Goal: Task Accomplishment & Management: Manage account settings

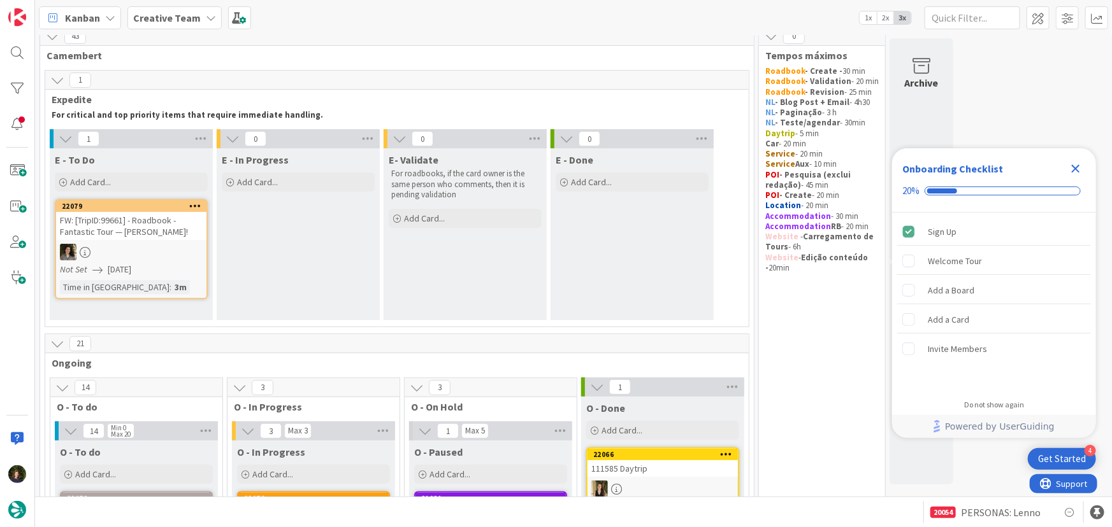
scroll to position [57, 0]
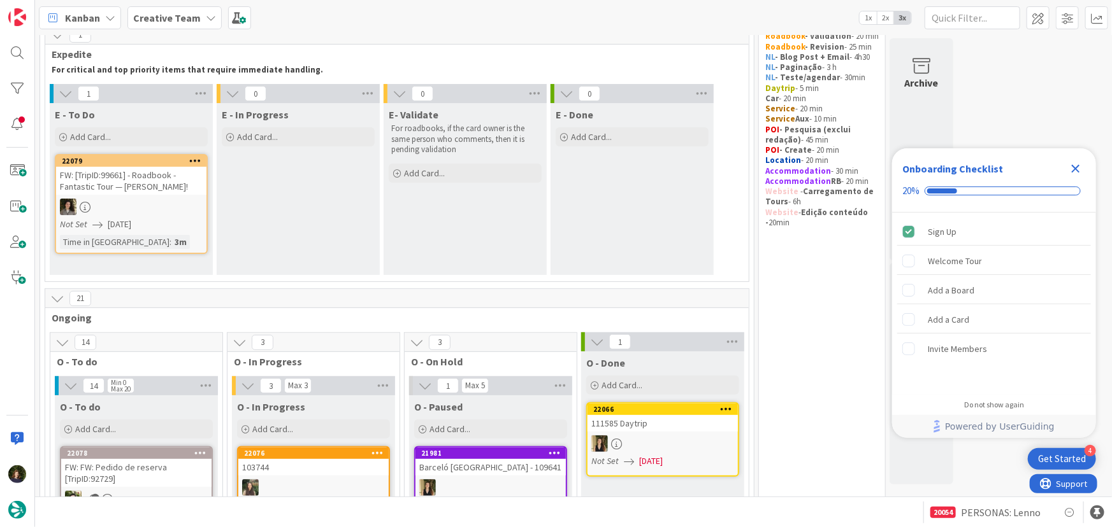
click at [1080, 166] on icon "Close Checklist" at bounding box center [1075, 168] width 15 height 15
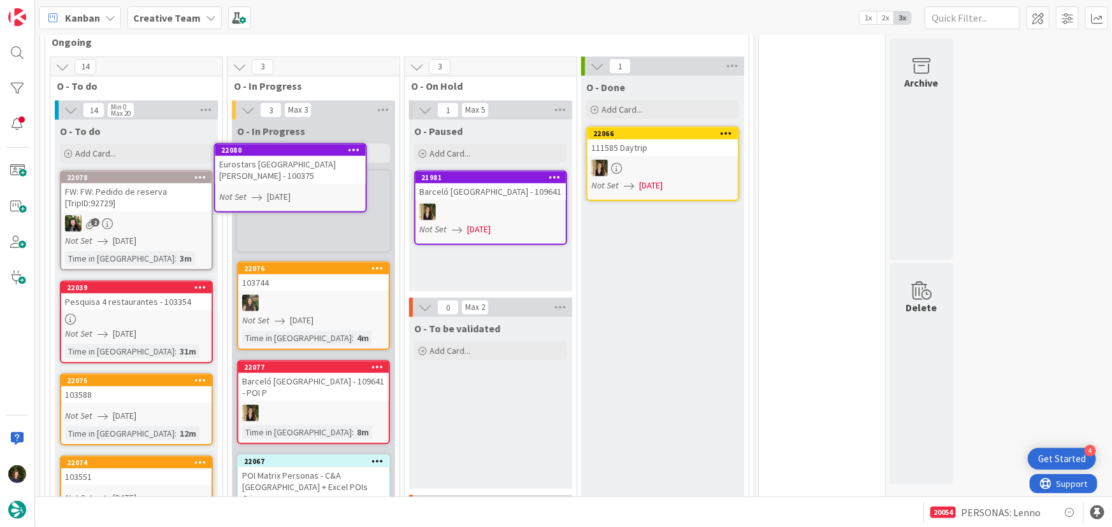
scroll to position [324, 0]
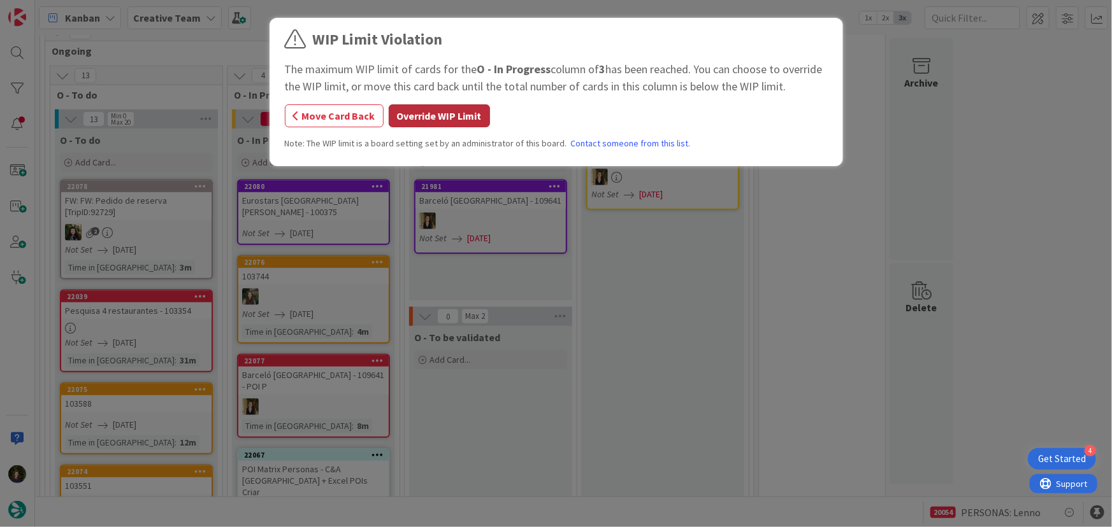
click at [406, 122] on button "Override WIP Limit" at bounding box center [439, 115] width 101 height 23
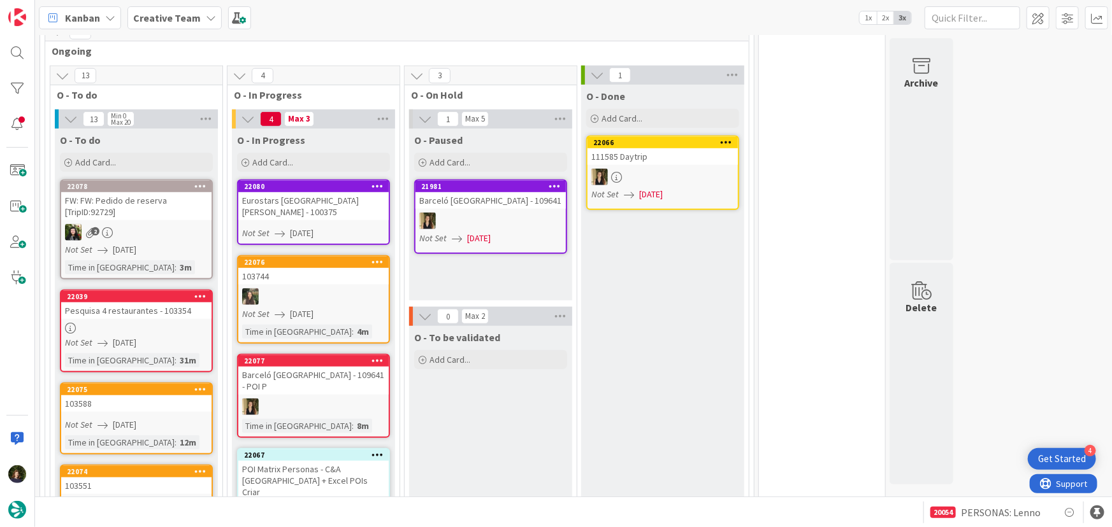
click at [297, 213] on div "Eurostars [GEOGRAPHIC_DATA] - 100375" at bounding box center [313, 206] width 150 height 28
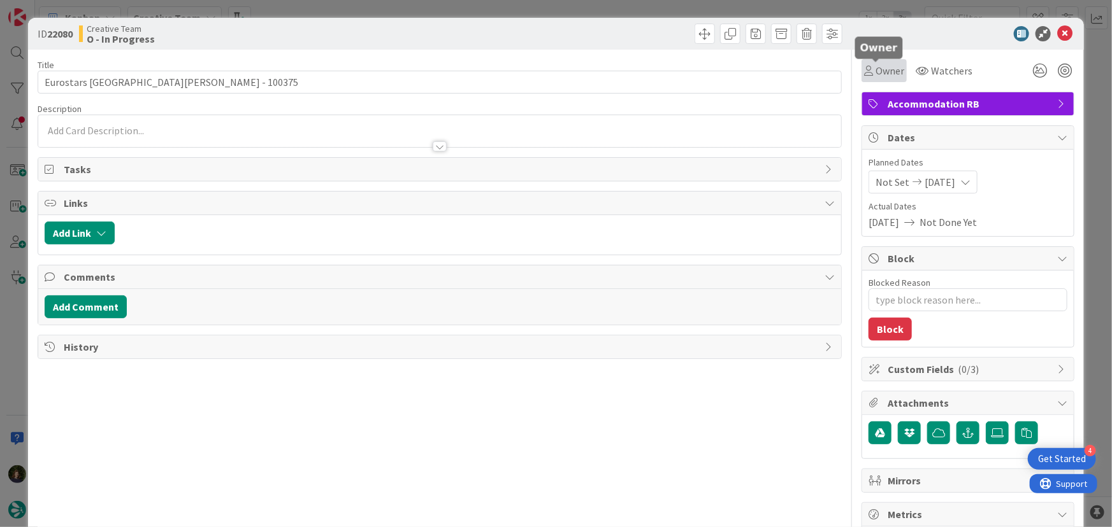
drag, startPoint x: 878, startPoint y: 72, endPoint x: 880, endPoint y: 81, distance: 9.3
click at [879, 72] on span "Owner" at bounding box center [889, 70] width 29 height 15
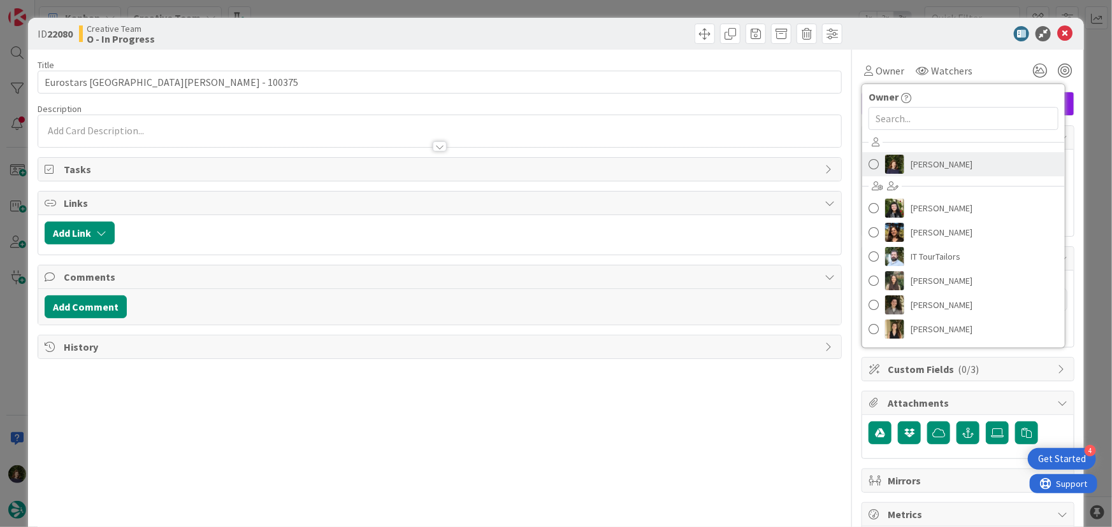
click at [924, 155] on span "[PERSON_NAME]" at bounding box center [941, 164] width 62 height 19
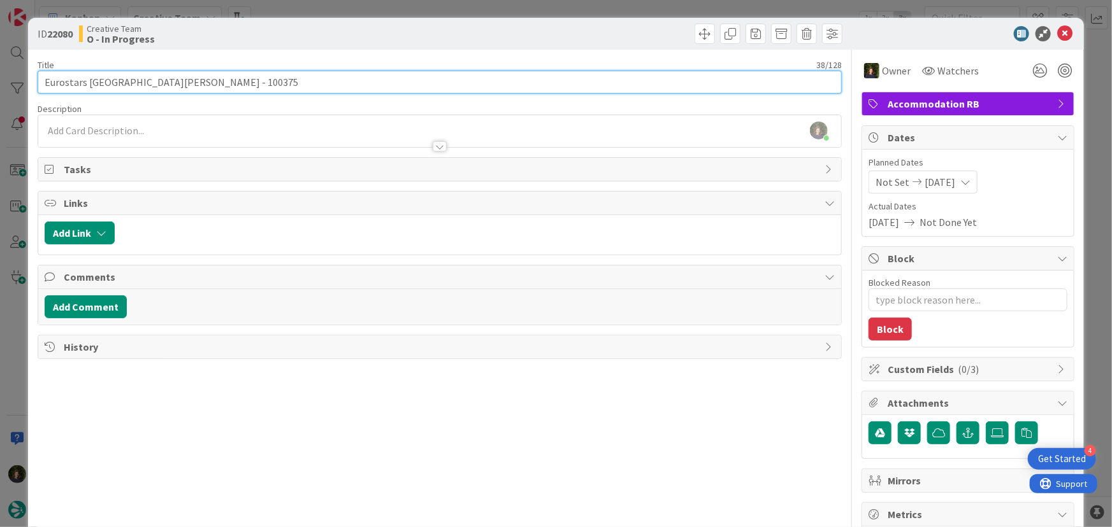
drag, startPoint x: 46, startPoint y: 83, endPoint x: 167, endPoint y: 85, distance: 120.4
click at [167, 85] on input "Eurostars [GEOGRAPHIC_DATA] - 100375" at bounding box center [440, 82] width 804 height 23
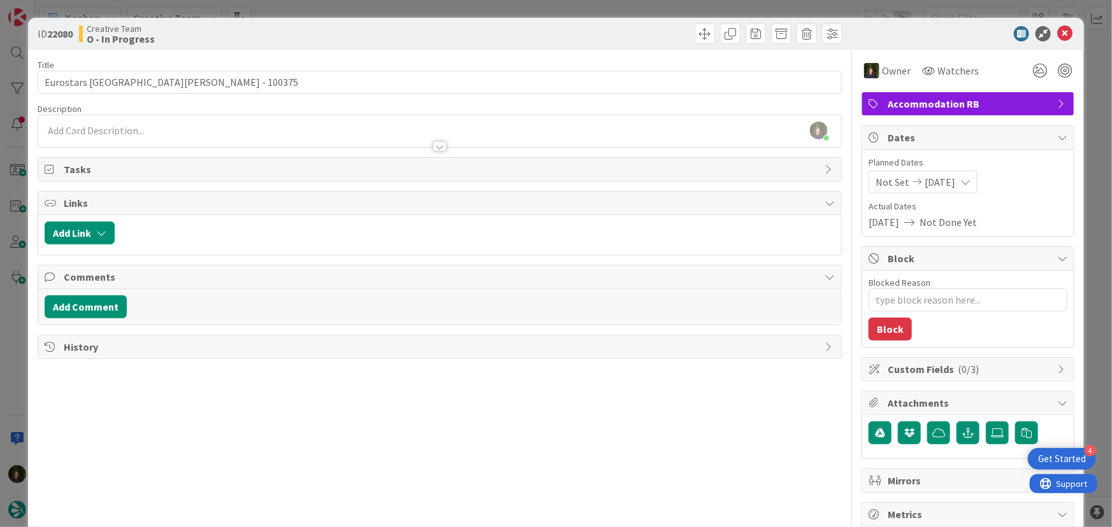
type textarea "x"
drag, startPoint x: 1057, startPoint y: 34, endPoint x: 997, endPoint y: 59, distance: 64.0
click at [1057, 34] on icon at bounding box center [1064, 33] width 15 height 15
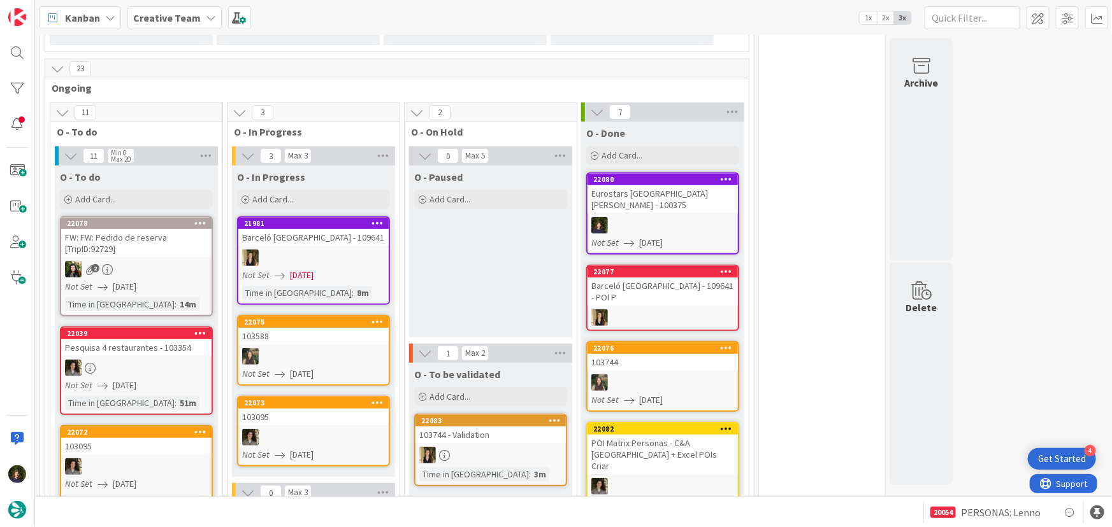
scroll to position [345, 0]
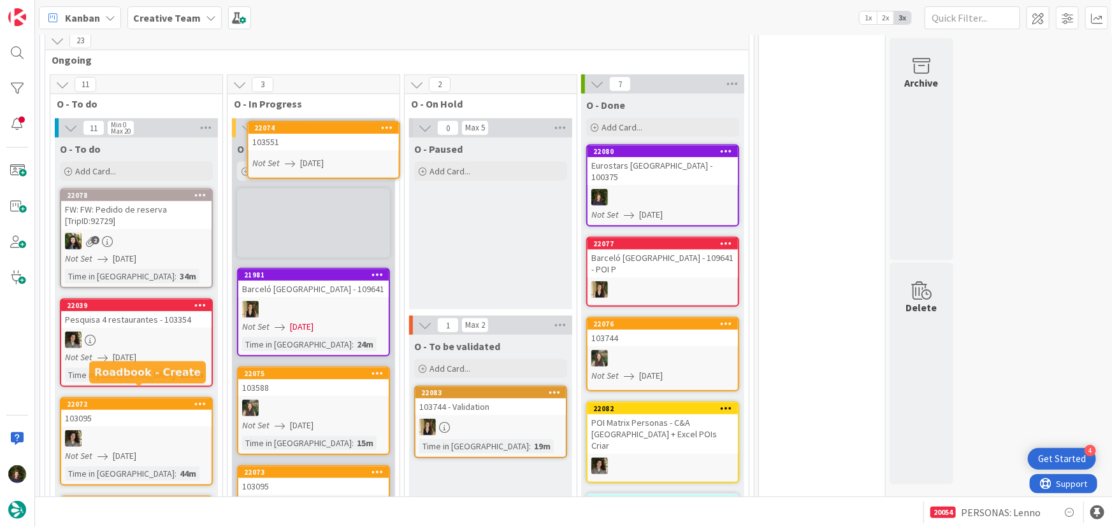
scroll to position [299, 0]
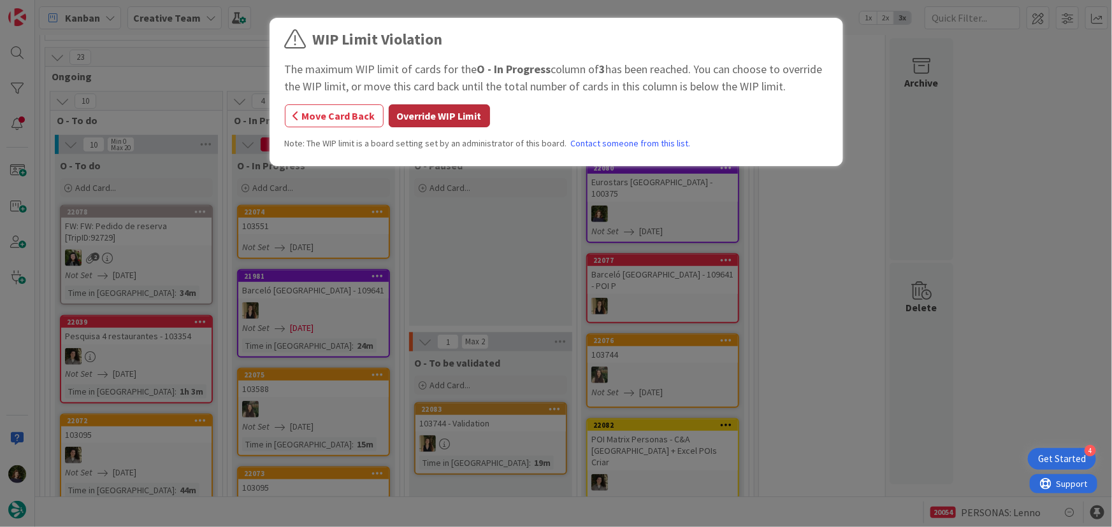
click at [415, 120] on button "Override WIP Limit" at bounding box center [439, 115] width 101 height 23
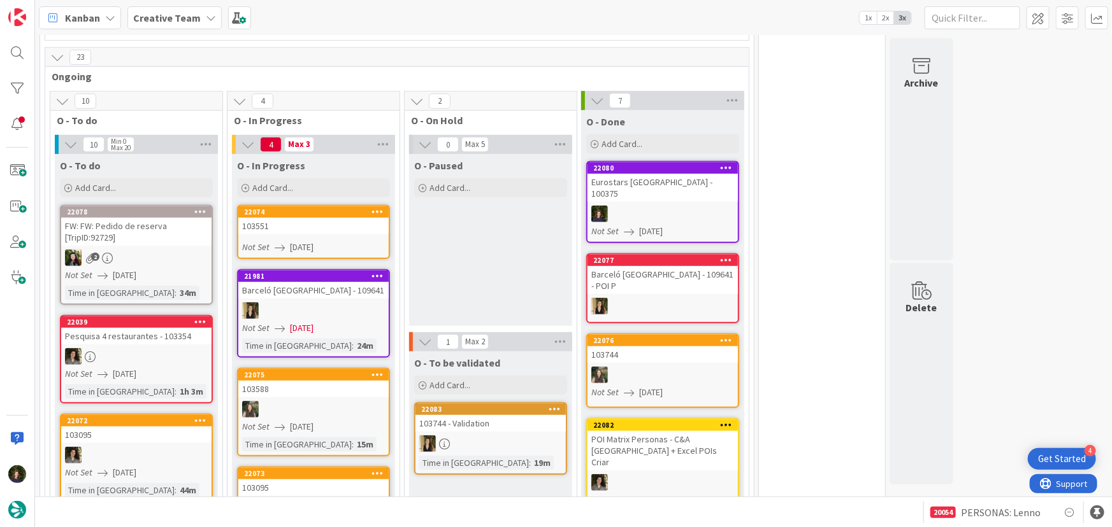
click at [290, 232] on div "103551" at bounding box center [313, 226] width 150 height 17
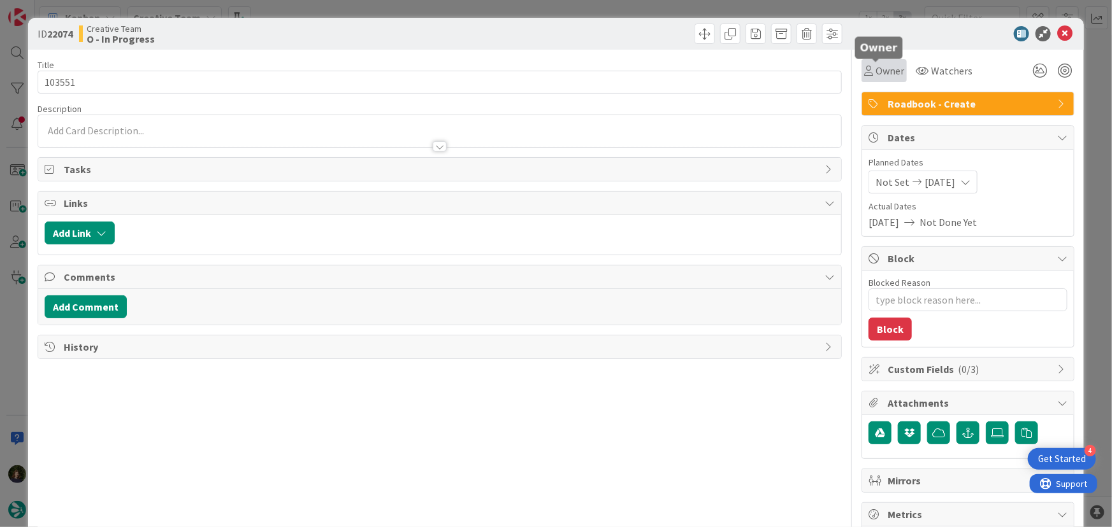
click at [884, 69] on span "Owner" at bounding box center [889, 70] width 29 height 15
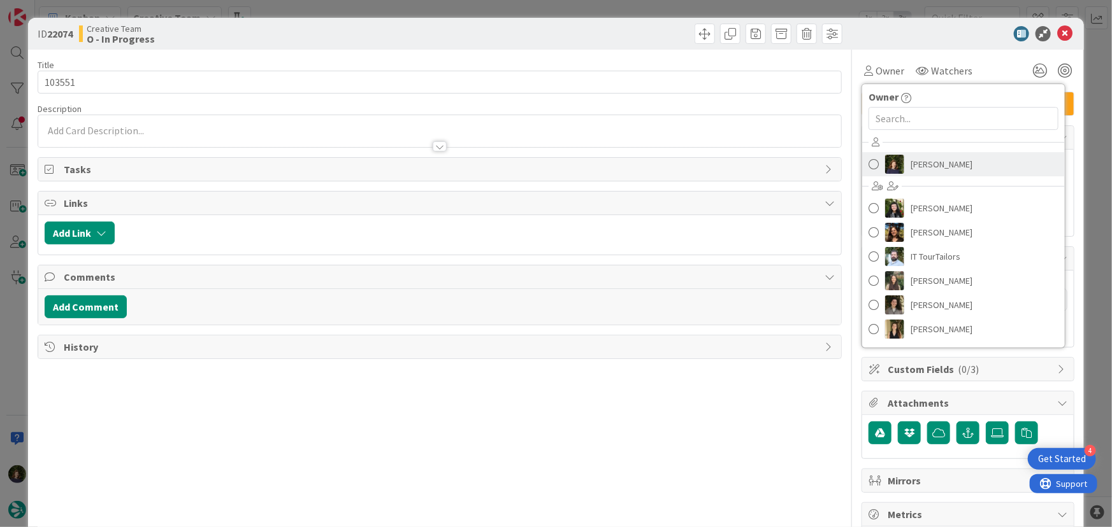
click at [923, 169] on span "[PERSON_NAME]" at bounding box center [941, 164] width 62 height 19
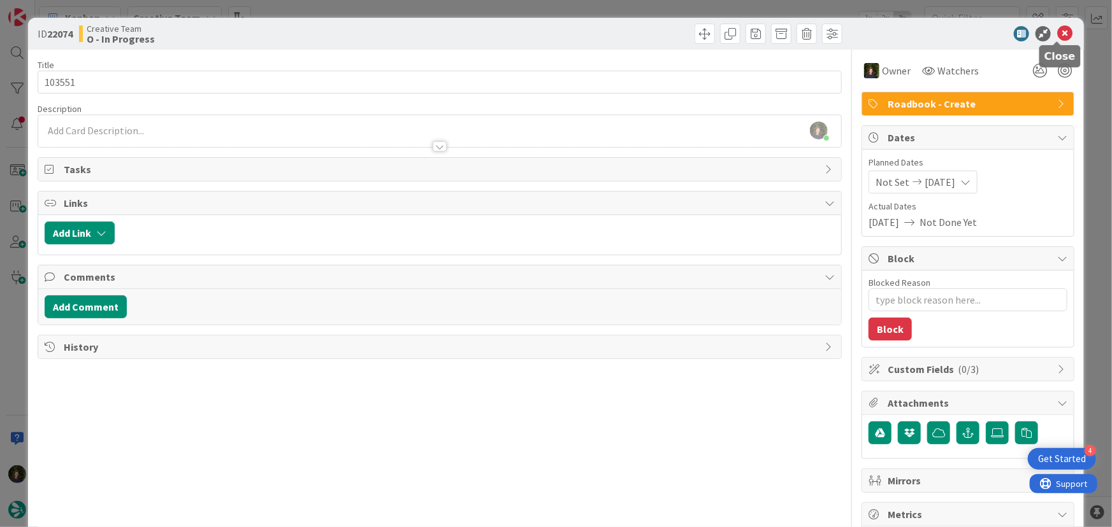
click at [1059, 36] on icon at bounding box center [1064, 33] width 15 height 15
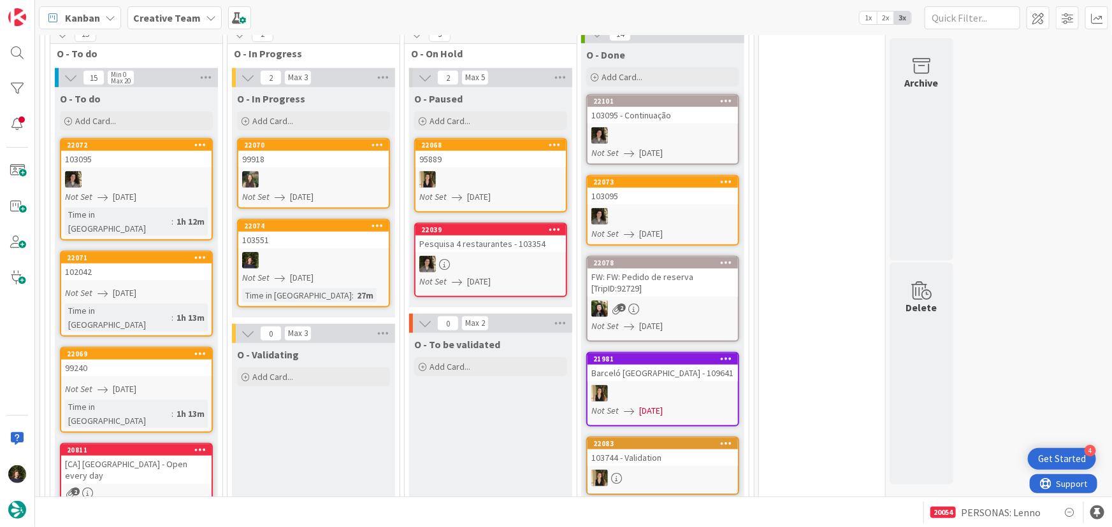
scroll to position [463, 0]
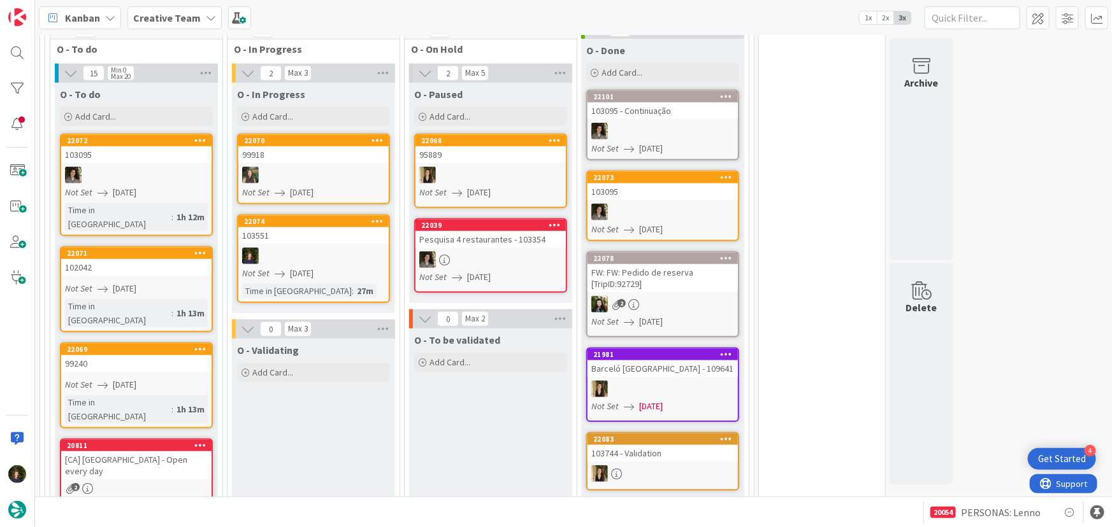
click at [287, 248] on div at bounding box center [313, 256] width 150 height 17
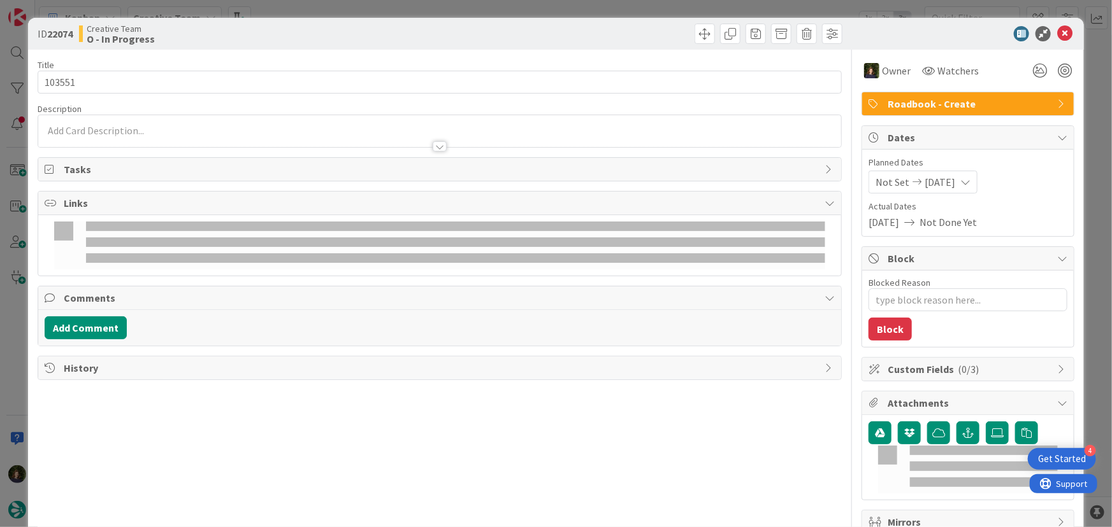
type textarea "x"
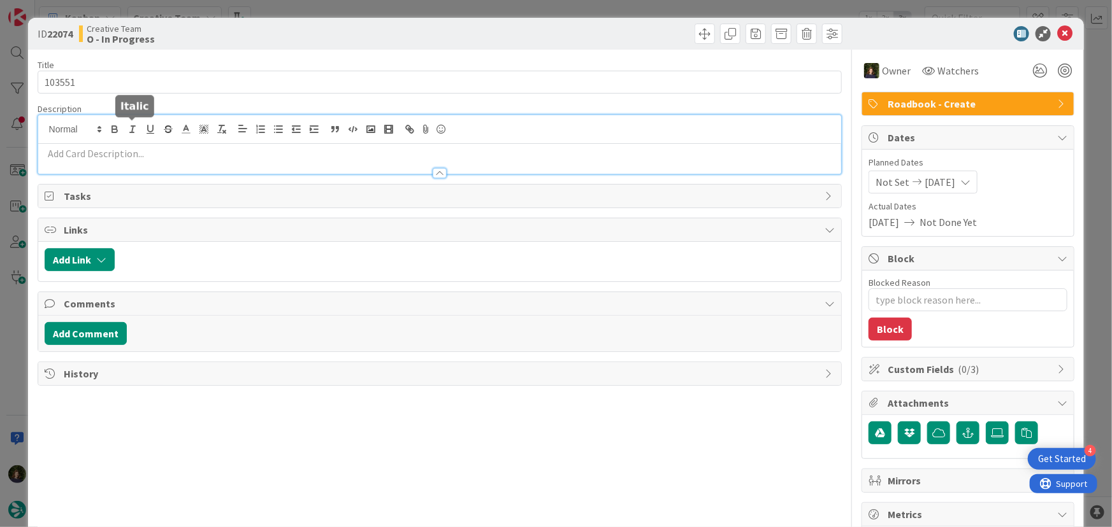
click at [136, 126] on div at bounding box center [439, 144] width 803 height 59
click at [147, 156] on p at bounding box center [440, 154] width 790 height 15
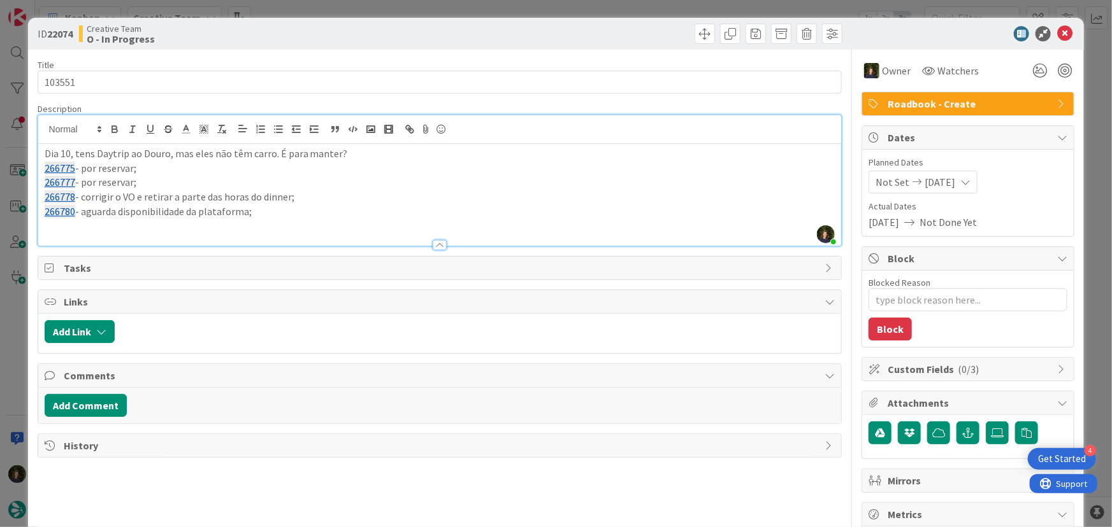
scroll to position [637, 0]
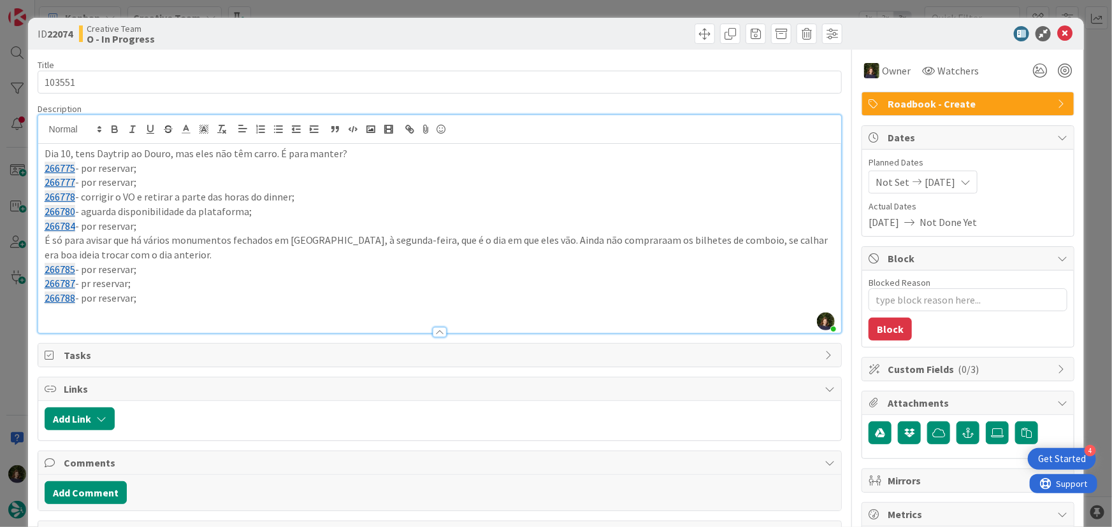
click at [191, 303] on p "266788 - por reservar;" at bounding box center [440, 298] width 790 height 15
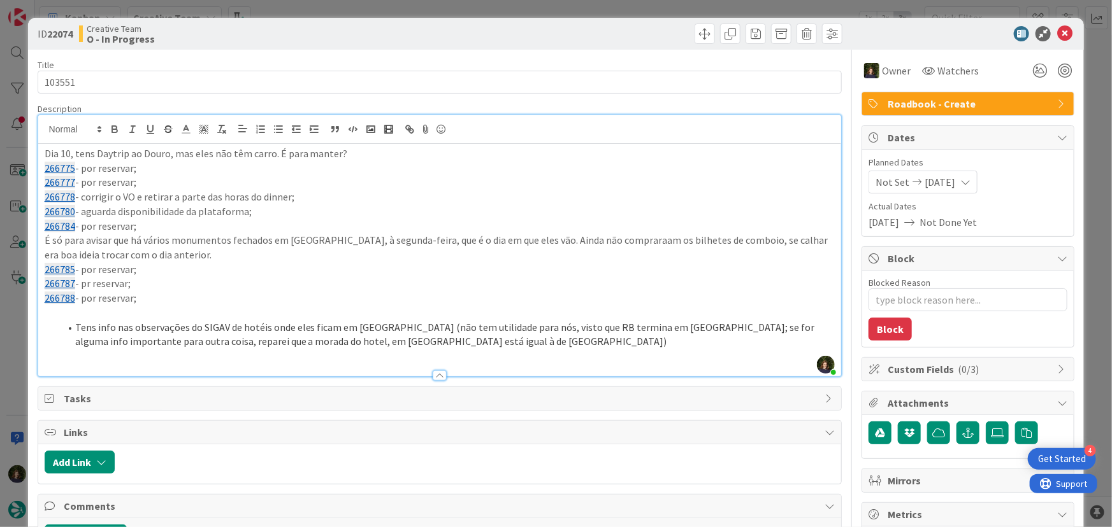
drag, startPoint x: 231, startPoint y: 342, endPoint x: 421, endPoint y: 351, distance: 190.7
click at [231, 342] on li "Tens info nas observações do SIGAV de hotéis onde eles ficam em [GEOGRAPHIC_DAT…" at bounding box center [447, 334] width 775 height 29
click at [348, 341] on li "Tens info nas observações do SIGAV de hotéis onde eles ficam em [GEOGRAPHIC_DAT…" at bounding box center [447, 334] width 775 height 29
click at [405, 346] on li "Tens info nas observações do SIGAV de hotéis onde eles ficam em [GEOGRAPHIC_DAT…" at bounding box center [447, 334] width 775 height 29
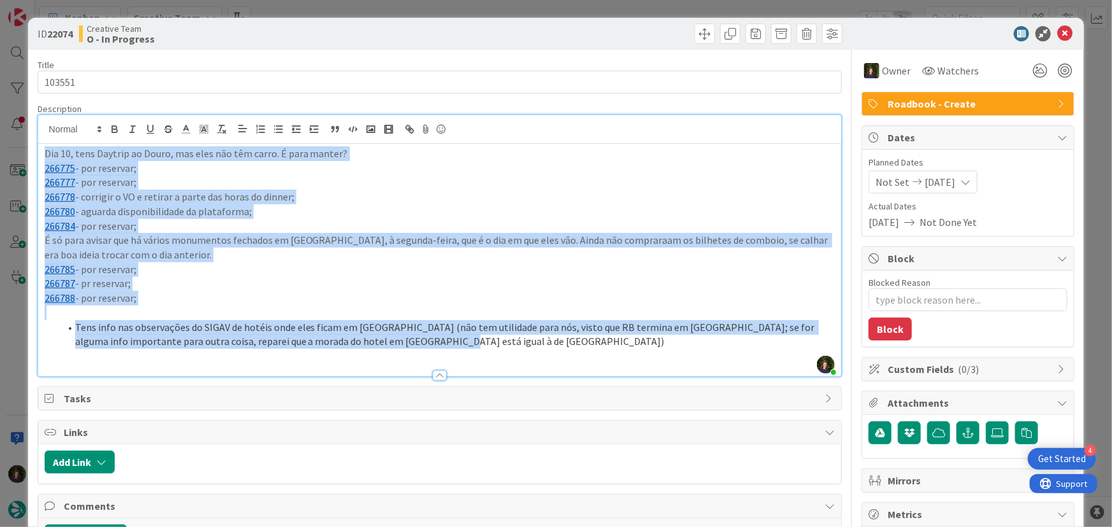
drag, startPoint x: 404, startPoint y: 345, endPoint x: 45, endPoint y: 148, distance: 409.9
click at [45, 148] on div "Dia 10, tens Daytrip ao Douro, mas eles não têm carro. É para manter? 266775 - …" at bounding box center [439, 260] width 803 height 232
copy div "Dia 10, tens Daytrip ao Douro, mas eles não têm carro. É para manter? 266775 - …"
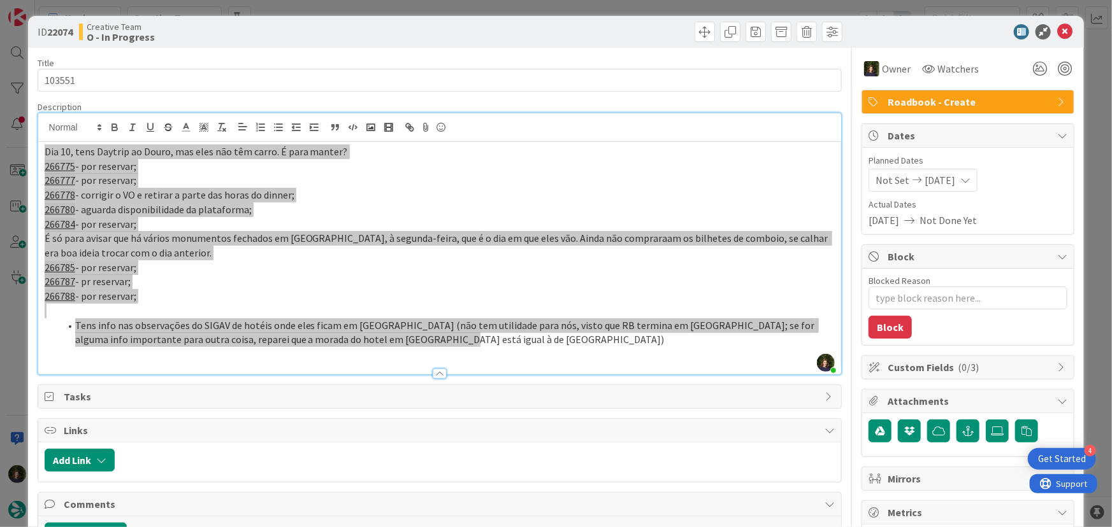
scroll to position [0, 0]
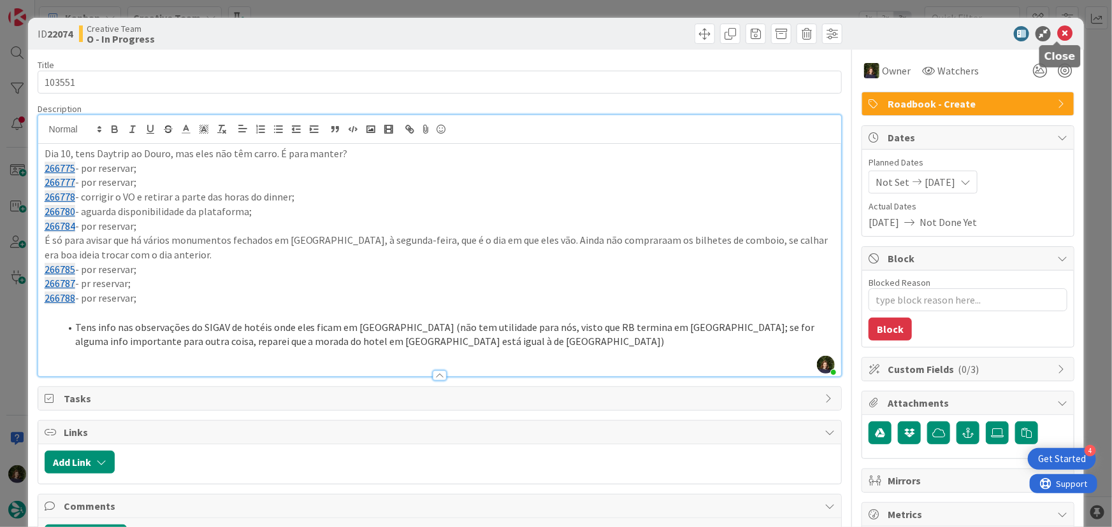
click at [1059, 32] on icon at bounding box center [1064, 33] width 15 height 15
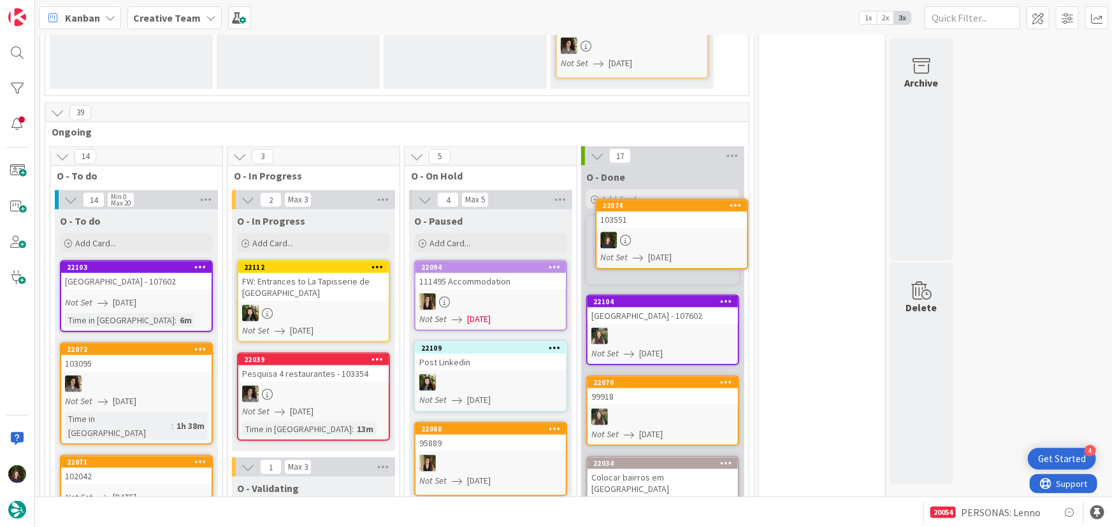
scroll to position [520, 0]
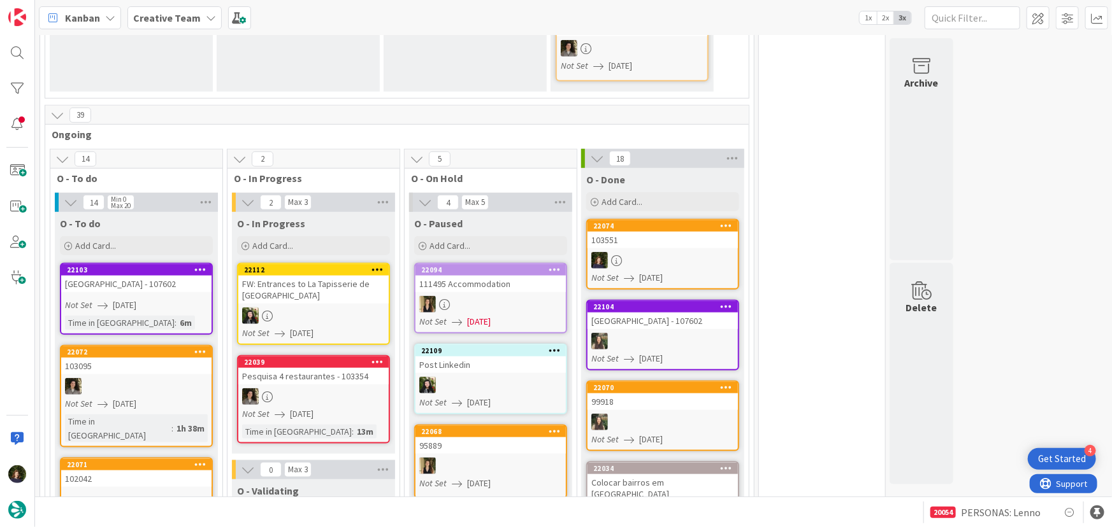
click at [727, 221] on icon at bounding box center [726, 225] width 12 height 9
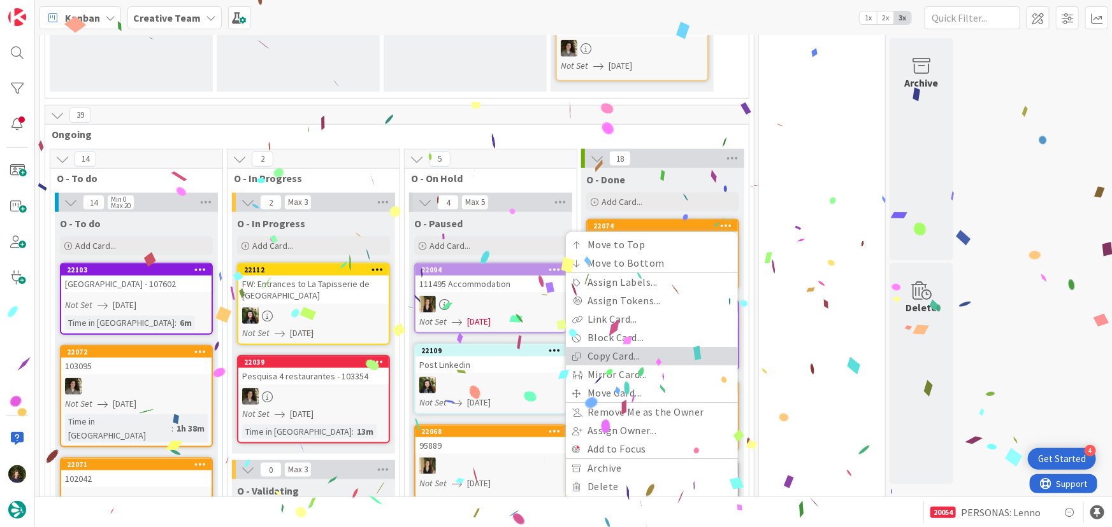
click at [641, 348] on link "Copy Card..." at bounding box center [652, 357] width 172 height 18
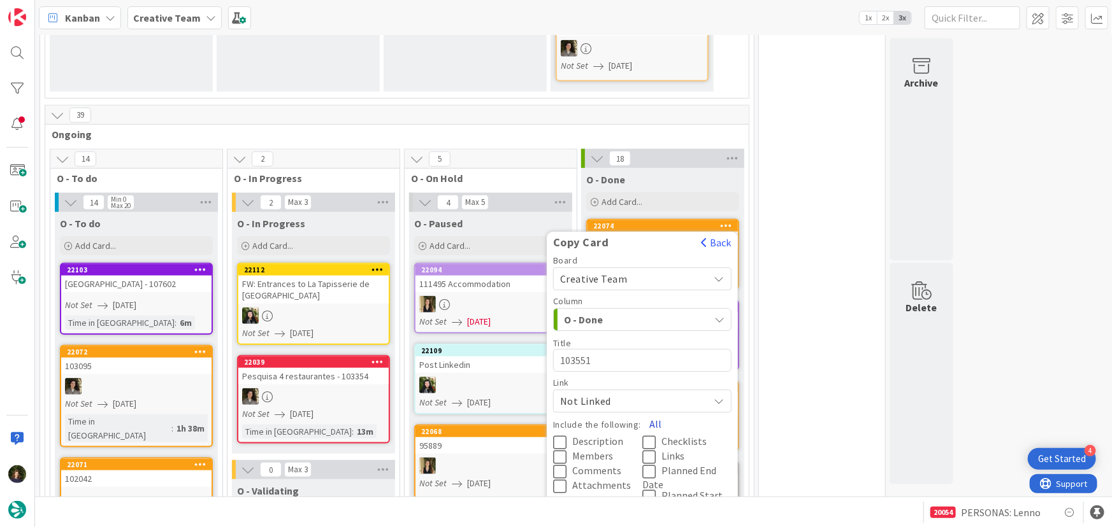
click at [654, 413] on button "All" at bounding box center [655, 424] width 29 height 23
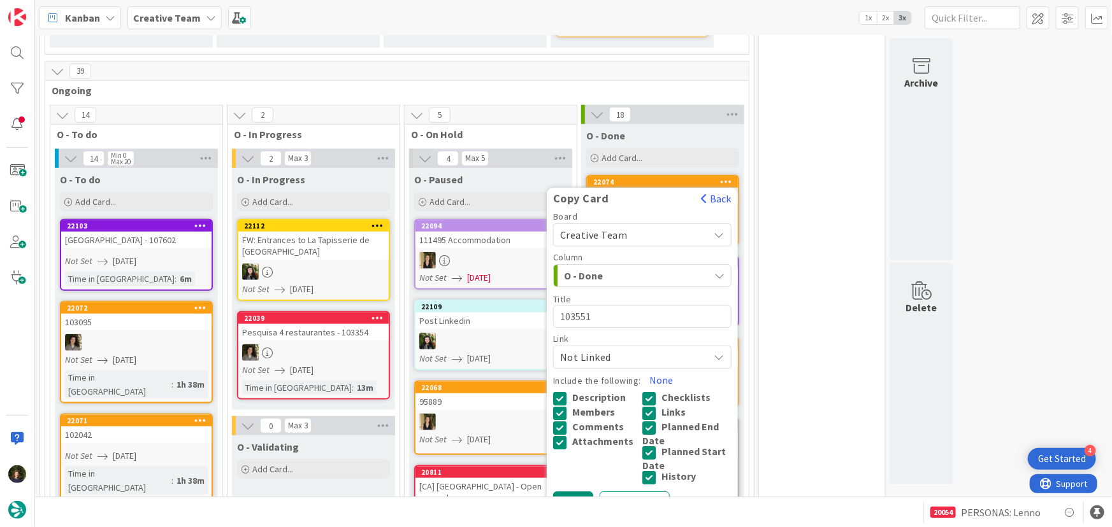
scroll to position [636, 0]
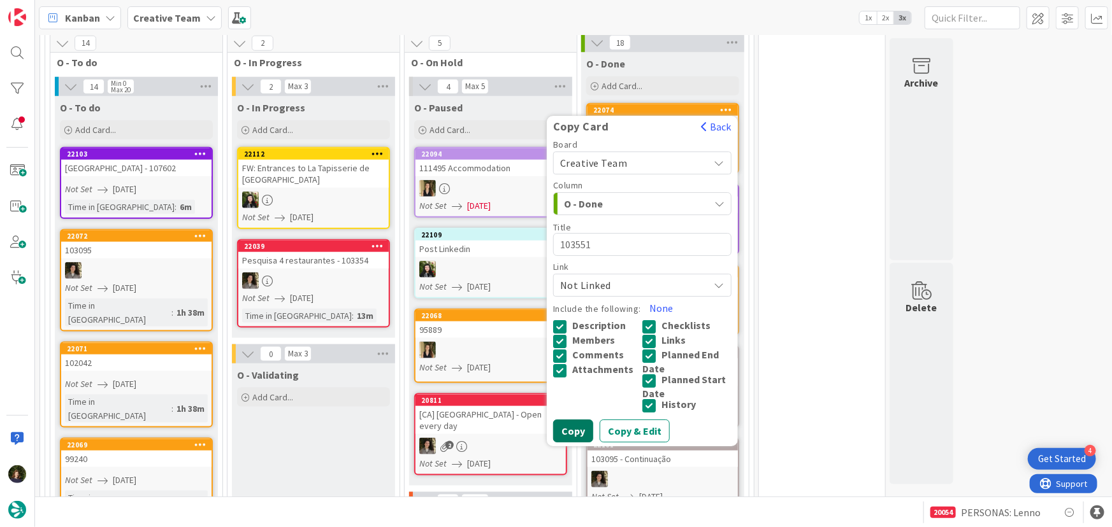
click at [573, 420] on button "Copy" at bounding box center [573, 431] width 40 height 23
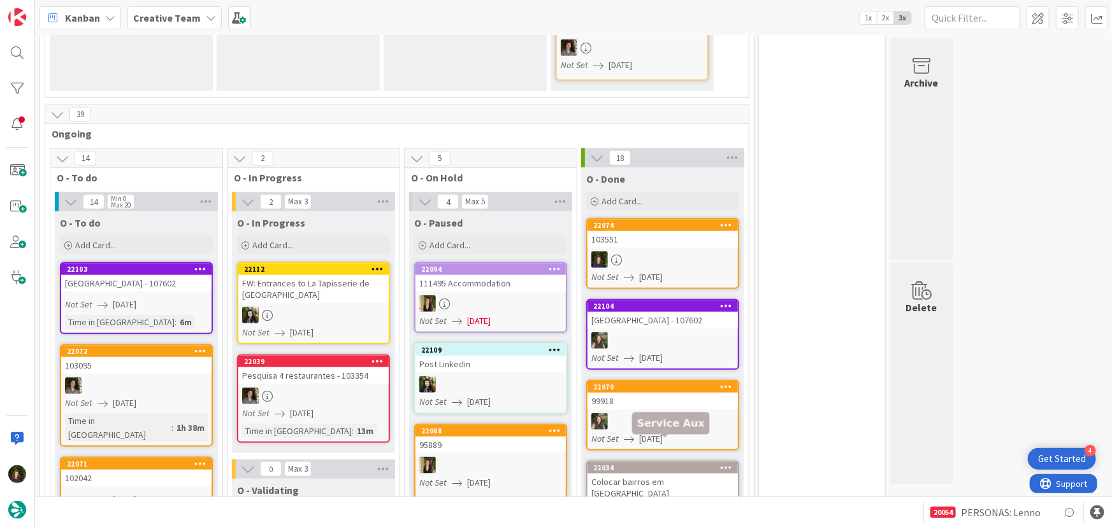
scroll to position [520, 0]
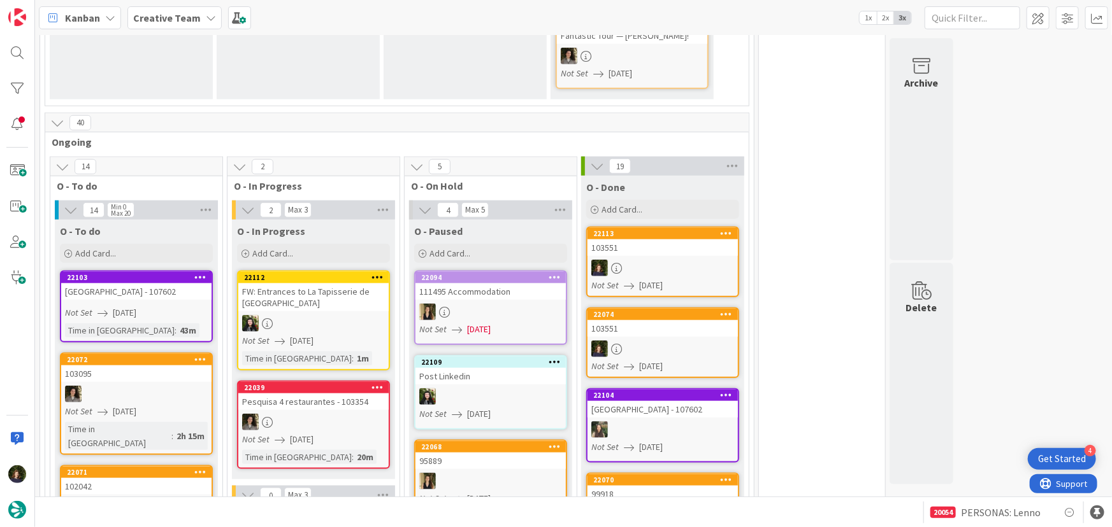
click at [720, 229] on div at bounding box center [726, 233] width 23 height 9
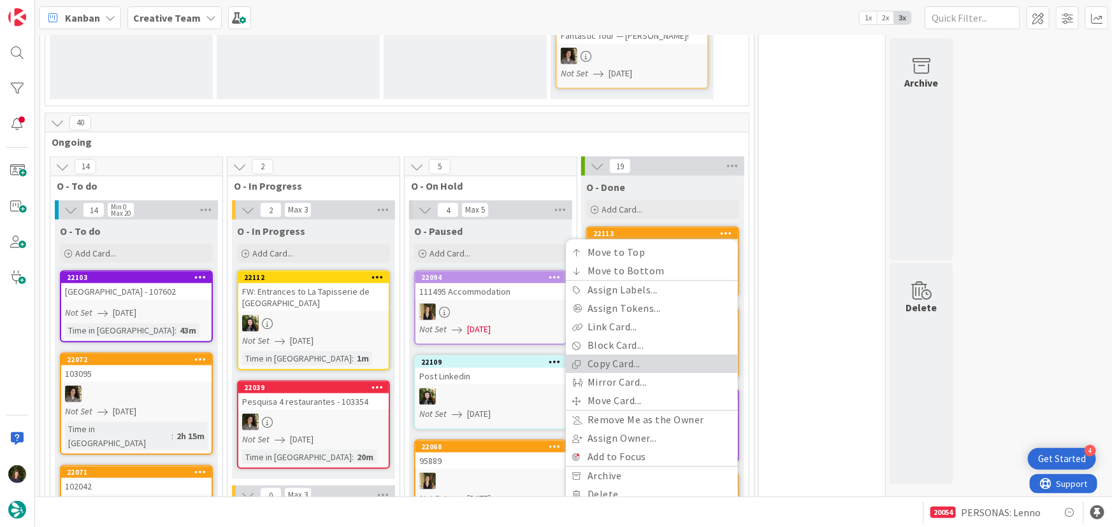
click at [645, 355] on link "Copy Card..." at bounding box center [652, 364] width 172 height 18
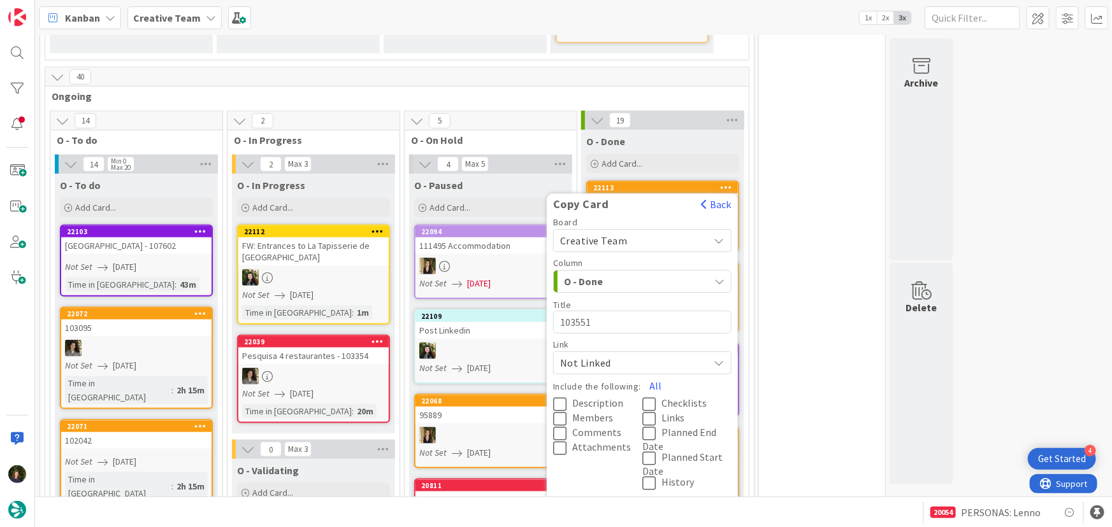
scroll to position [636, 0]
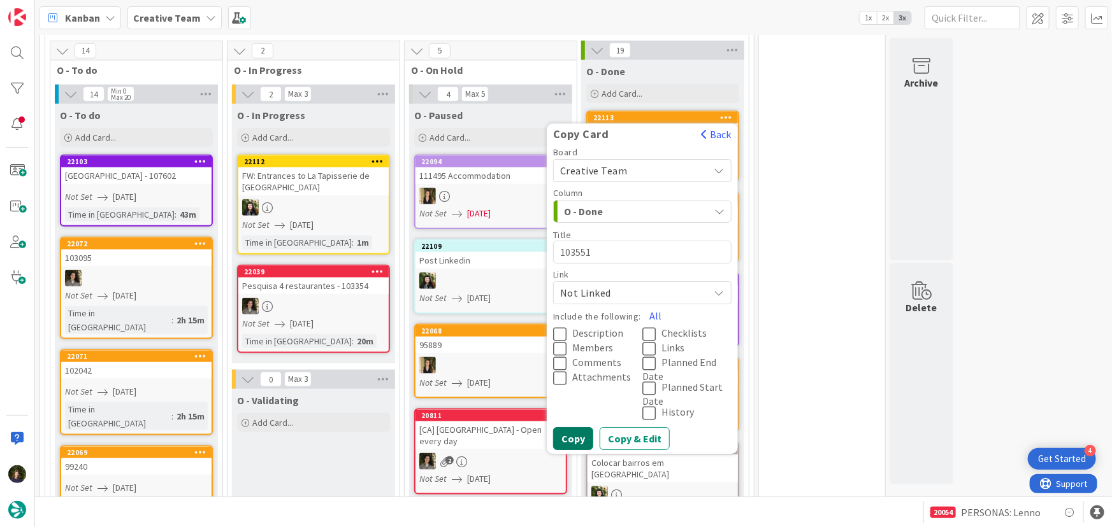
click at [573, 428] on button "Copy" at bounding box center [573, 439] width 40 height 23
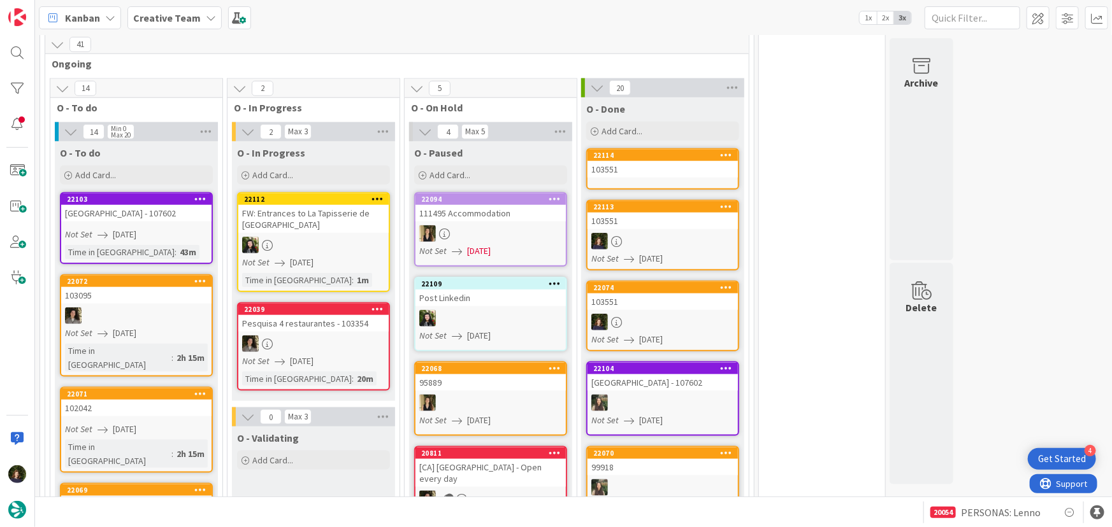
scroll to position [578, 0]
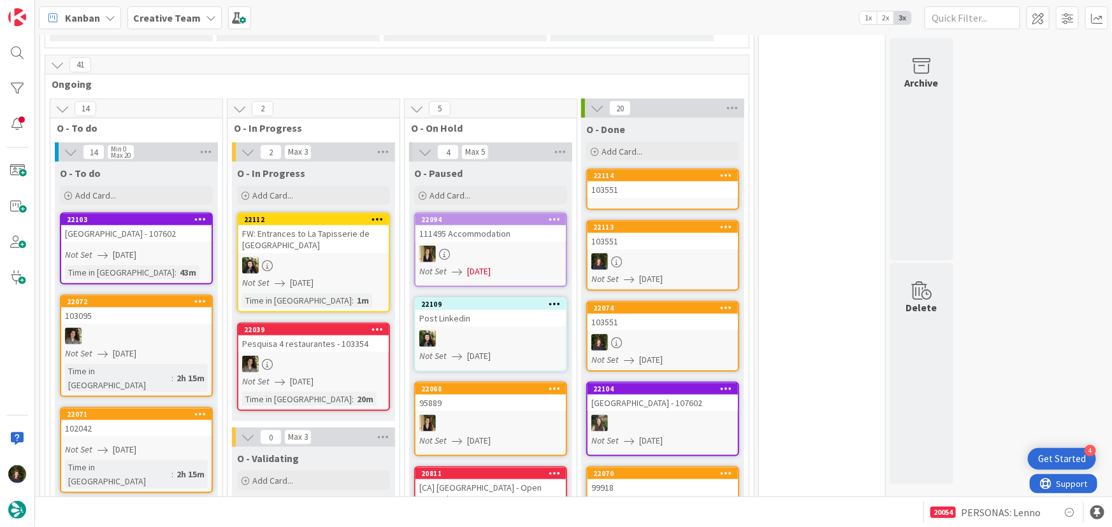
click at [652, 182] on div "103551" at bounding box center [662, 190] width 150 height 17
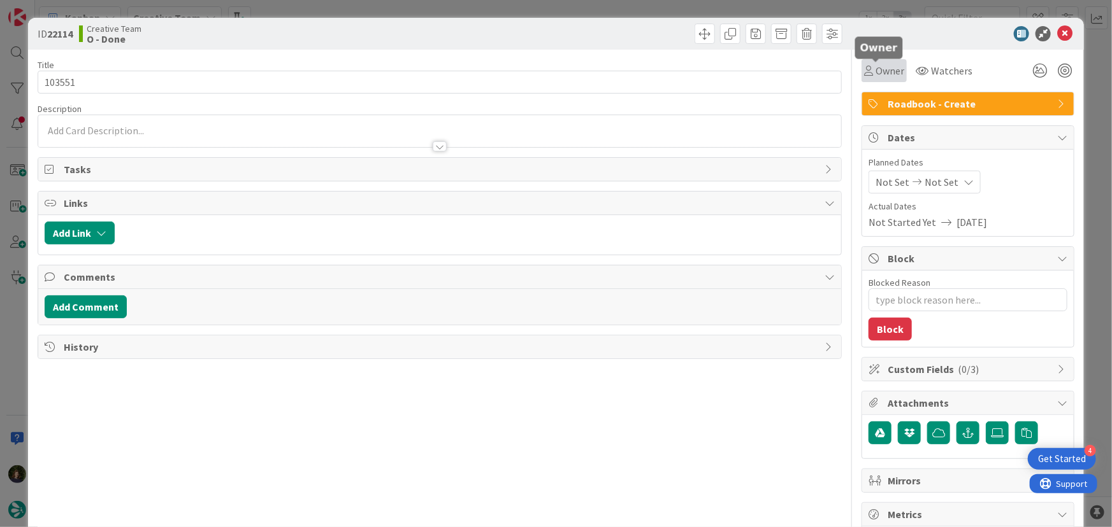
click at [879, 69] on span "Owner" at bounding box center [889, 70] width 29 height 15
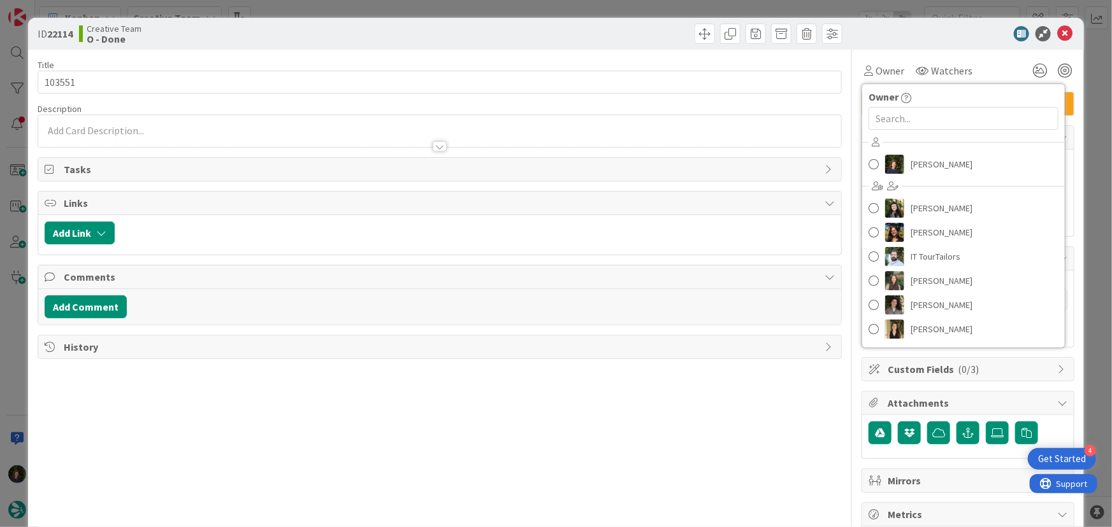
click at [923, 177] on div "[PERSON_NAME] [PERSON_NAME] [PERSON_NAME] IT TourTailors [PERSON_NAME] [PERSON_…" at bounding box center [963, 237] width 203 height 210
drag, startPoint x: 924, startPoint y: 166, endPoint x: 934, endPoint y: 159, distance: 12.4
click at [924, 165] on span "[PERSON_NAME]" at bounding box center [941, 164] width 62 height 19
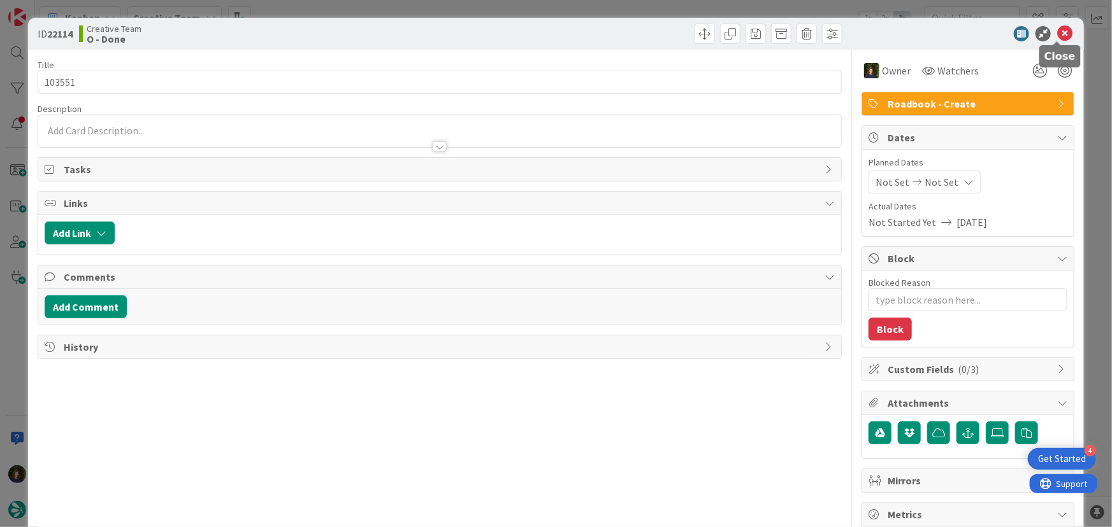
click at [1057, 38] on icon at bounding box center [1064, 33] width 15 height 15
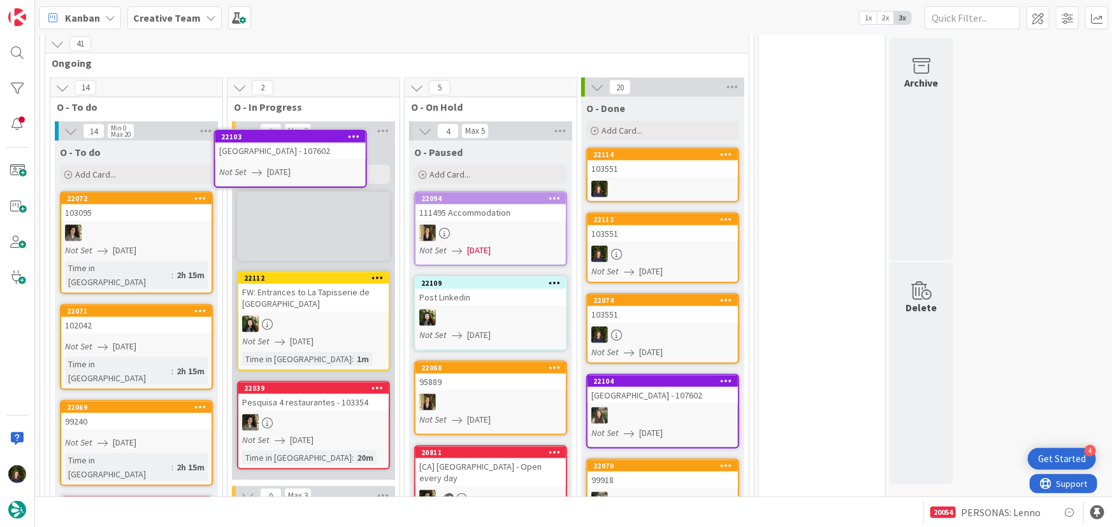
scroll to position [585, 0]
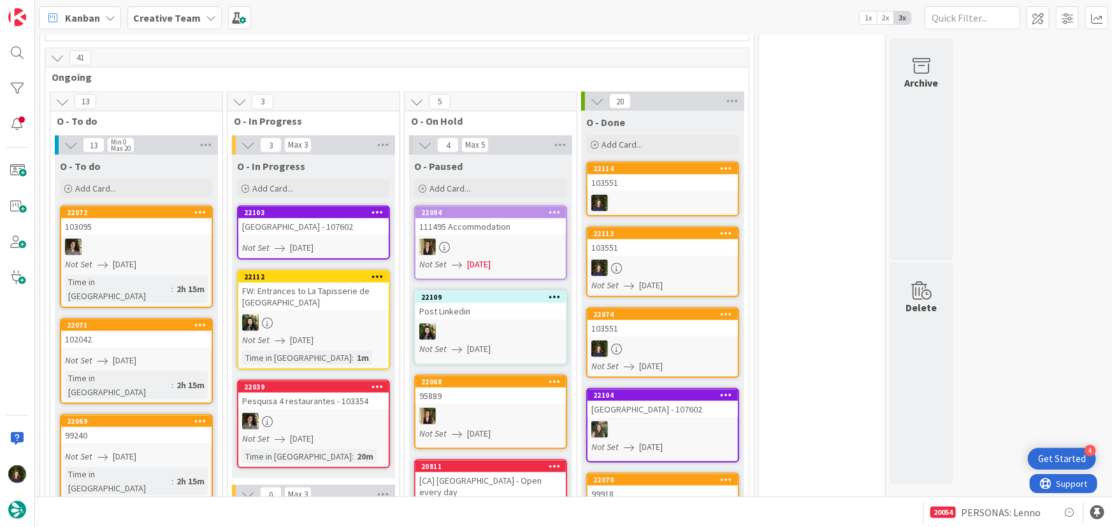
click at [307, 218] on div "[GEOGRAPHIC_DATA] - 107602" at bounding box center [313, 226] width 150 height 17
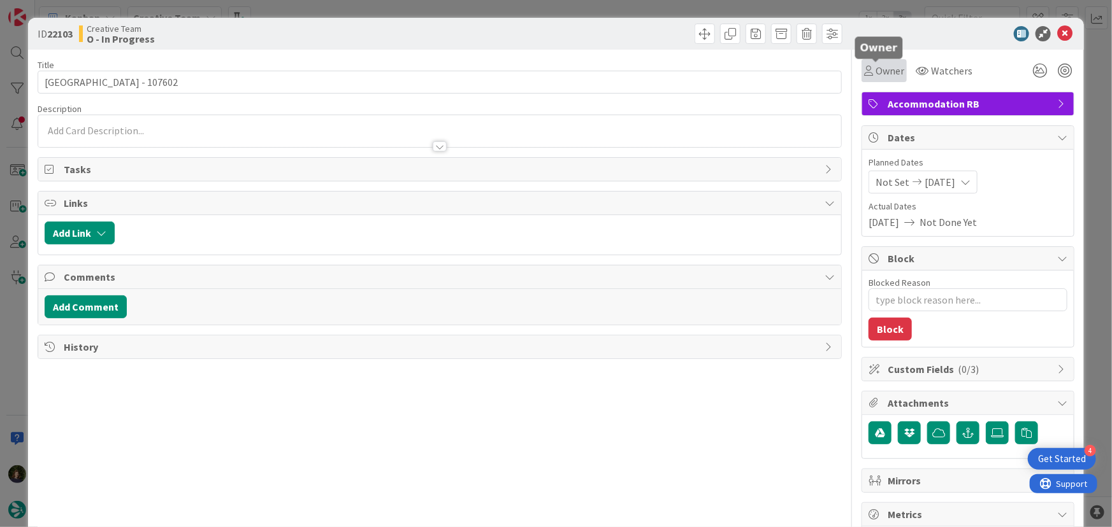
click at [883, 68] on span "Owner" at bounding box center [889, 70] width 29 height 15
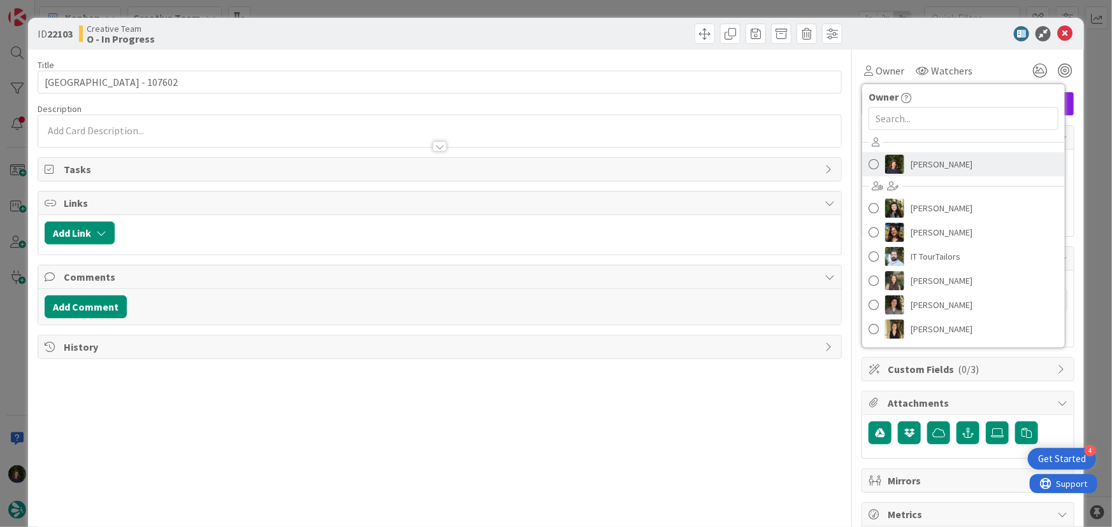
click at [930, 169] on span "[PERSON_NAME]" at bounding box center [941, 164] width 62 height 19
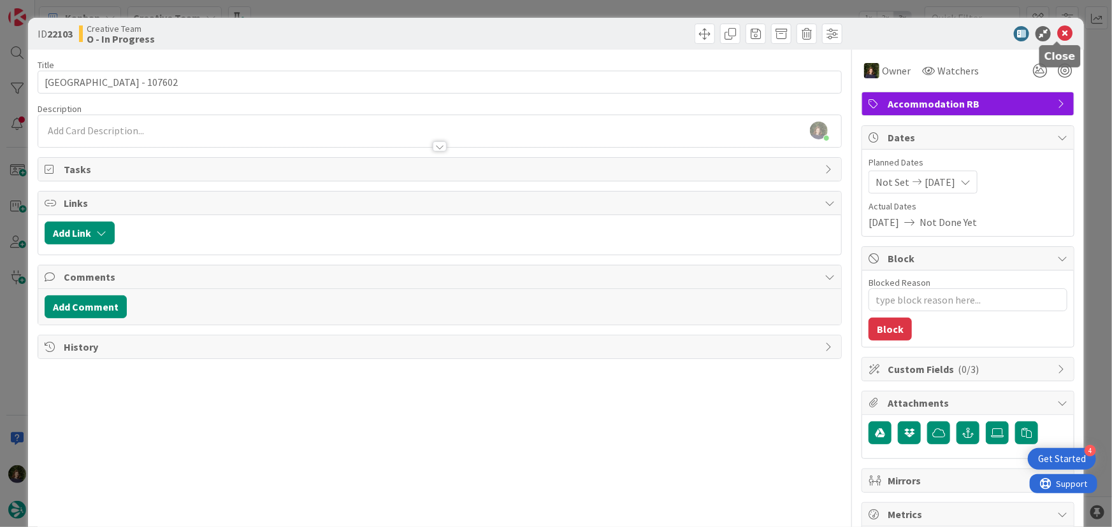
click at [1059, 31] on icon at bounding box center [1064, 33] width 15 height 15
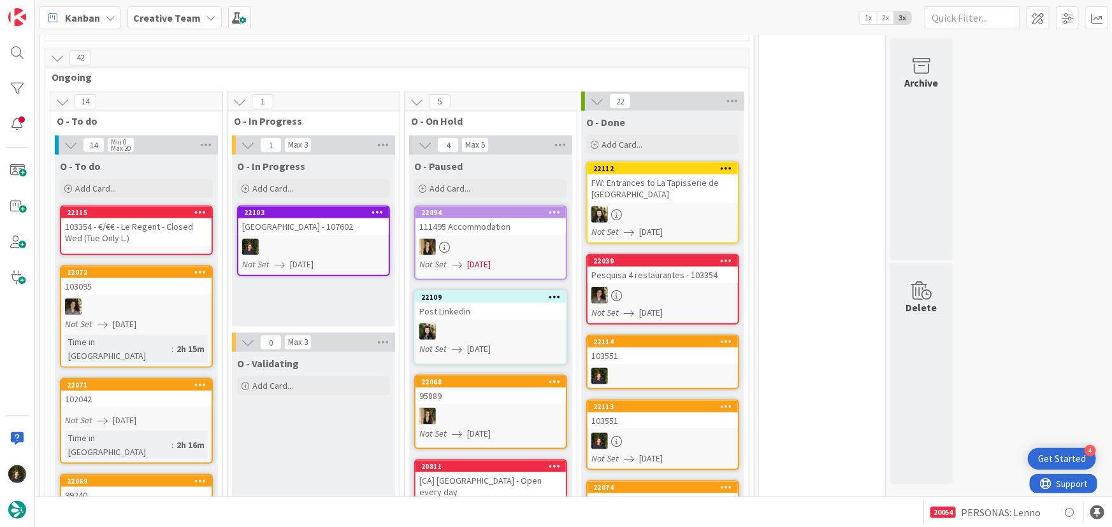
click at [135, 487] on div "99240" at bounding box center [136, 495] width 150 height 17
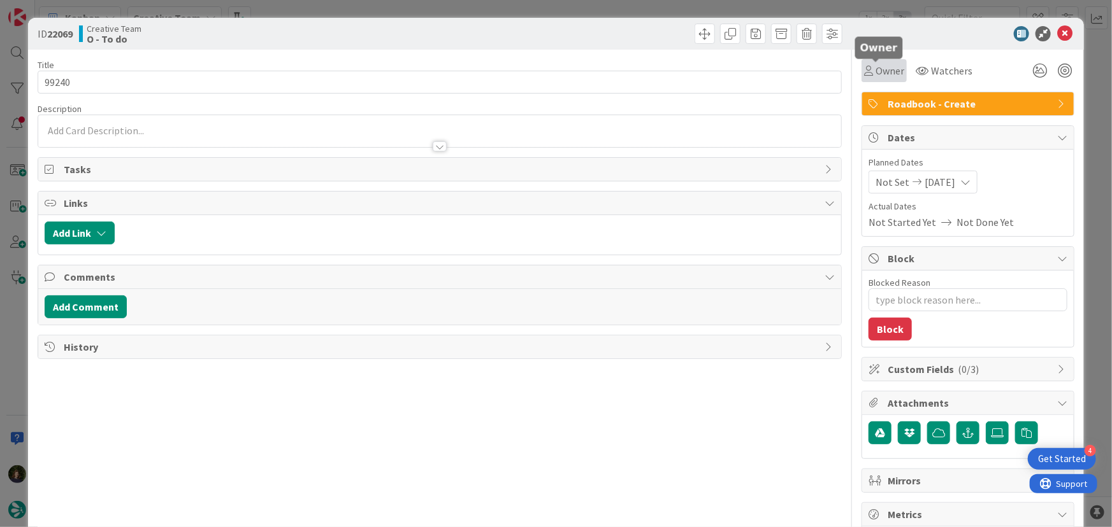
click at [875, 69] on span "Owner" at bounding box center [889, 70] width 29 height 15
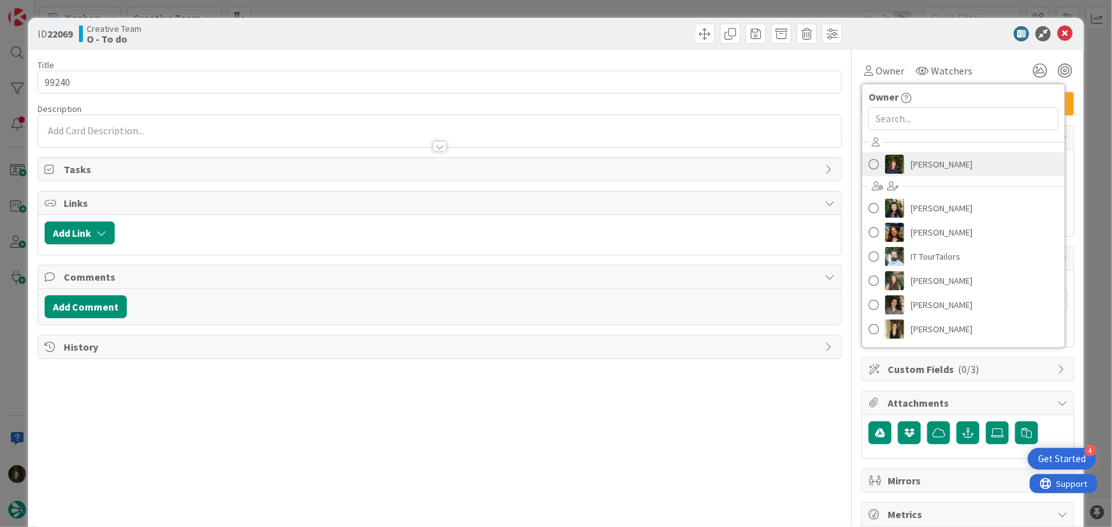
click at [917, 163] on span "[PERSON_NAME]" at bounding box center [941, 164] width 62 height 19
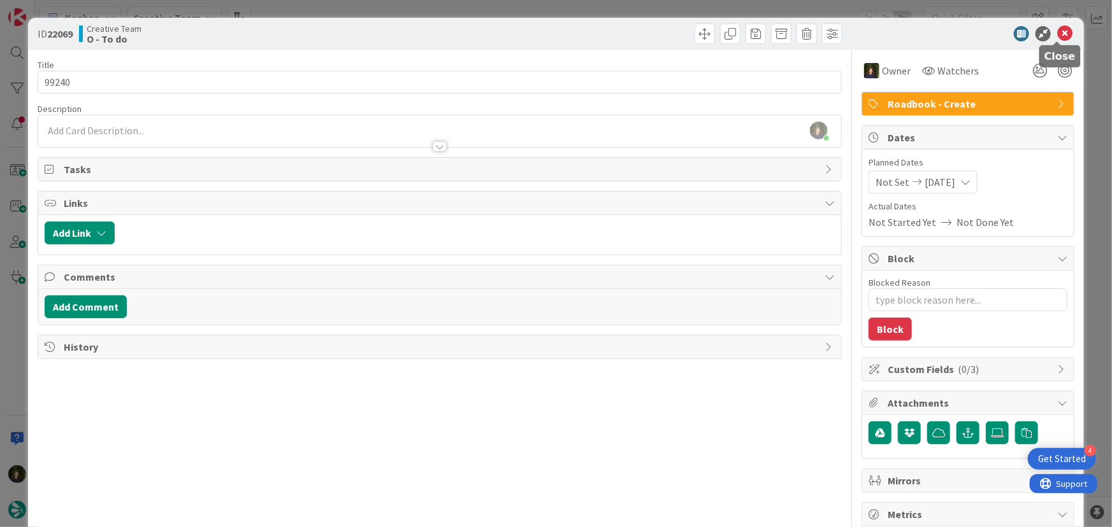
click at [1057, 32] on icon at bounding box center [1064, 33] width 15 height 15
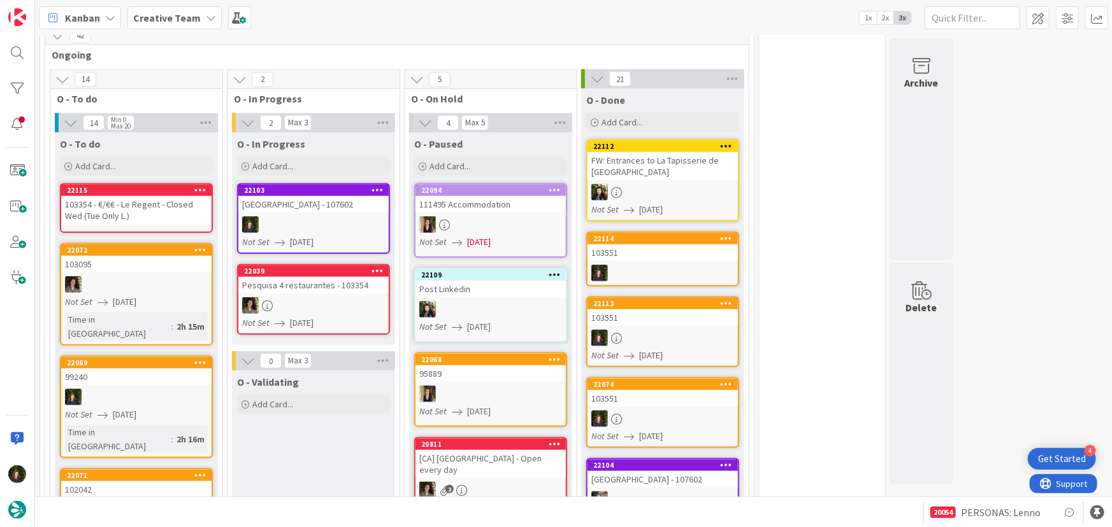
click at [302, 217] on div at bounding box center [313, 225] width 150 height 17
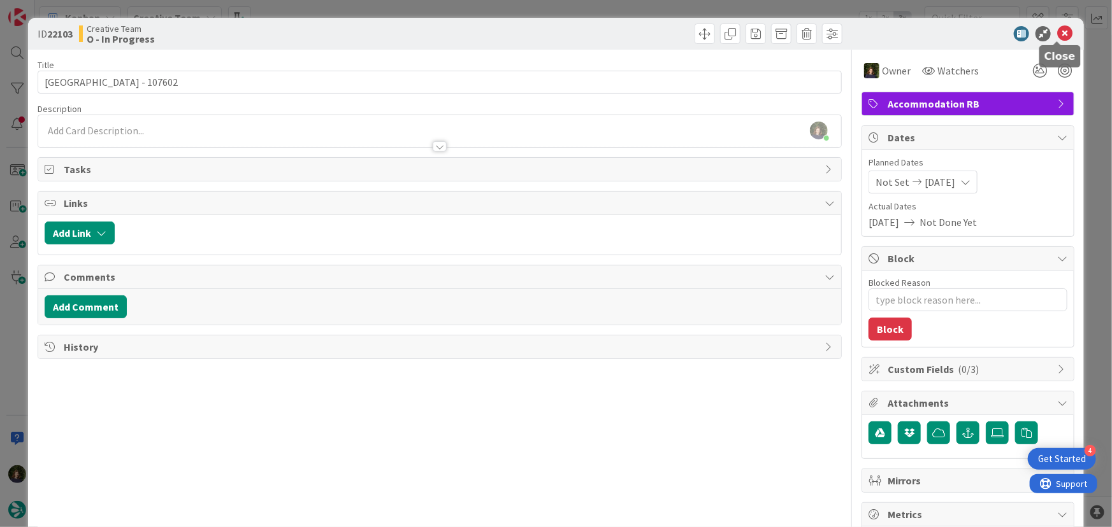
click at [1059, 31] on icon at bounding box center [1064, 33] width 15 height 15
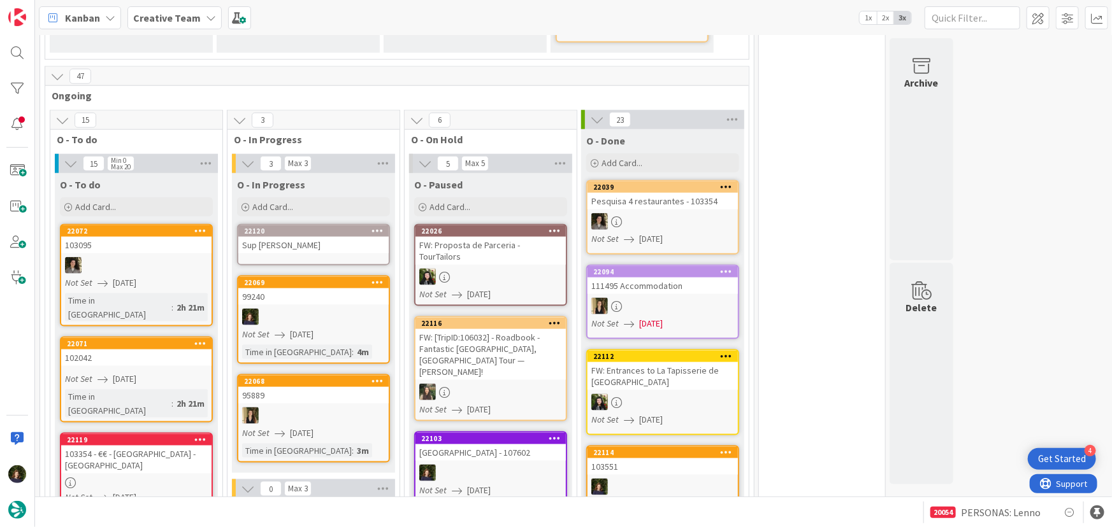
scroll to position [689, 0]
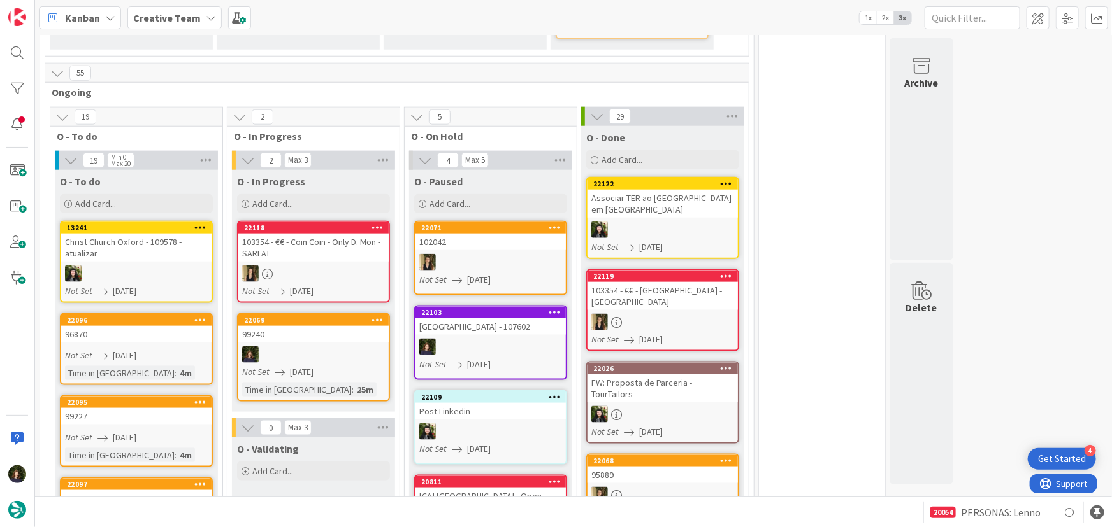
click at [317, 313] on link "22069 99240 Not Set [DATE] Time in [GEOGRAPHIC_DATA] : 25m" at bounding box center [313, 357] width 153 height 89
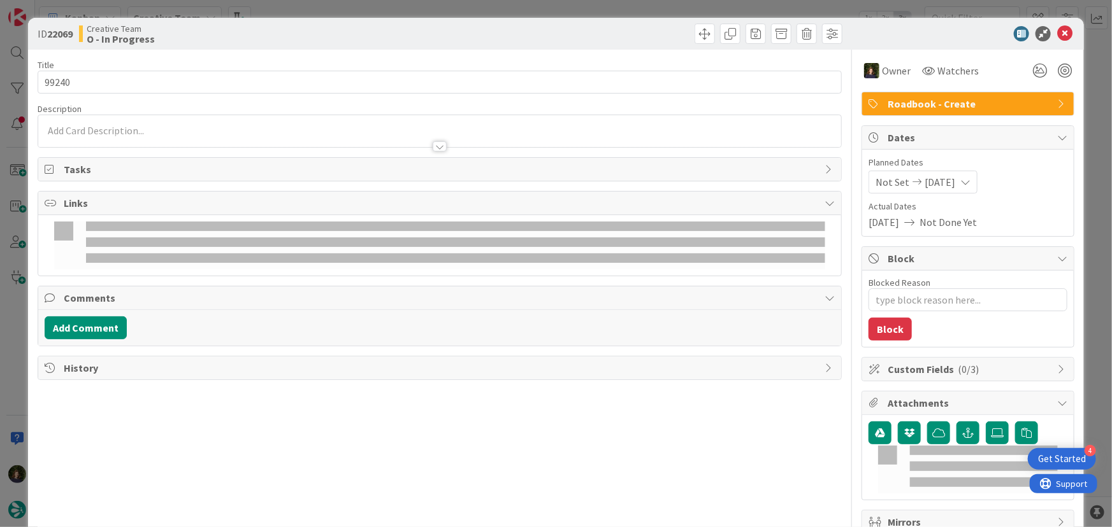
type textarea "x"
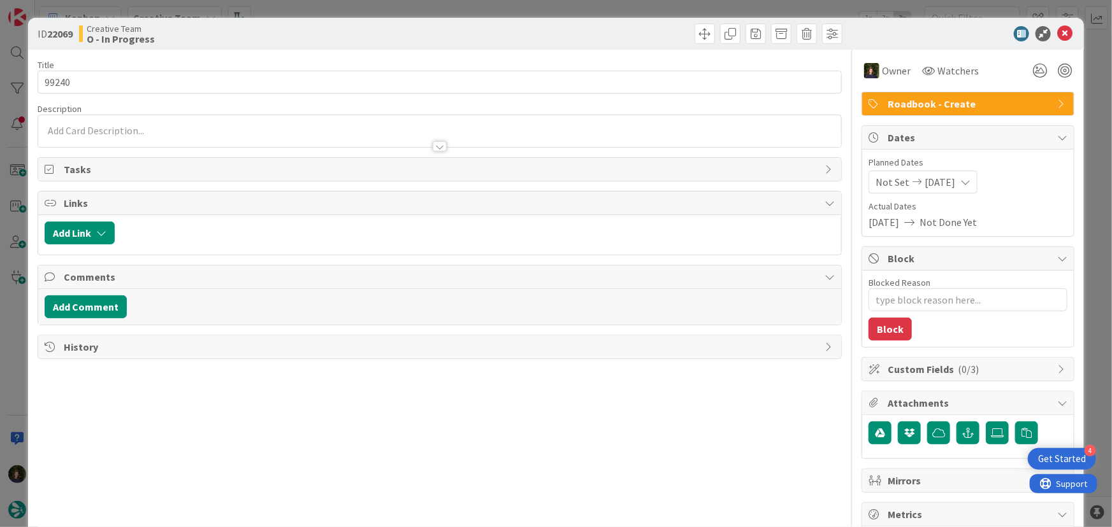
click at [146, 135] on div at bounding box center [439, 140] width 803 height 13
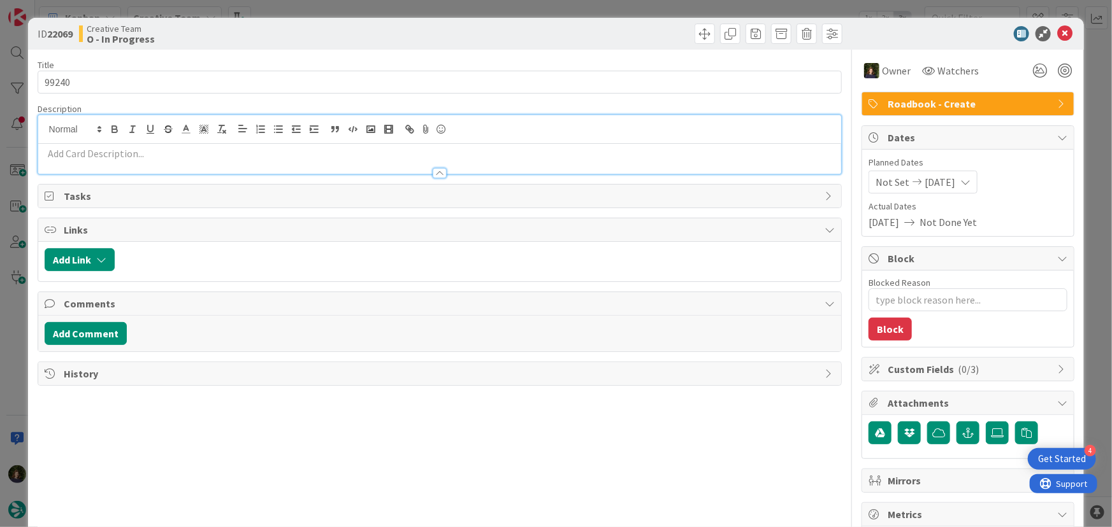
click at [152, 156] on p at bounding box center [440, 154] width 790 height 15
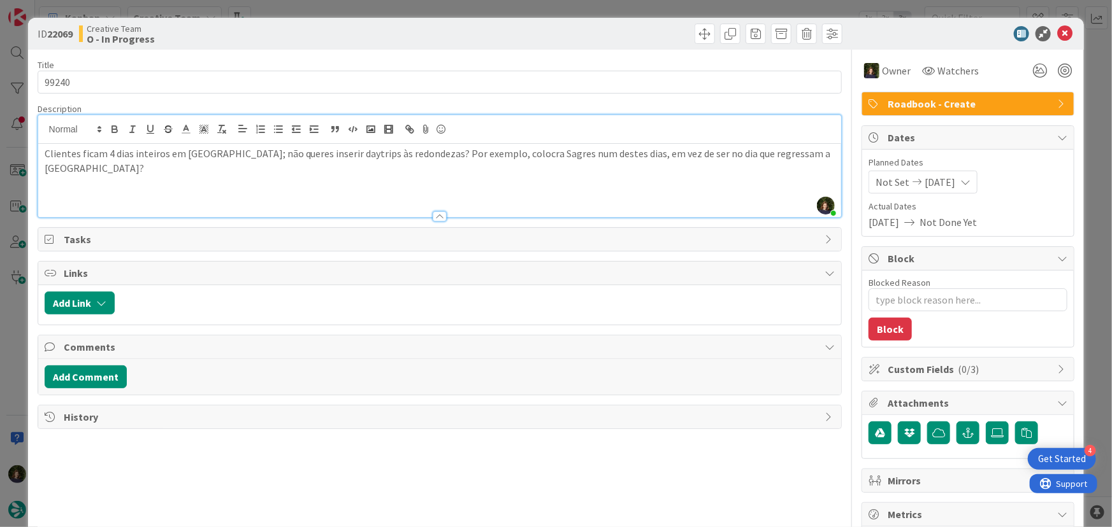
click at [43, 150] on div "Clientes ficam 4 dias inteiros em [GEOGRAPHIC_DATA]; não queres inserir daytrip…" at bounding box center [439, 180] width 803 height 73
click at [161, 178] on p at bounding box center [440, 182] width 790 height 15
click at [161, 176] on p at bounding box center [440, 182] width 790 height 15
click at [109, 170] on p "Nota para TC: Clientes ficam 4 dias inteiros em [GEOGRAPHIC_DATA]; não queres i…" at bounding box center [440, 161] width 790 height 29
click at [1058, 30] on icon at bounding box center [1064, 33] width 15 height 15
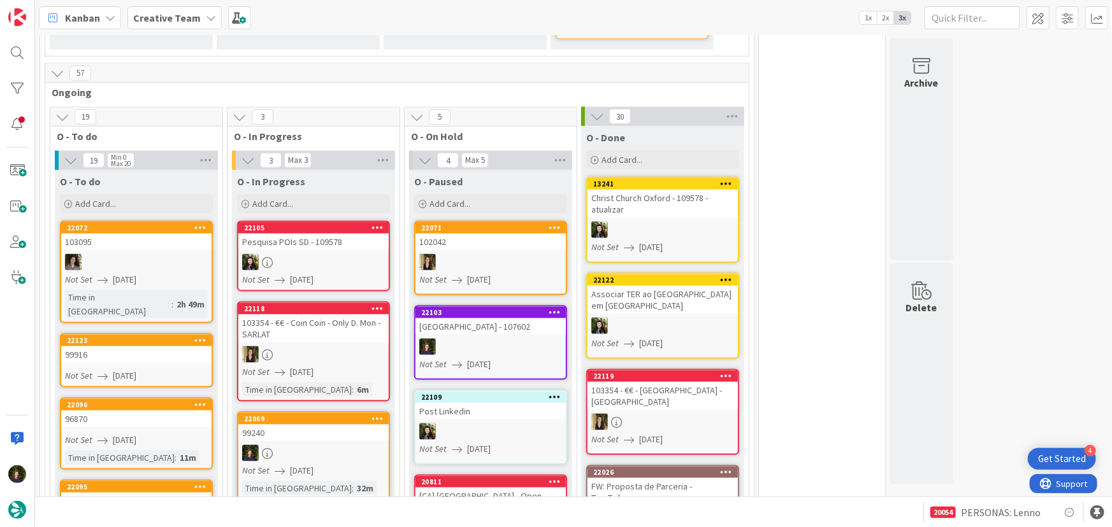
click at [273, 445] on div at bounding box center [313, 453] width 150 height 17
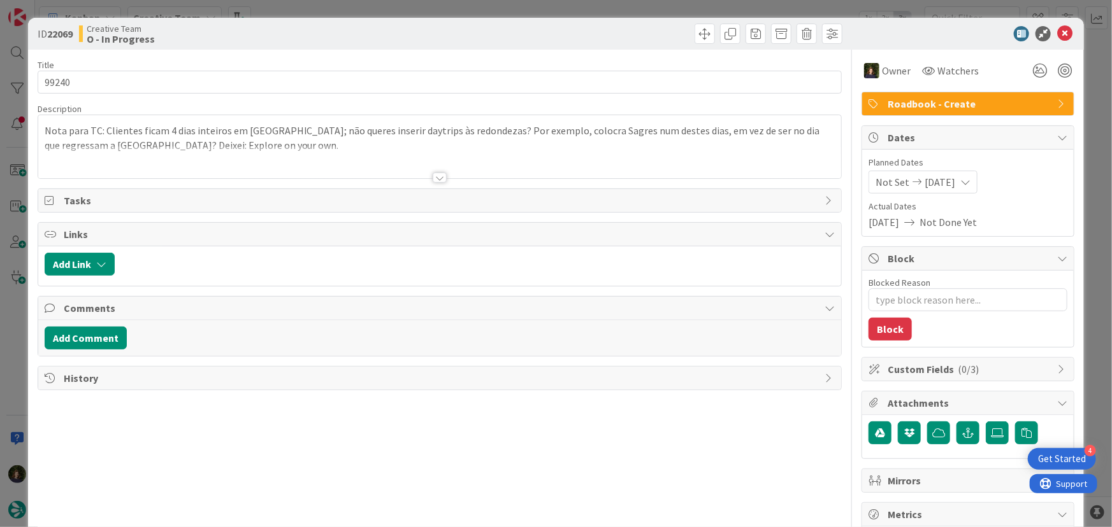
drag, startPoint x: 218, startPoint y: 147, endPoint x: 223, endPoint y: 162, distance: 16.7
click at [218, 147] on div at bounding box center [439, 162] width 803 height 32
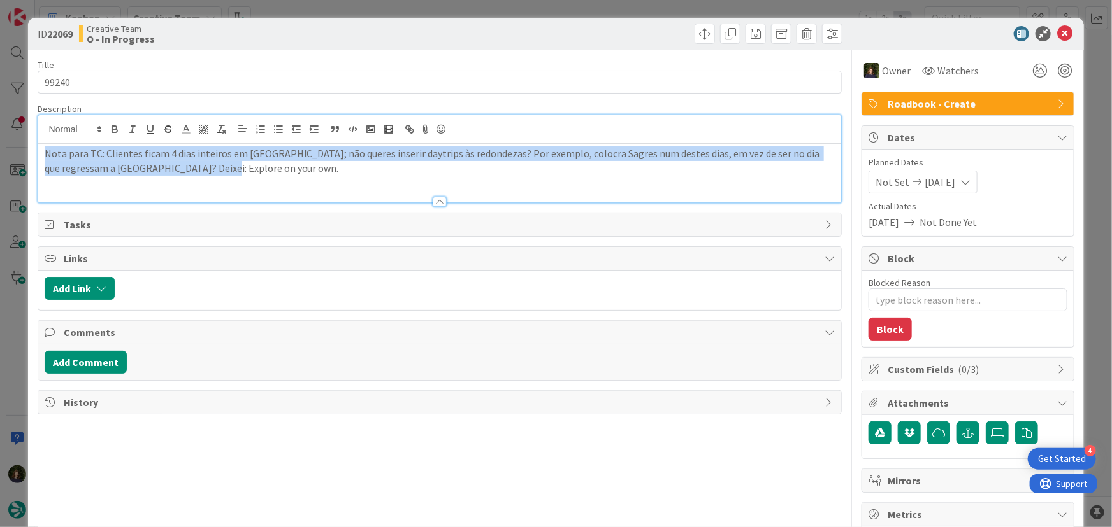
drag, startPoint x: 212, startPoint y: 172, endPoint x: 97, endPoint y: 154, distance: 116.0
click at [32, 152] on div "ID 22069 Creative Team O - In Progress Title 5 / 128 99240 Description Nota par…" at bounding box center [556, 386] width 1056 height 736
copy p "Nota para TC: Clientes ficam 4 dias inteiros em [GEOGRAPHIC_DATA]; não queres i…"
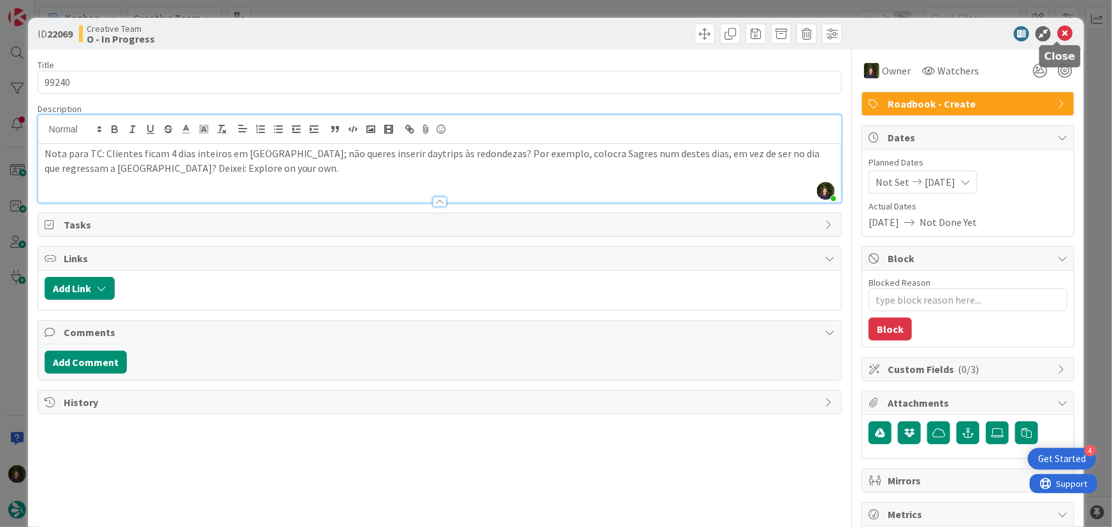
click at [1057, 27] on icon at bounding box center [1064, 33] width 15 height 15
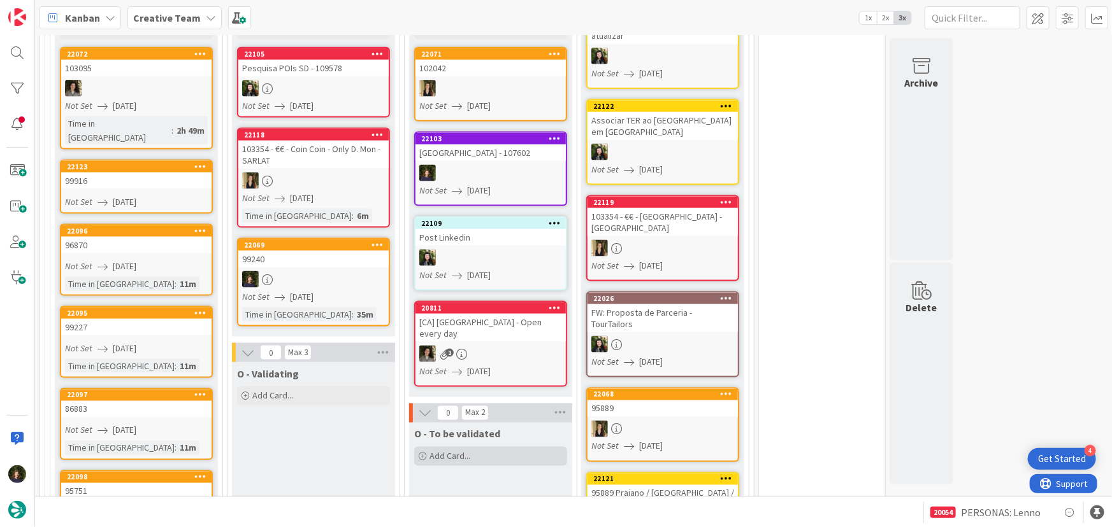
click at [471, 447] on div "Add Card..." at bounding box center [490, 456] width 153 height 19
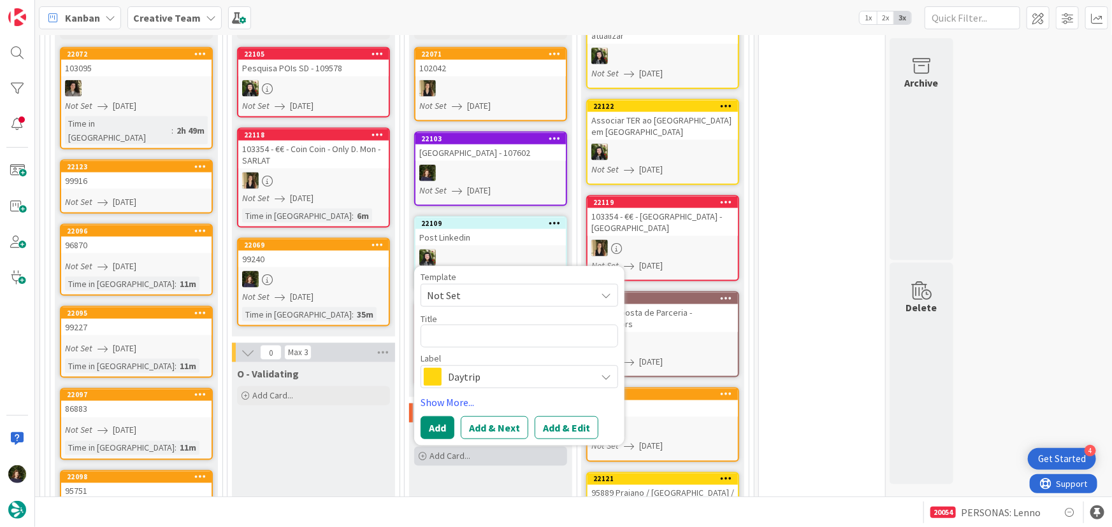
type textarea "x"
type textarea "9"
type textarea "x"
type textarea "99"
type textarea "x"
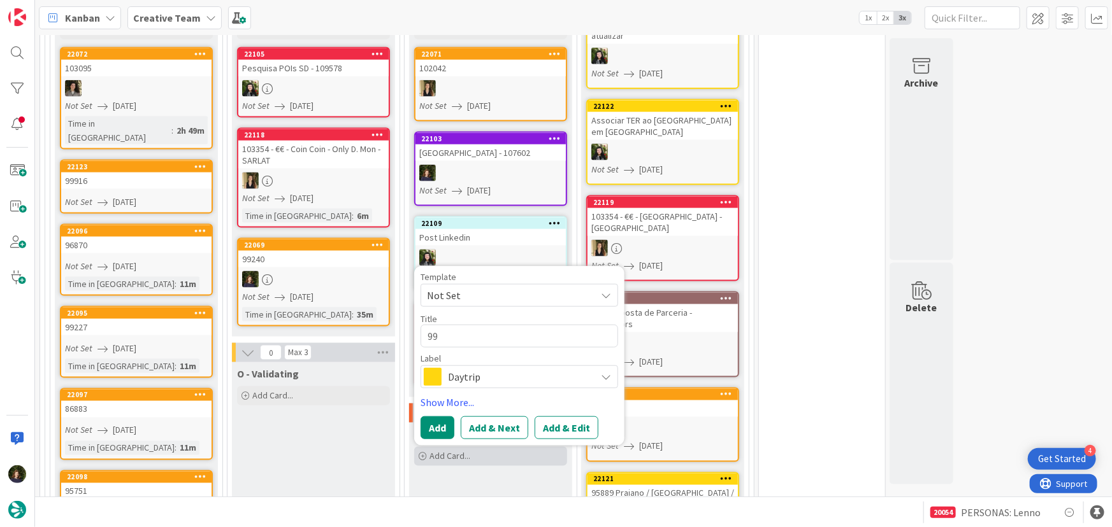
type textarea "992"
type textarea "x"
type textarea "9924"
type textarea "x"
type textarea "99240"
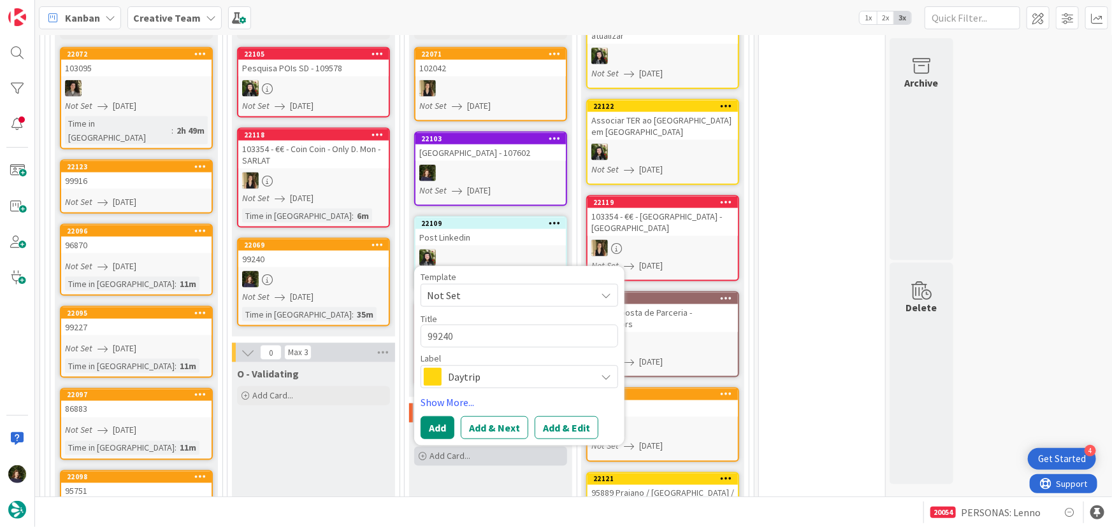
type textarea "x"
type textarea "99240"
type textarea "x"
type textarea "99240 -"
type textarea "x"
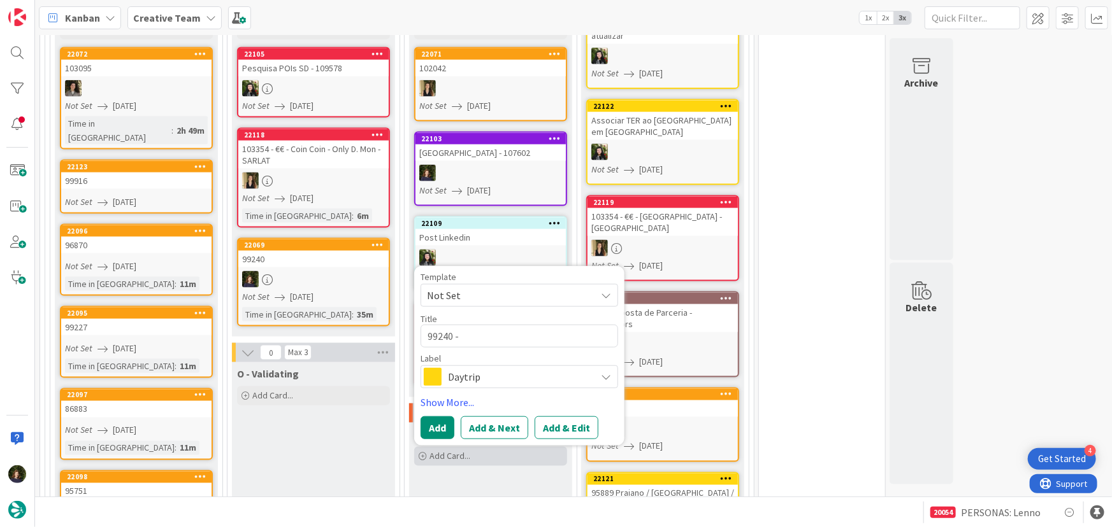
type textarea "99240 -"
type textarea "x"
type textarea "99240 - V"
type textarea "x"
type textarea "99240 - Va"
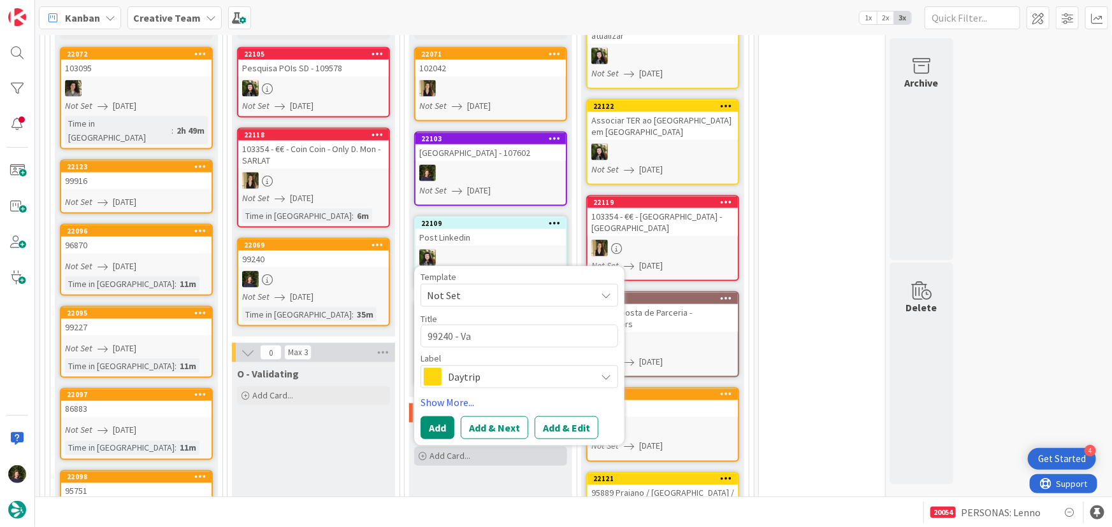
type textarea "x"
type textarea "99240 - Val"
type textarea "x"
type textarea "99240 - Vali"
type textarea "x"
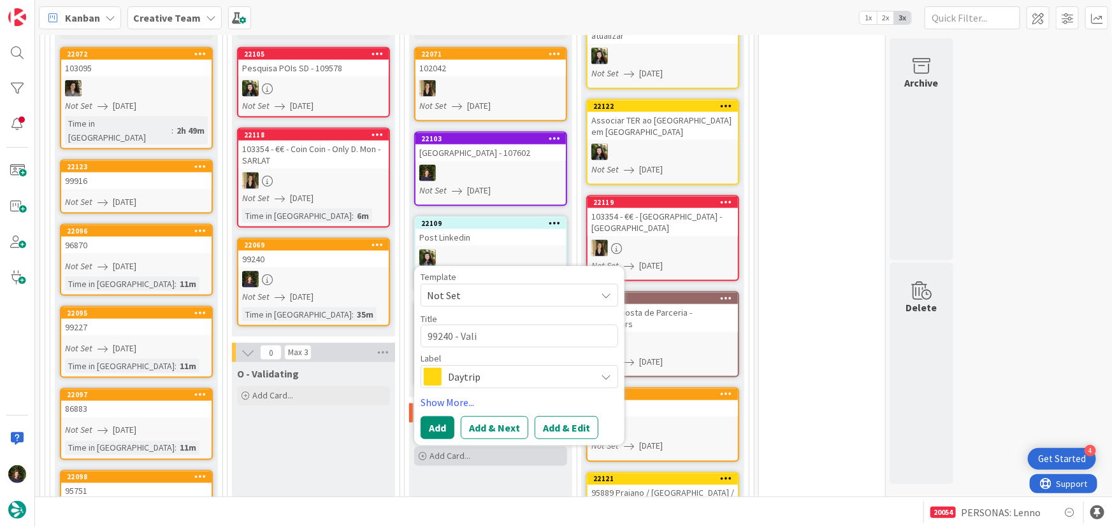
type textarea "99240 - Valid"
type textarea "x"
type textarea "99240 - Valida"
type textarea "x"
type textarea "99240 - Validat"
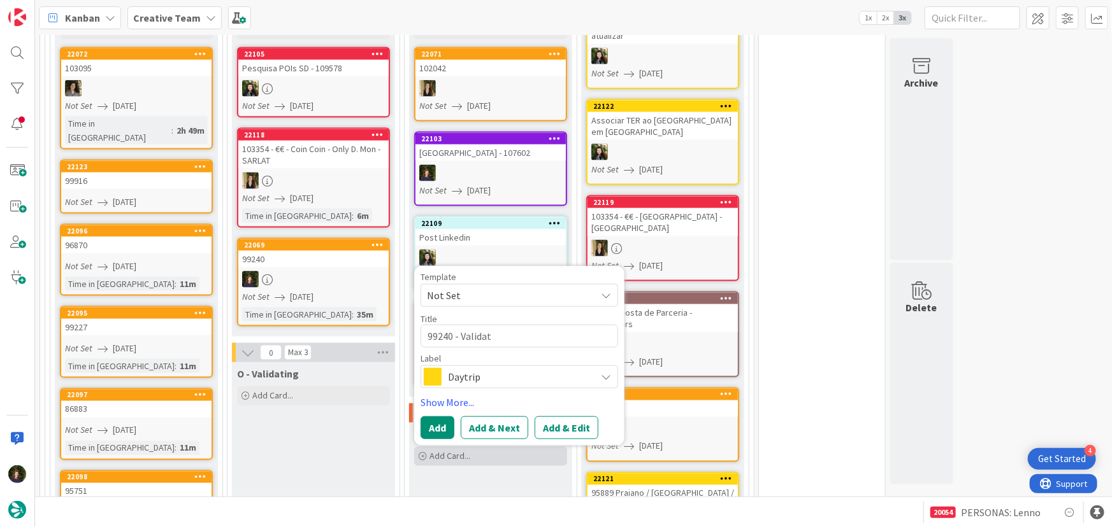
type textarea "x"
type textarea "99240 - Validati"
type textarea "x"
type textarea "99240 - Validatio"
type textarea "x"
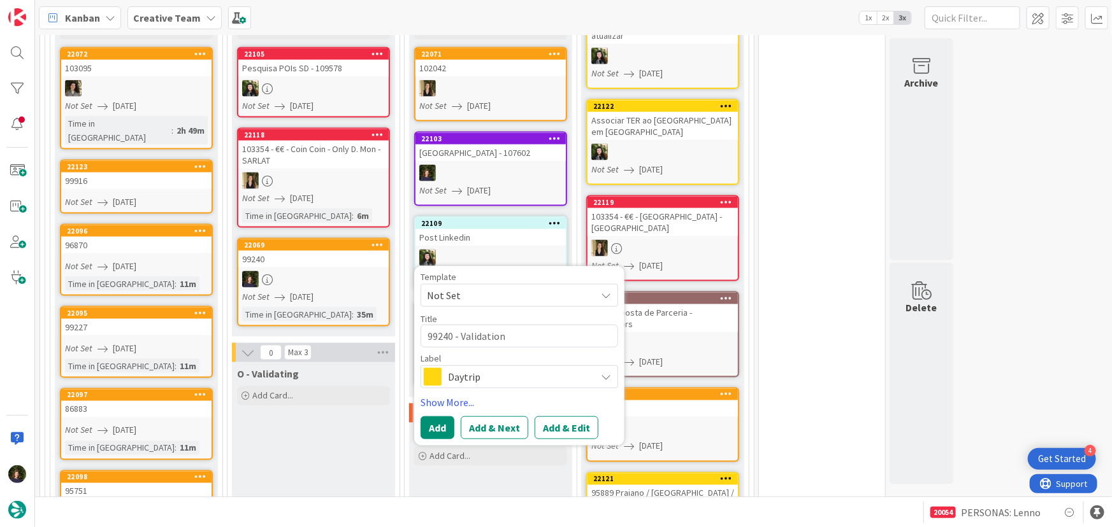
type textarea "99240 - Validation"
click at [498, 368] on span "Daytrip" at bounding box center [518, 377] width 141 height 18
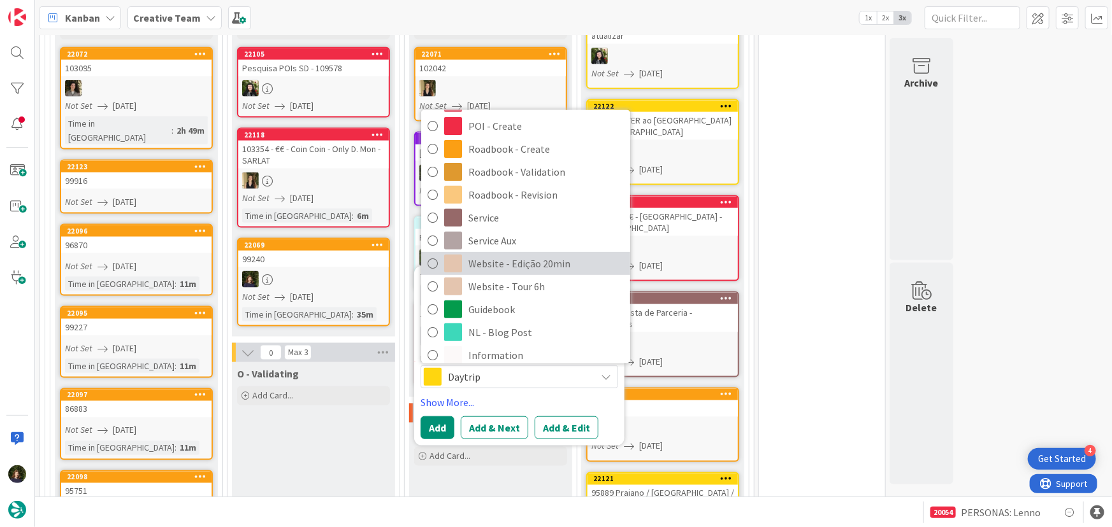
scroll to position [231, 0]
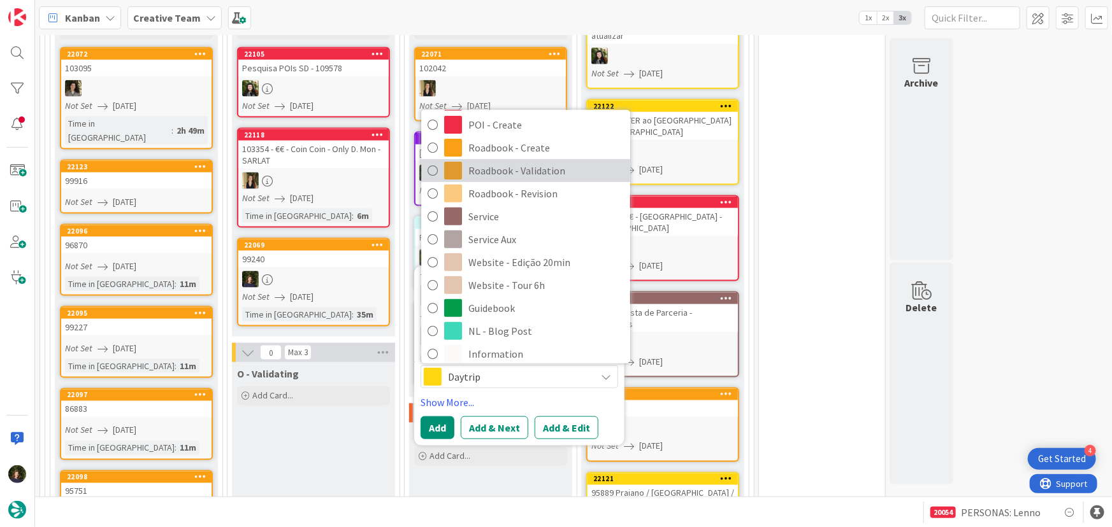
click at [539, 161] on span "Roadbook - Validation" at bounding box center [545, 170] width 155 height 19
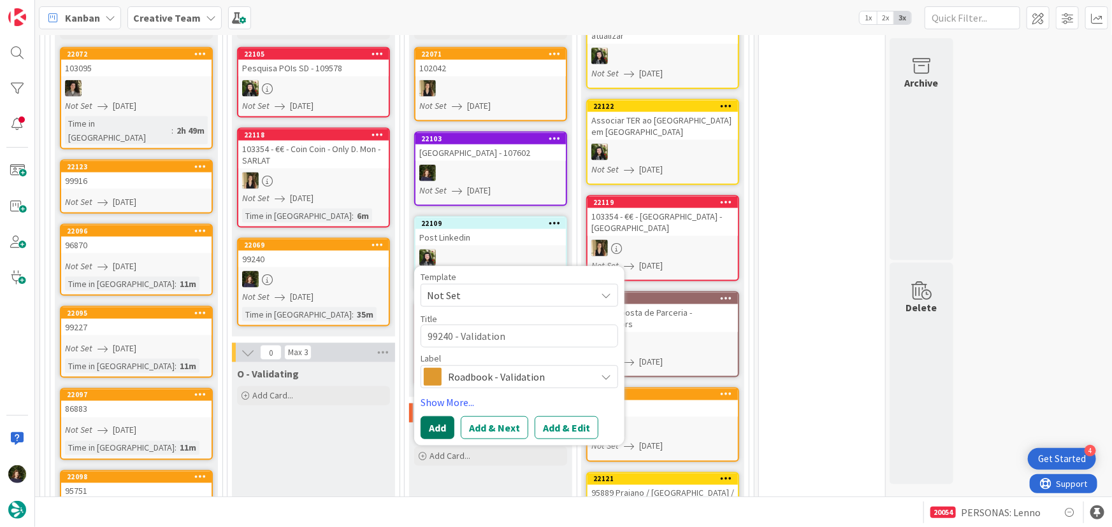
click at [435, 417] on button "Add" at bounding box center [437, 428] width 34 height 23
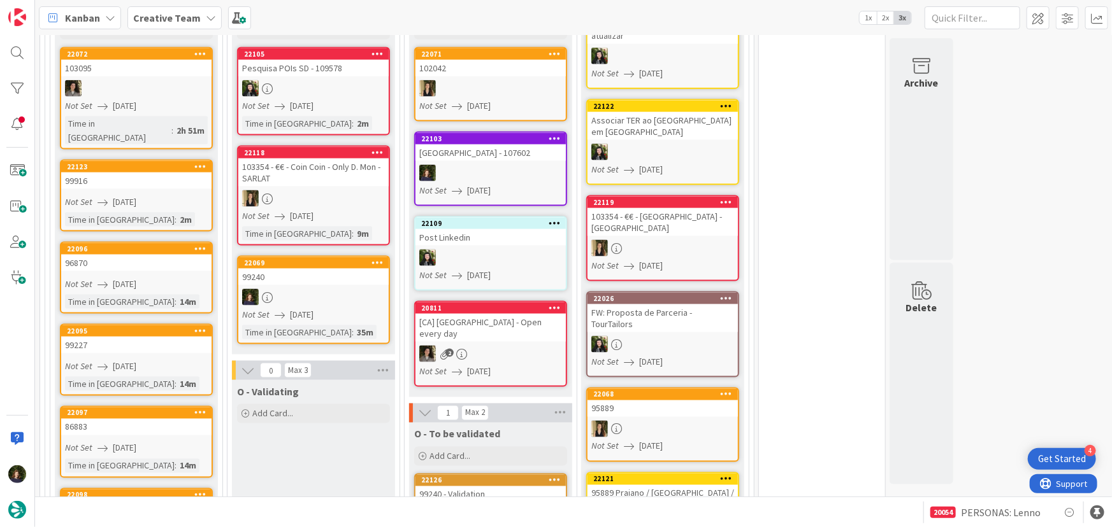
click at [475, 487] on div "99240 - Validation" at bounding box center [490, 495] width 150 height 17
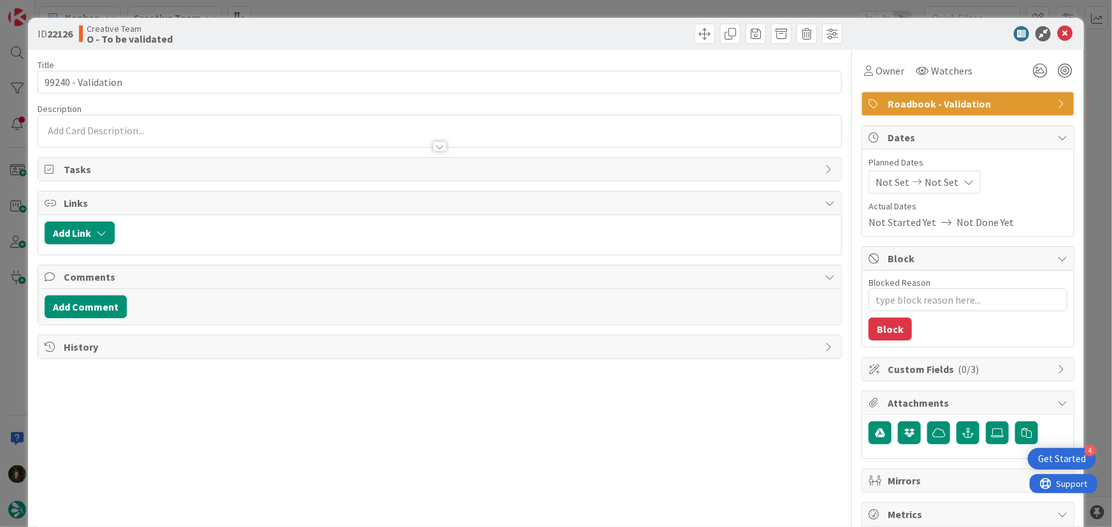
click at [83, 144] on div at bounding box center [439, 140] width 803 height 13
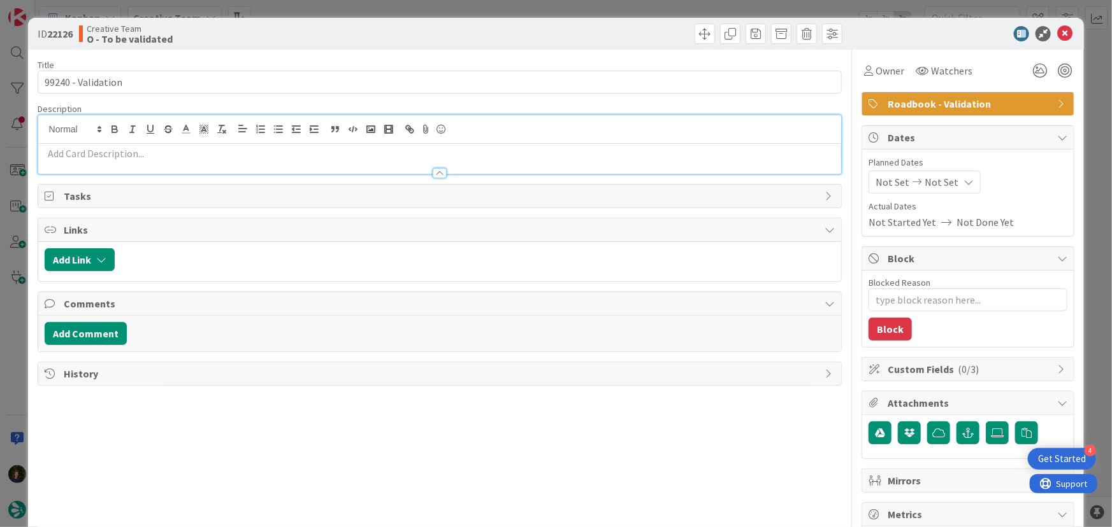
scroll to position [943, 0]
drag, startPoint x: 108, startPoint y: 147, endPoint x: 108, endPoint y: 164, distance: 16.6
click at [108, 150] on p at bounding box center [440, 154] width 790 height 15
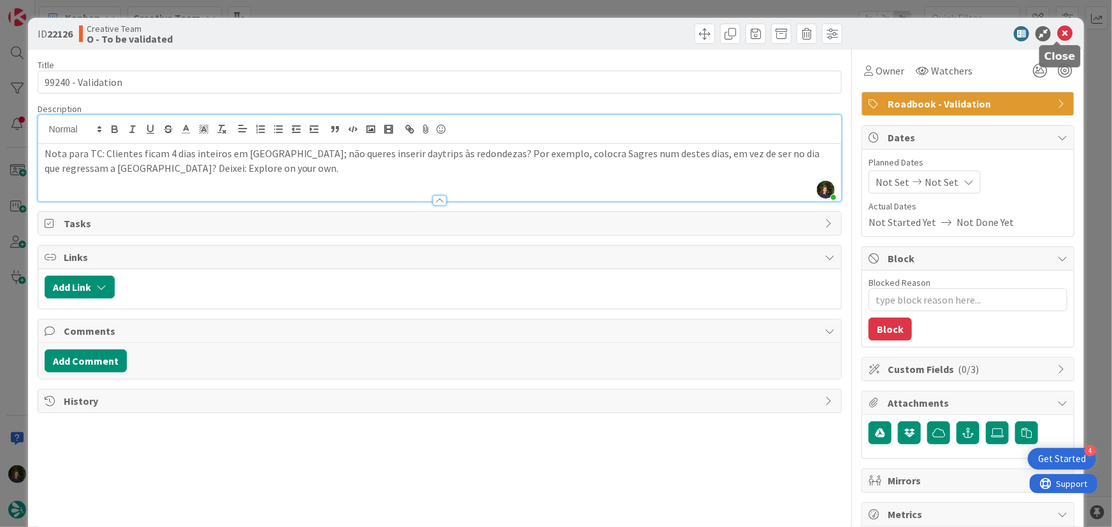
drag, startPoint x: 1056, startPoint y: 27, endPoint x: 1047, endPoint y: 53, distance: 27.8
click at [1057, 29] on icon at bounding box center [1064, 33] width 15 height 15
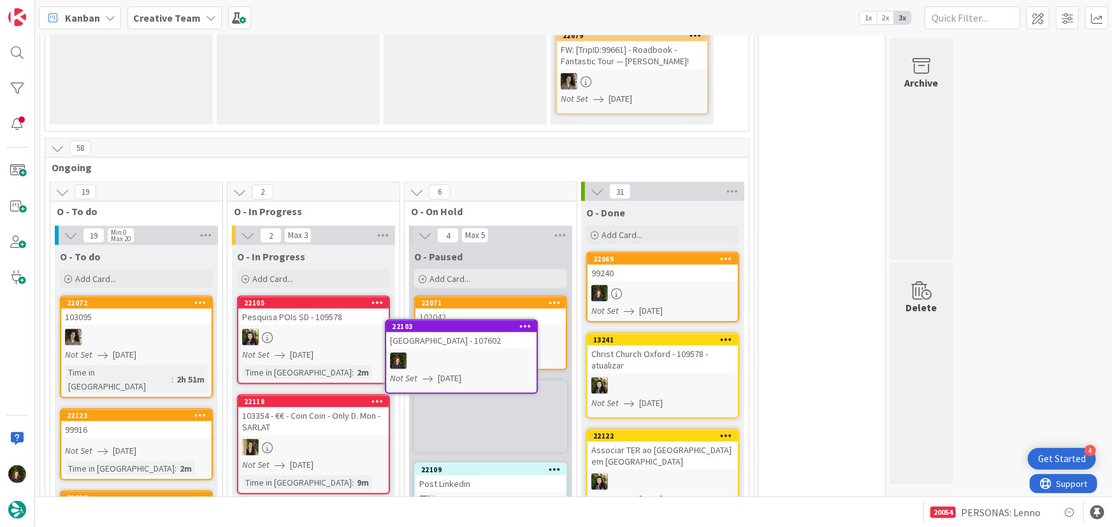
scroll to position [700, 0]
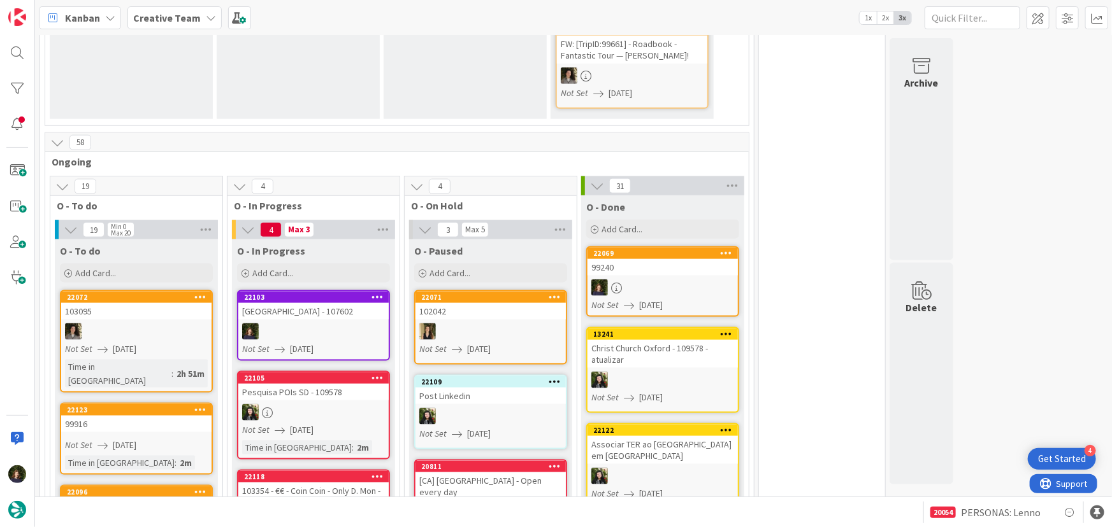
click at [292, 324] on div at bounding box center [313, 332] width 150 height 17
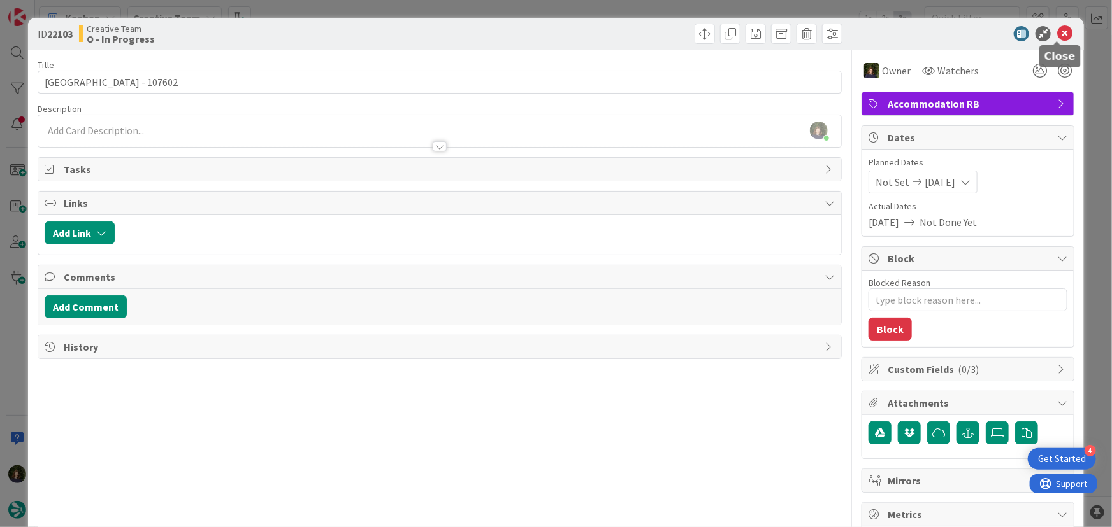
click at [1057, 33] on icon at bounding box center [1064, 33] width 15 height 15
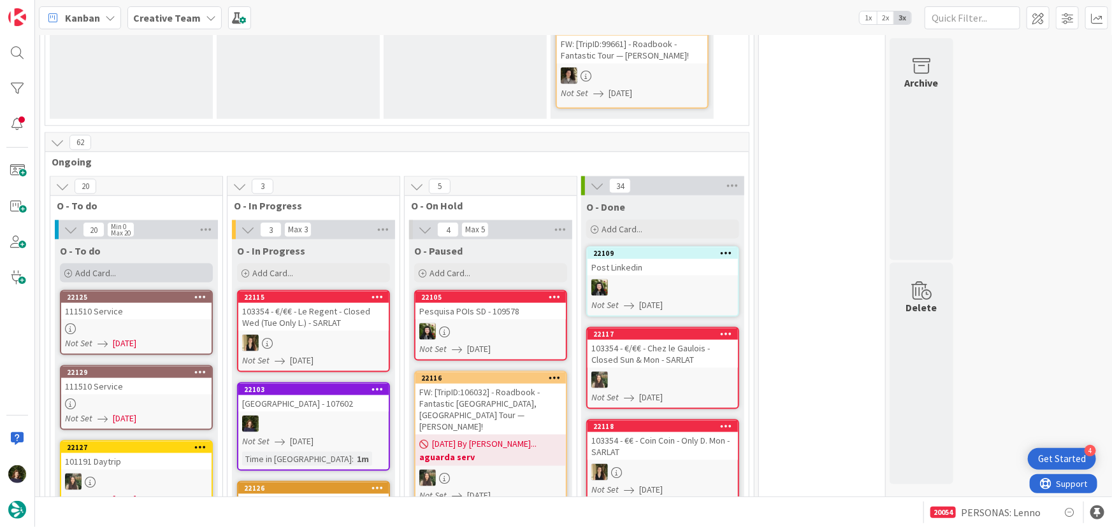
click at [127, 264] on div "Add Card..." at bounding box center [136, 273] width 153 height 19
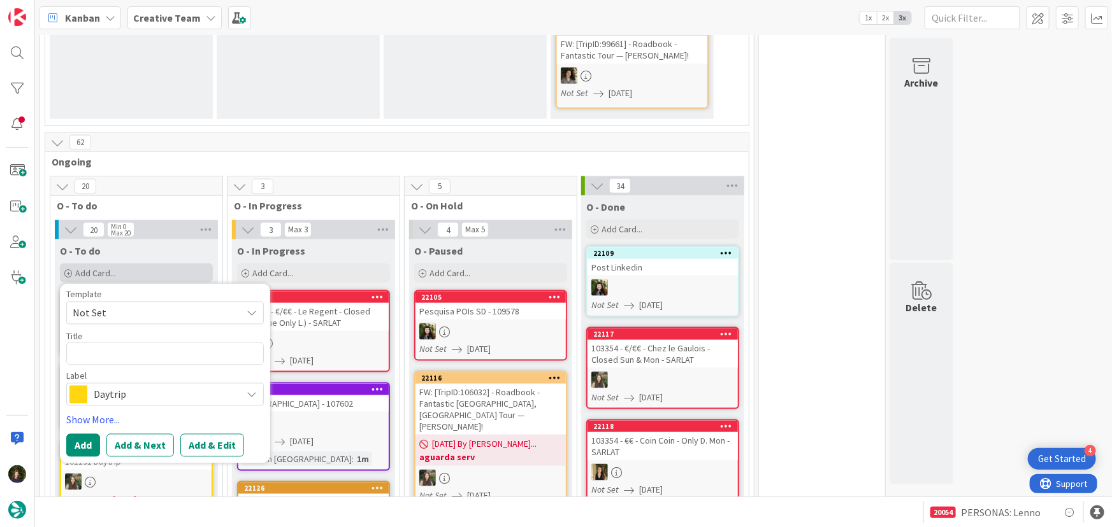
type textarea "x"
type textarea "1"
type textarea "x"
type textarea "10"
type textarea "x"
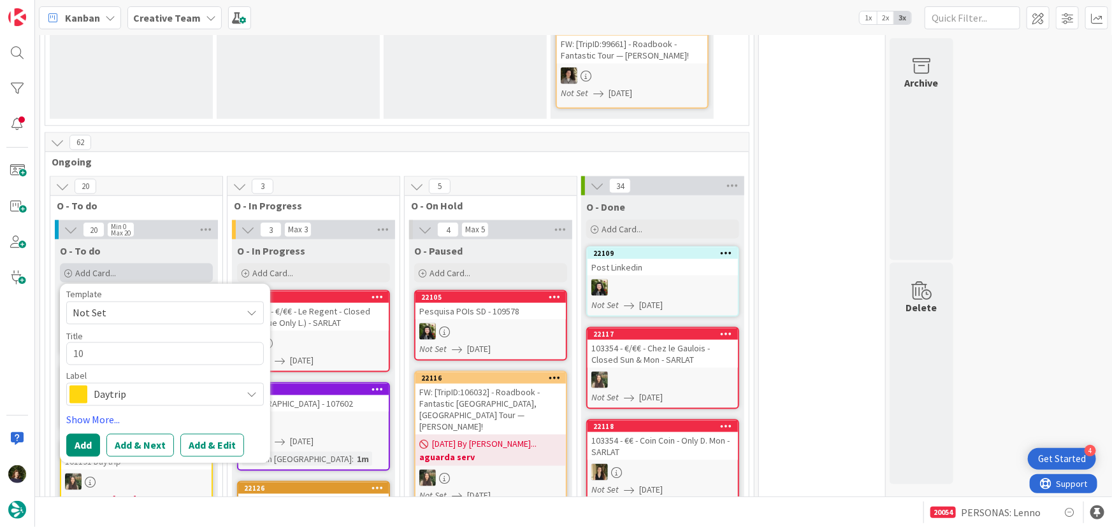
type textarea "107"
type textarea "x"
type textarea "1076"
type textarea "x"
type textarea "10760"
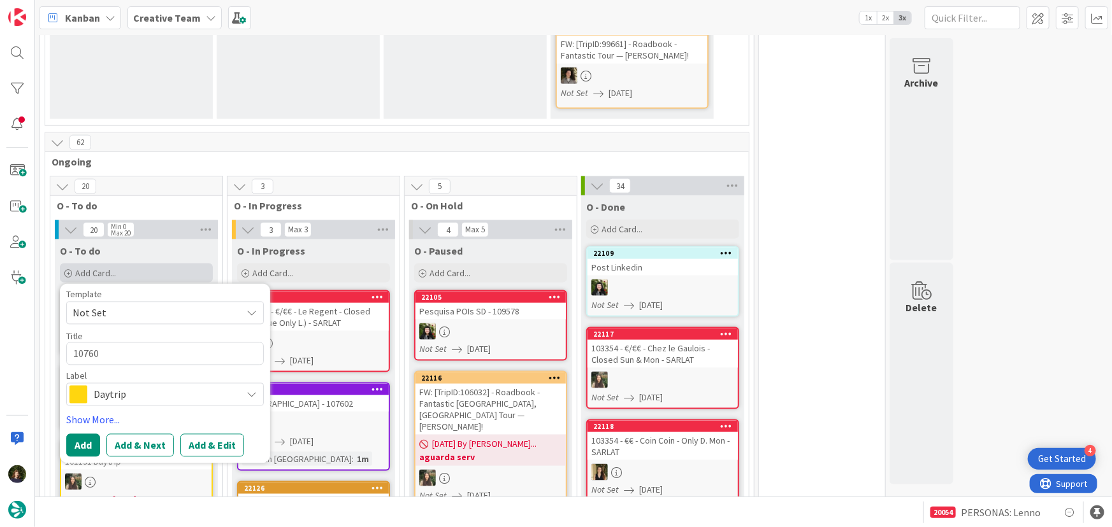
type textarea "x"
type textarea "107602"
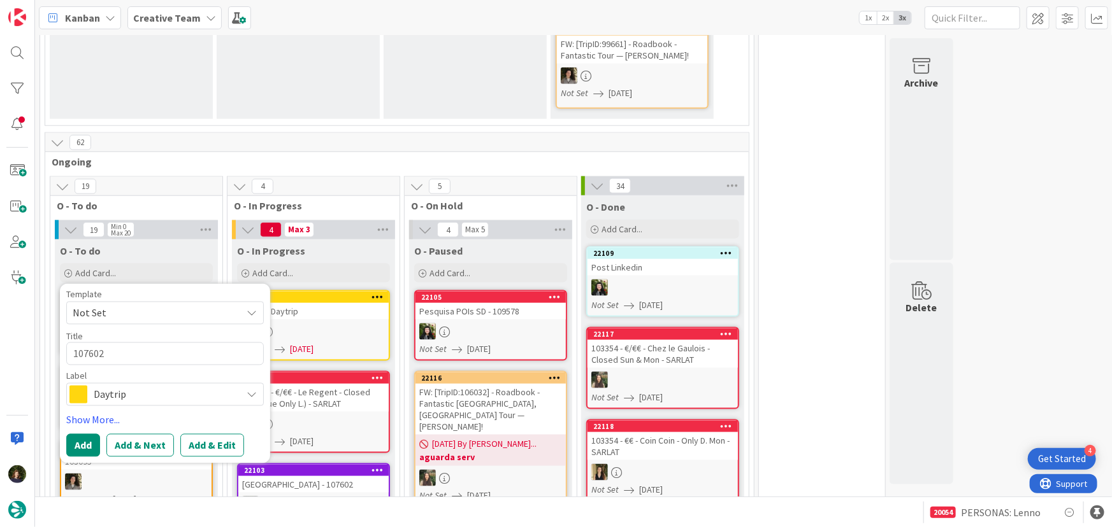
type textarea "x"
type textarea "107602"
type textarea "x"
type textarea "107602 -"
type textarea "x"
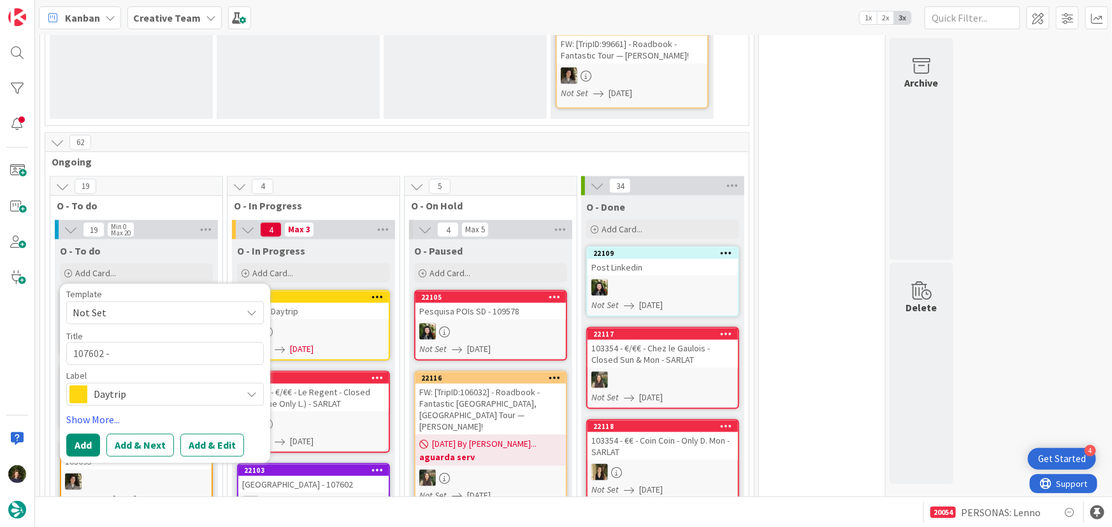
type textarea "107602 -"
type textarea "x"
type textarea "107602 - P"
type textarea "x"
type textarea "107602 - PO"
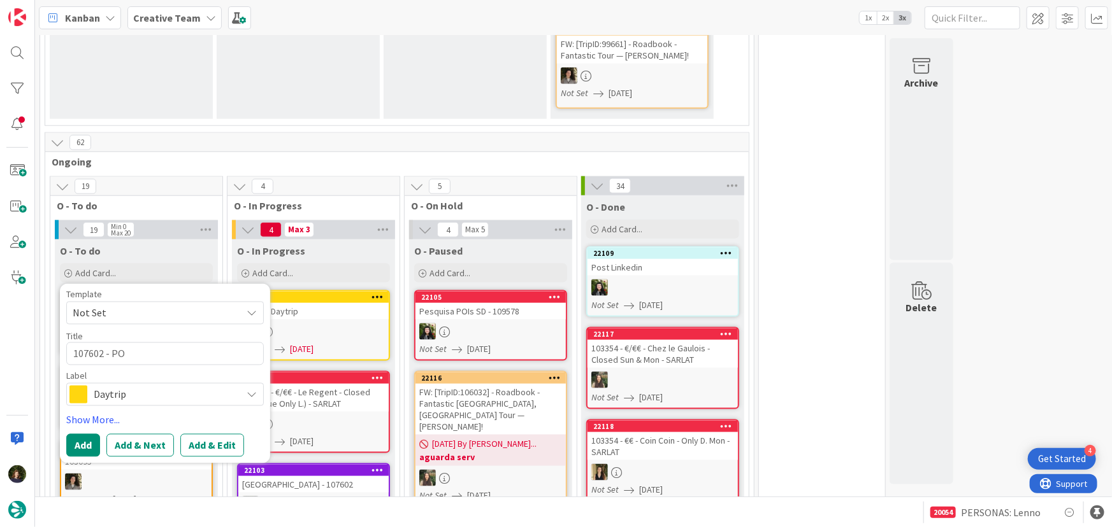
type textarea "x"
type textarea "107602 - POI"
type textarea "x"
type textarea "107602 - POI"
type textarea "x"
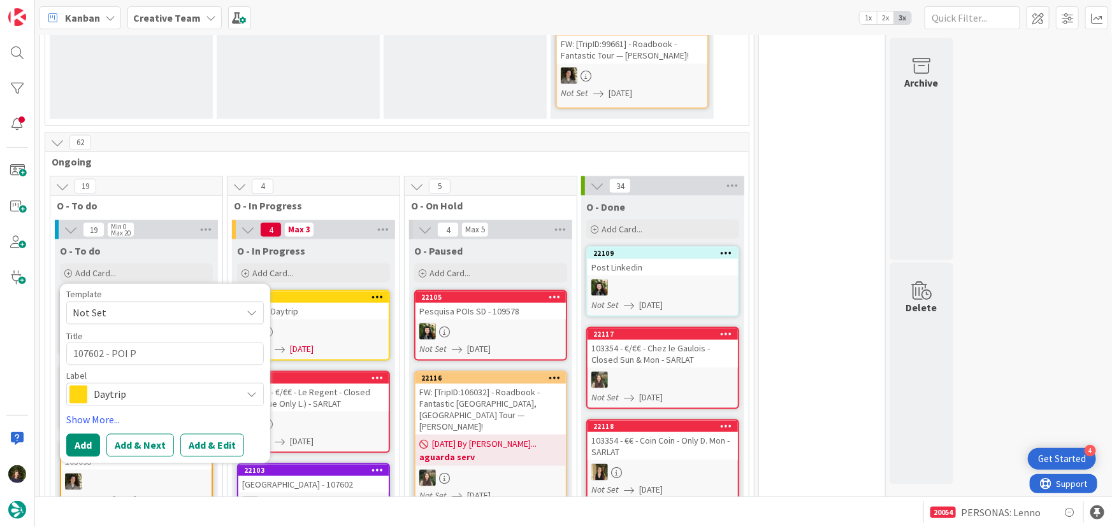
type textarea "107602 - POI P"
click at [133, 386] on span "Daytrip" at bounding box center [164, 395] width 141 height 18
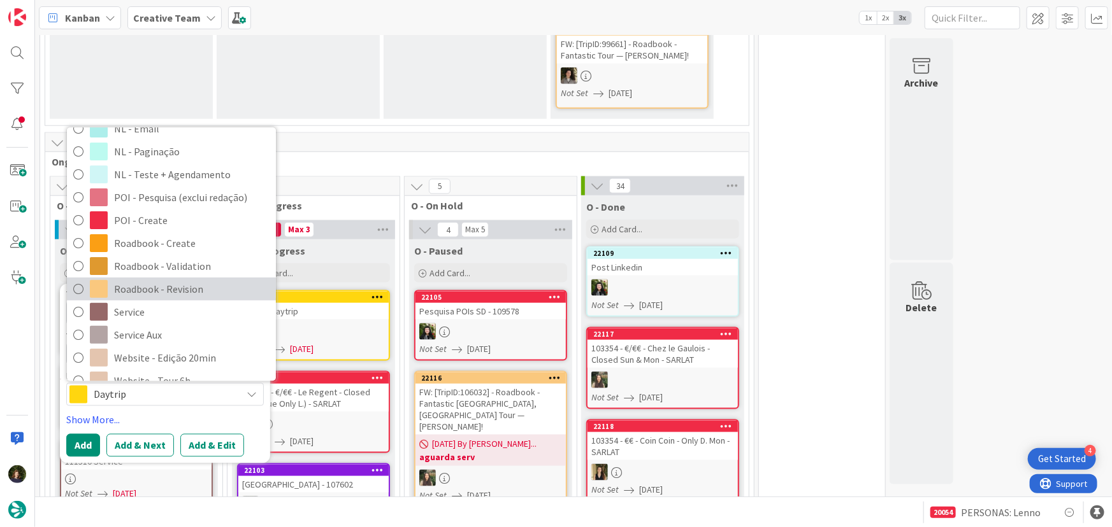
scroll to position [173, 0]
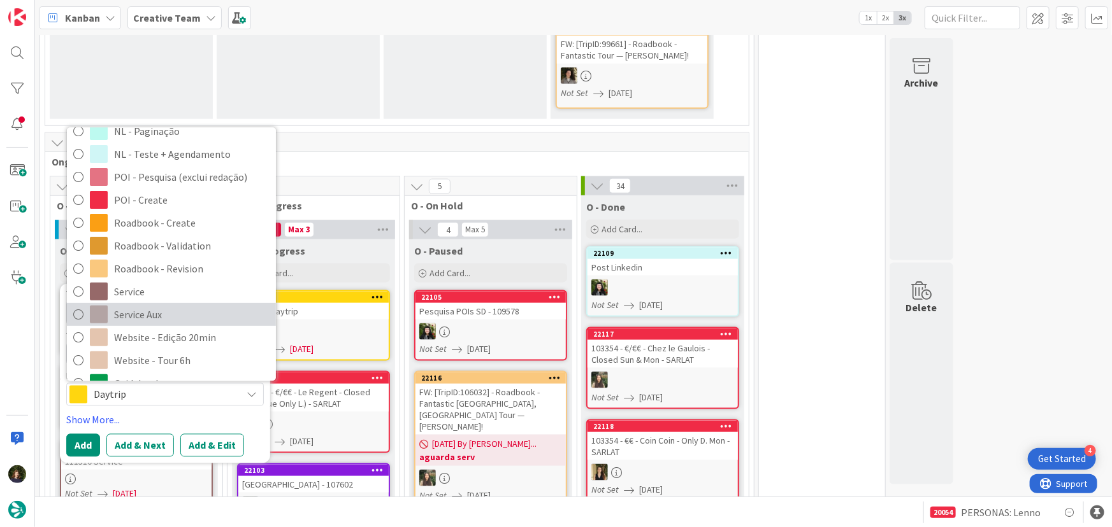
click at [156, 306] on span "Service Aux" at bounding box center [191, 315] width 155 height 19
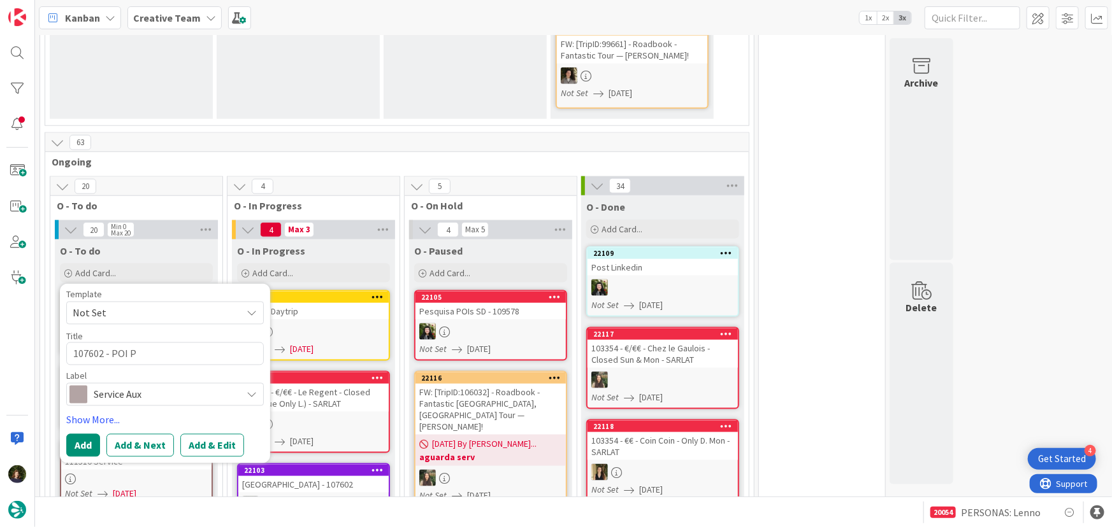
click at [134, 386] on span "Service Aux" at bounding box center [164, 395] width 141 height 18
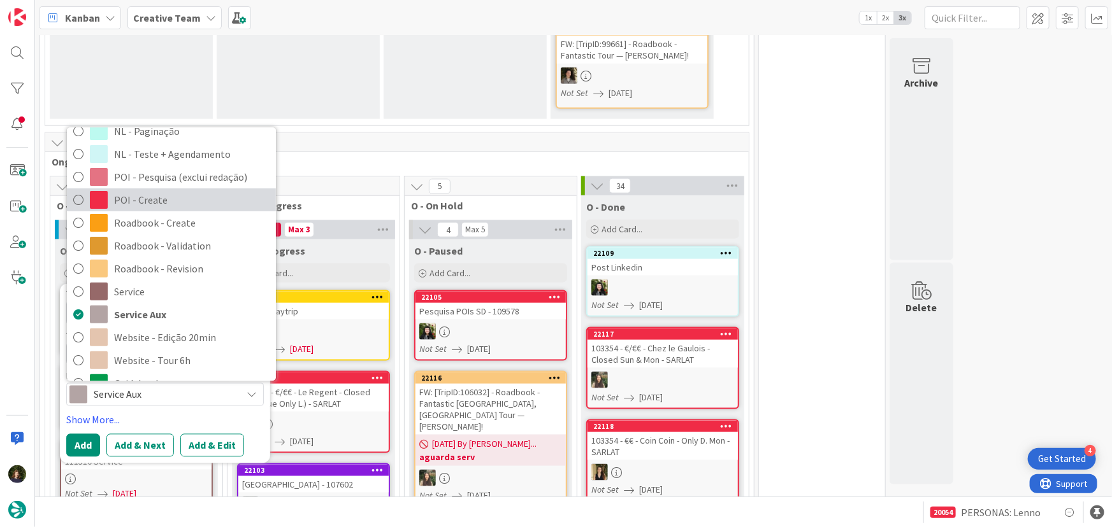
click at [136, 191] on span "POI - Create" at bounding box center [191, 200] width 155 height 19
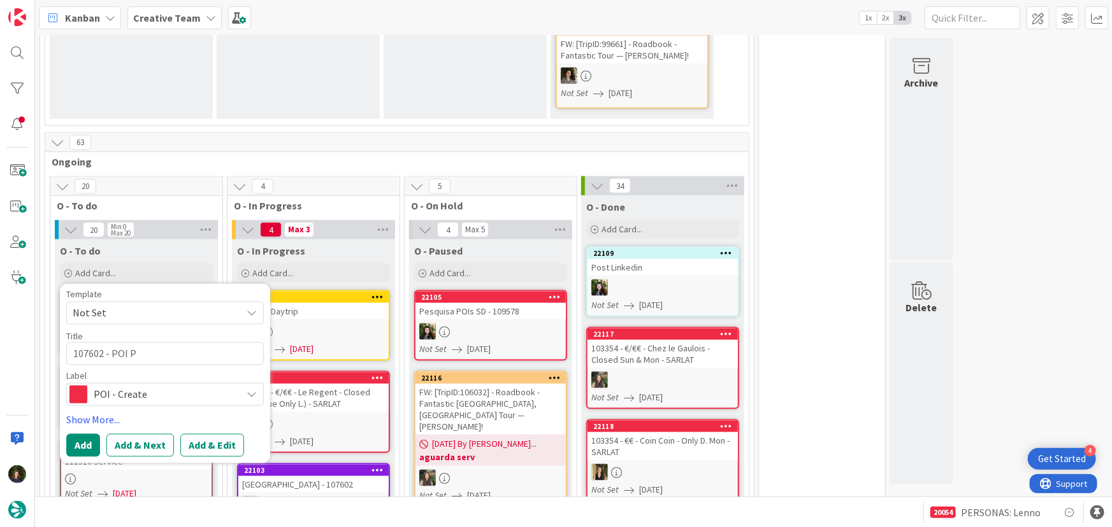
scroll to position [758, 0]
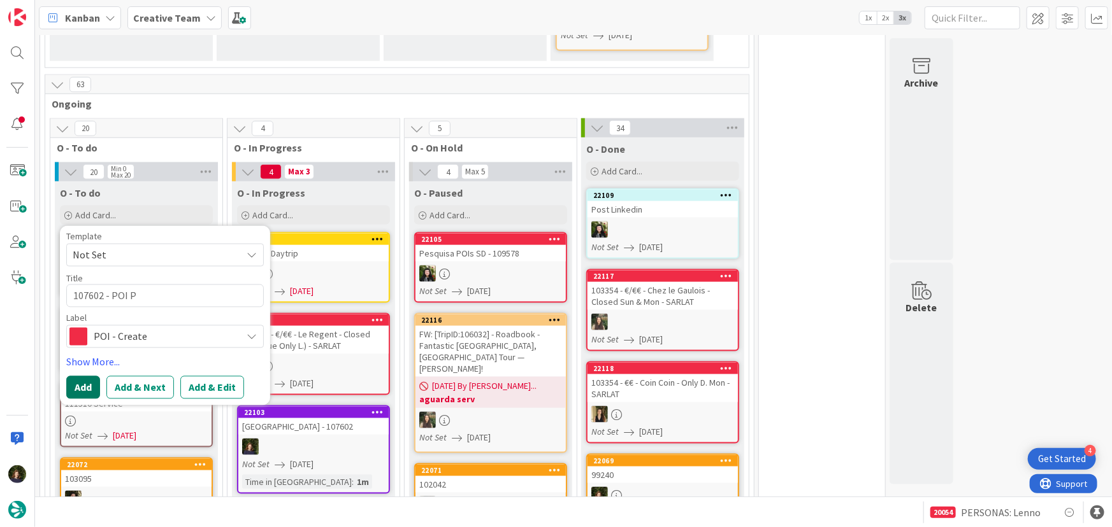
click at [86, 376] on button "Add" at bounding box center [83, 387] width 34 height 23
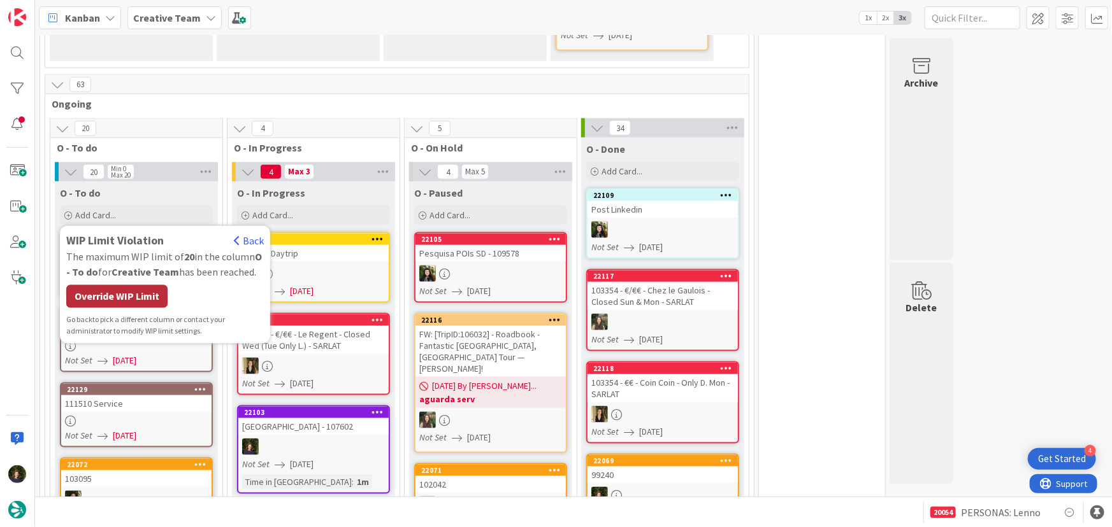
click at [144, 285] on div "Override WIP Limit" at bounding box center [116, 296] width 101 height 23
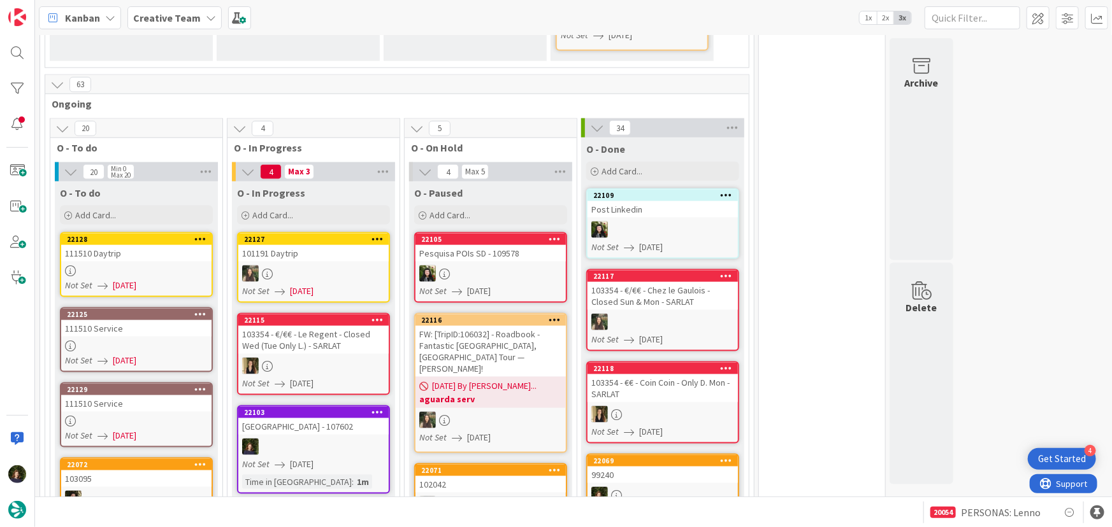
scroll to position [761, 0]
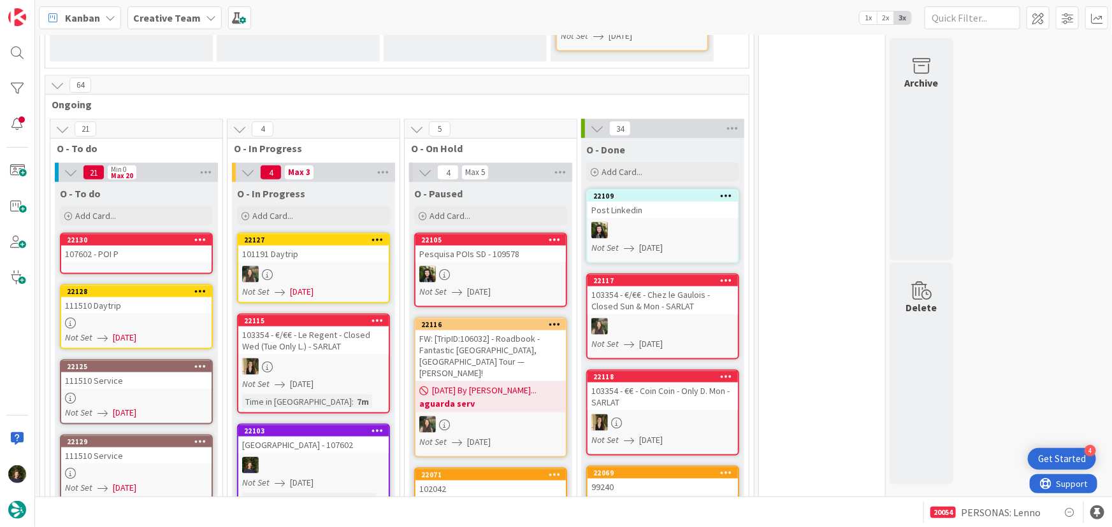
click at [129, 246] on div "107602 - POI P" at bounding box center [136, 254] width 150 height 17
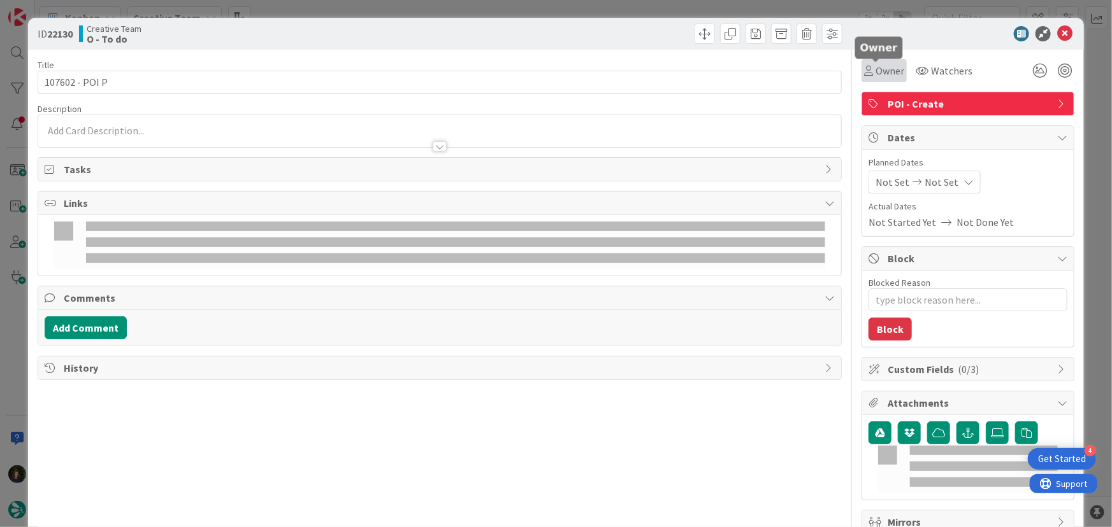
click at [885, 63] on span "Owner" at bounding box center [889, 70] width 29 height 15
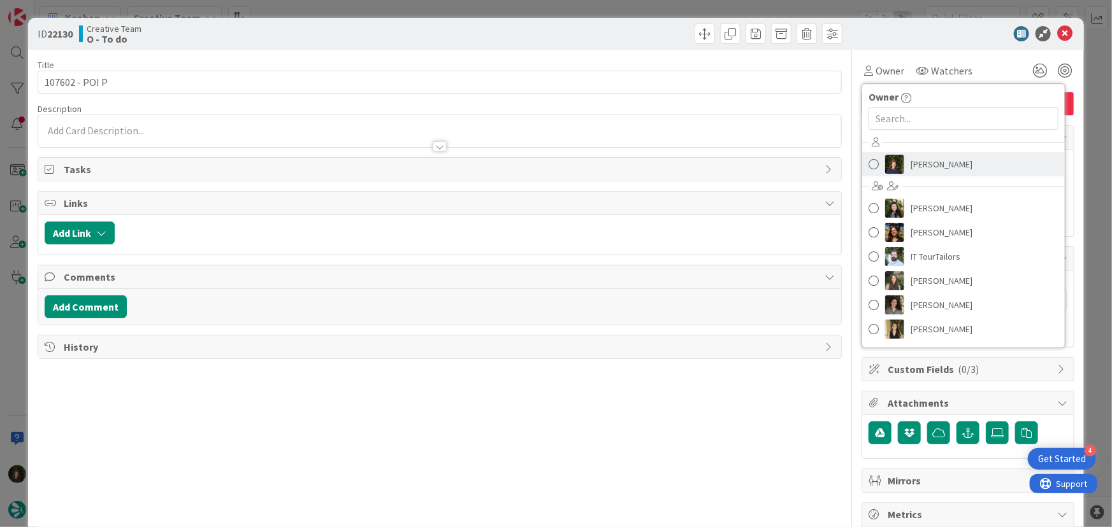
click at [920, 162] on span "[PERSON_NAME]" at bounding box center [941, 164] width 62 height 19
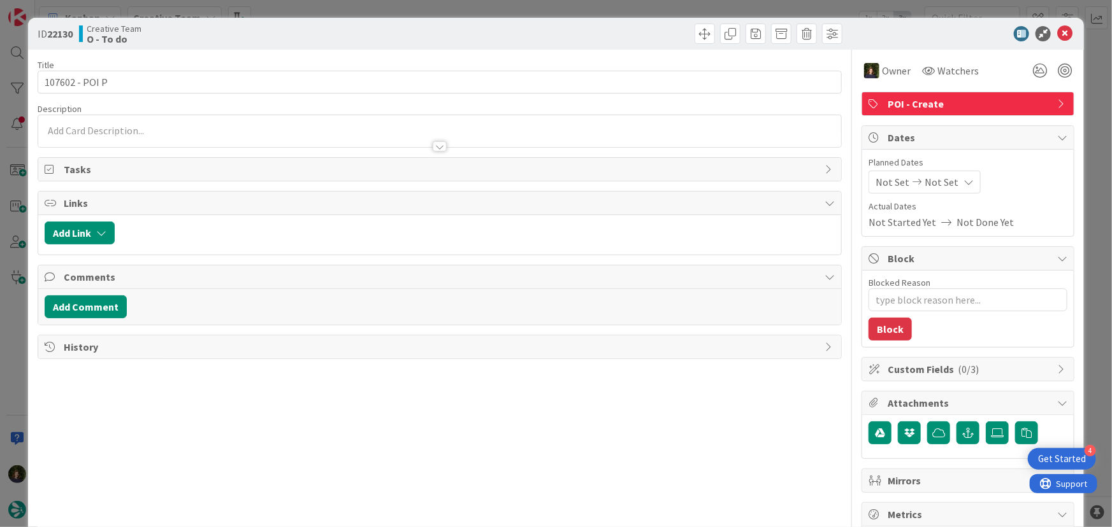
click at [152, 135] on div at bounding box center [439, 140] width 803 height 13
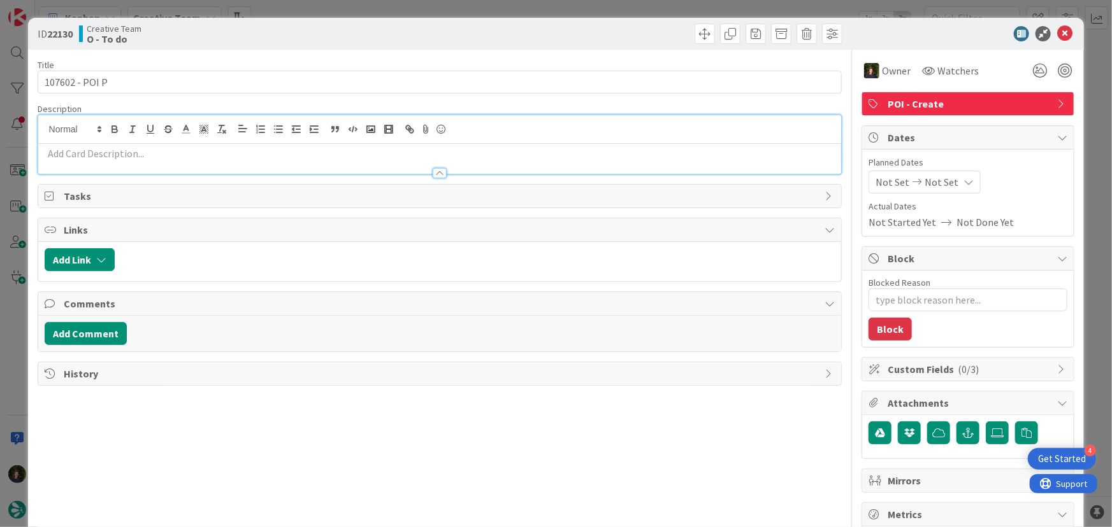
click at [182, 154] on p at bounding box center [440, 154] width 790 height 15
paste div
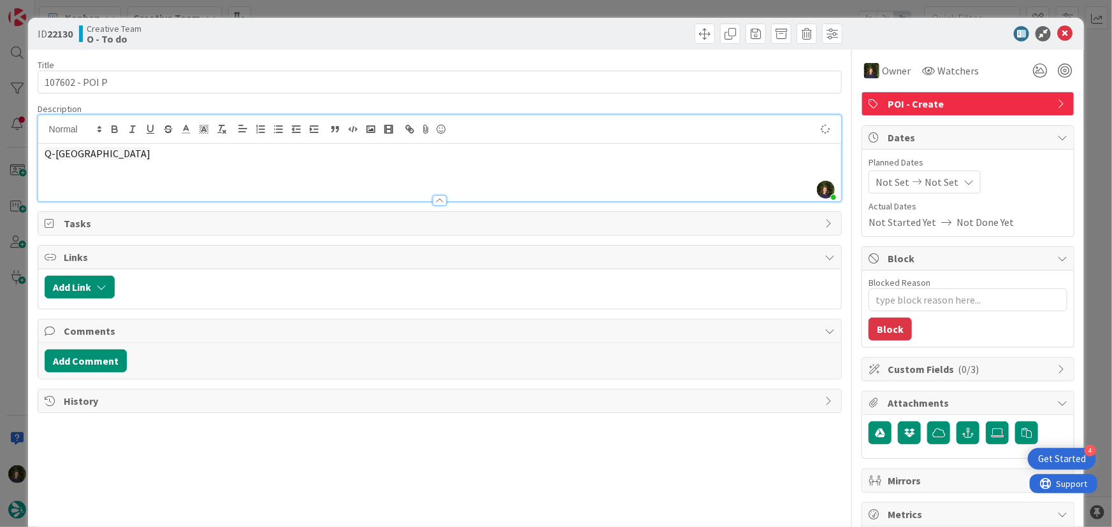
type textarea "x"
click at [1057, 31] on icon at bounding box center [1064, 33] width 15 height 15
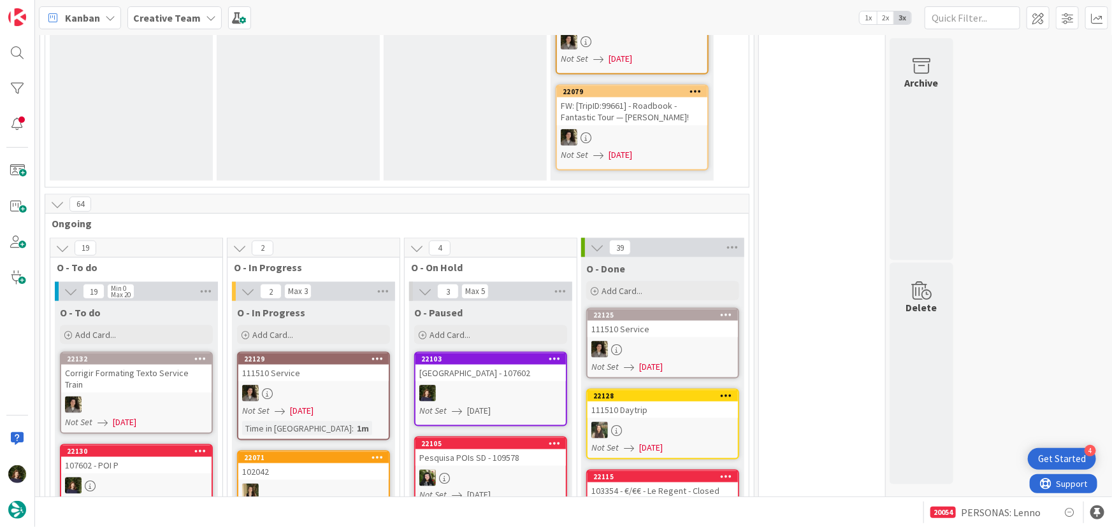
scroll to position [869, 0]
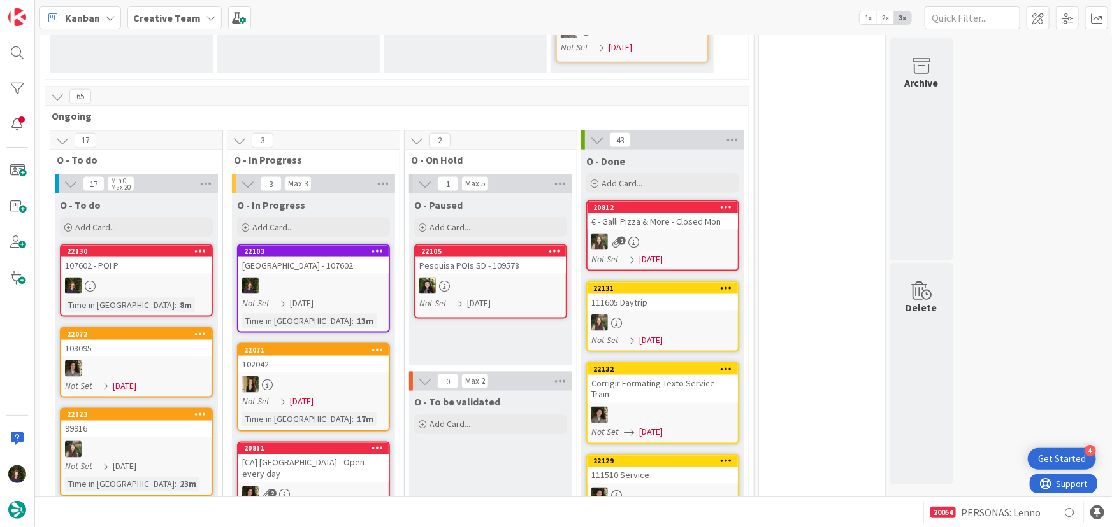
click at [282, 278] on div at bounding box center [313, 286] width 150 height 17
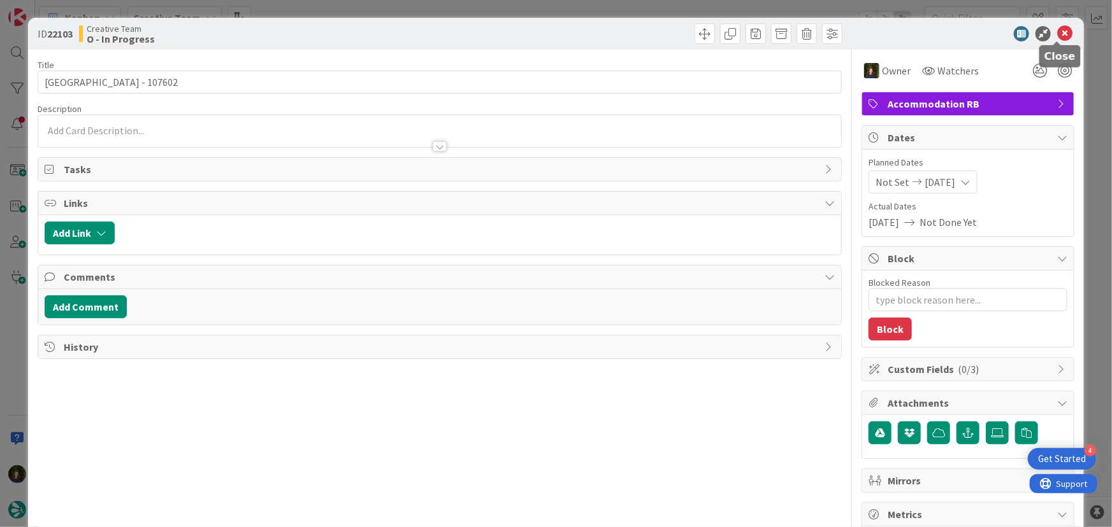
click at [1062, 34] on icon at bounding box center [1064, 33] width 15 height 15
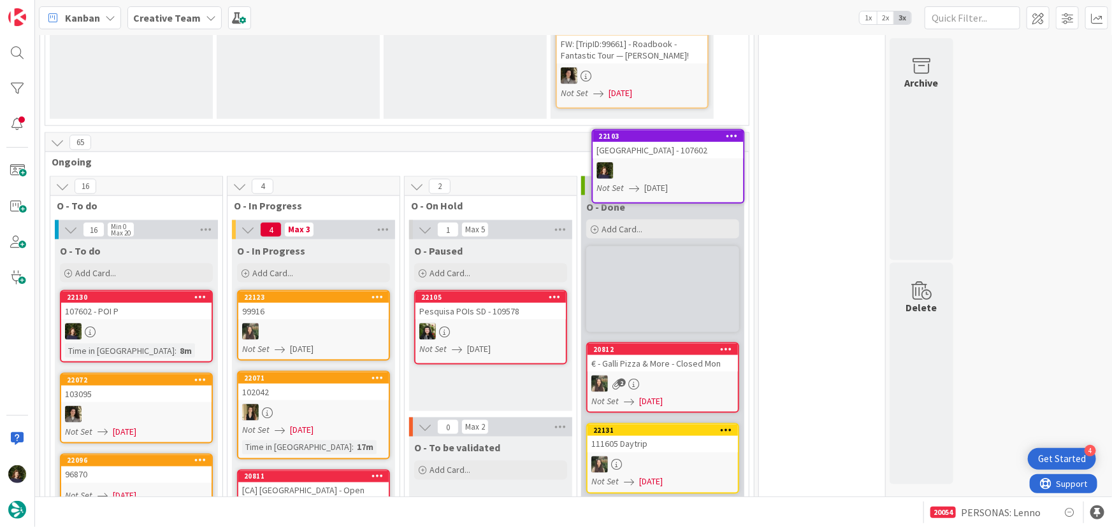
scroll to position [820, 0]
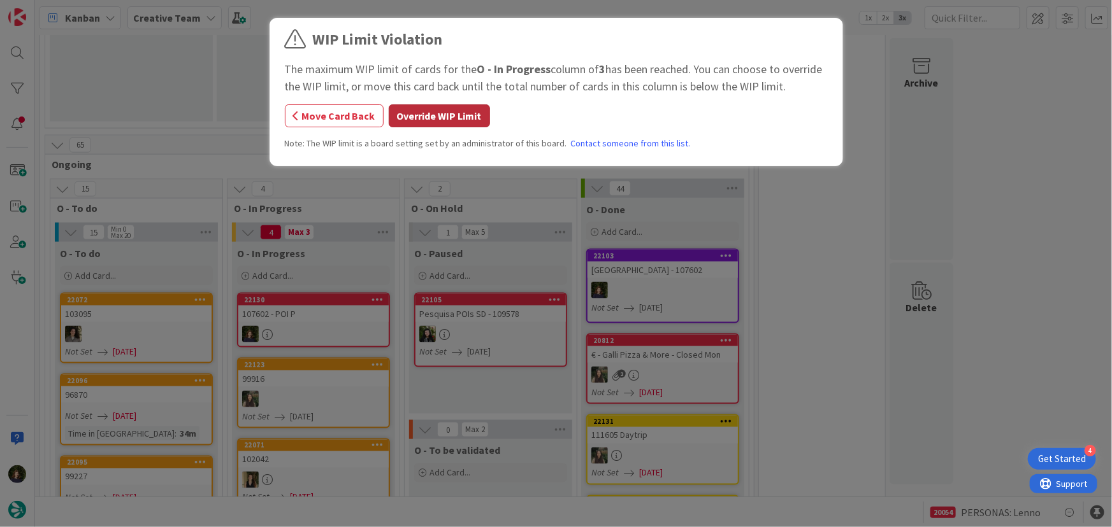
click at [415, 120] on button "Override WIP Limit" at bounding box center [439, 115] width 101 height 23
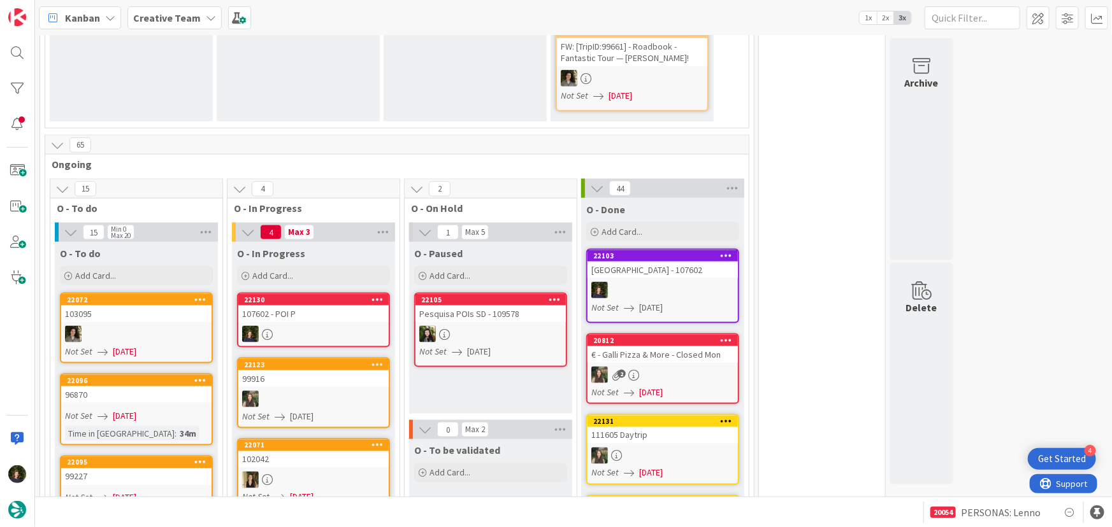
click at [309, 306] on div "107602 - POI P" at bounding box center [313, 314] width 150 height 17
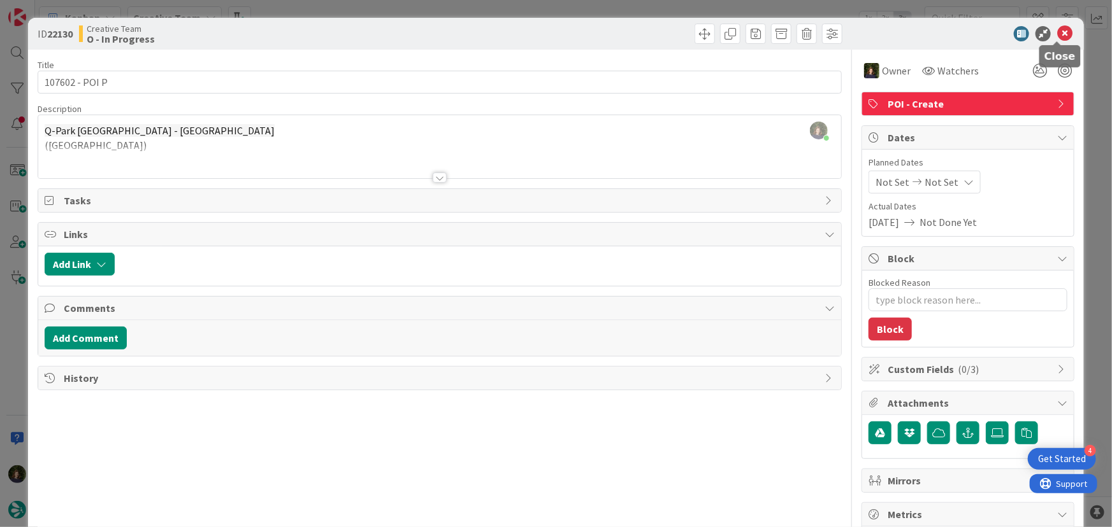
click at [1057, 36] on icon at bounding box center [1064, 33] width 15 height 15
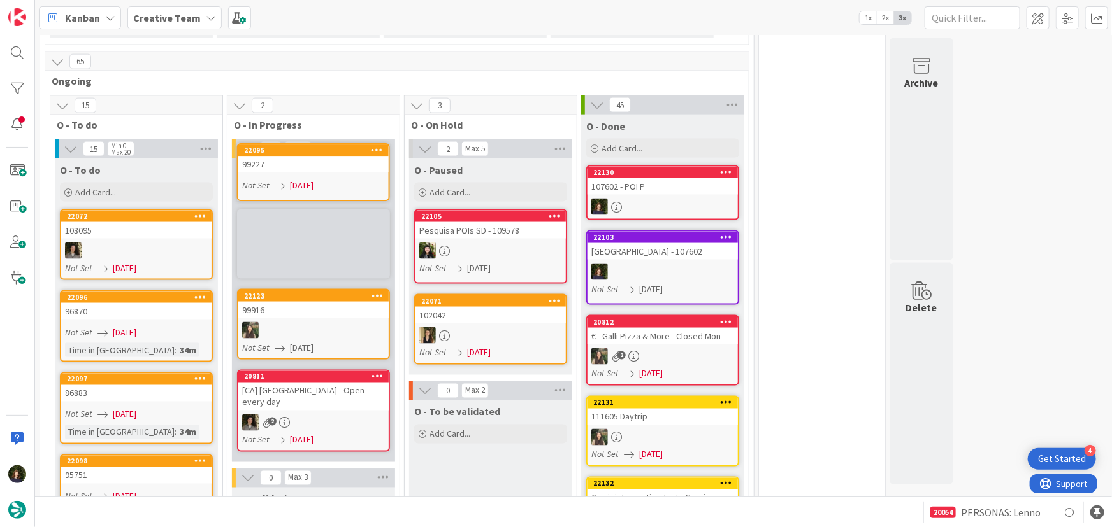
scroll to position [886, 0]
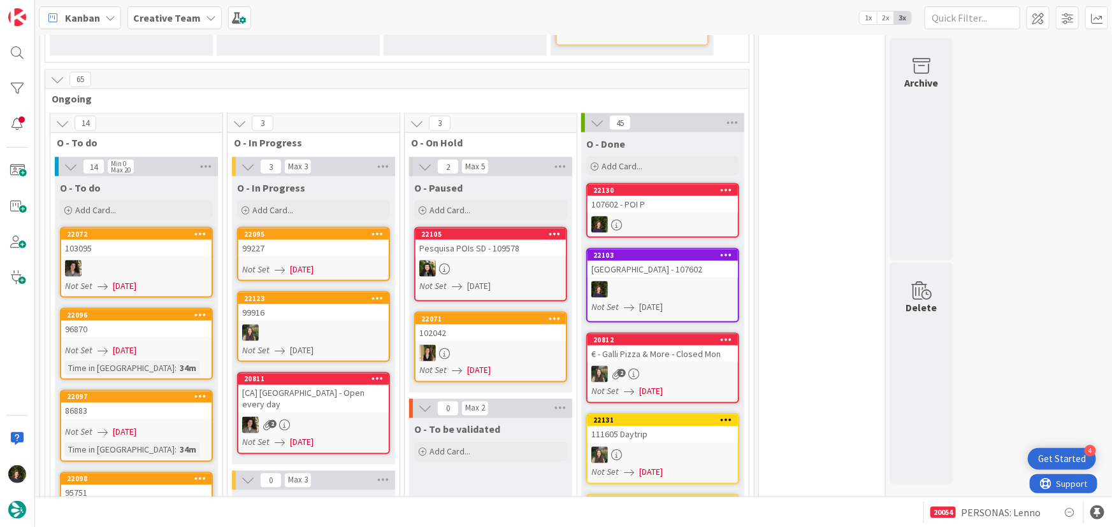
click at [311, 240] on div "99227" at bounding box center [313, 248] width 150 height 17
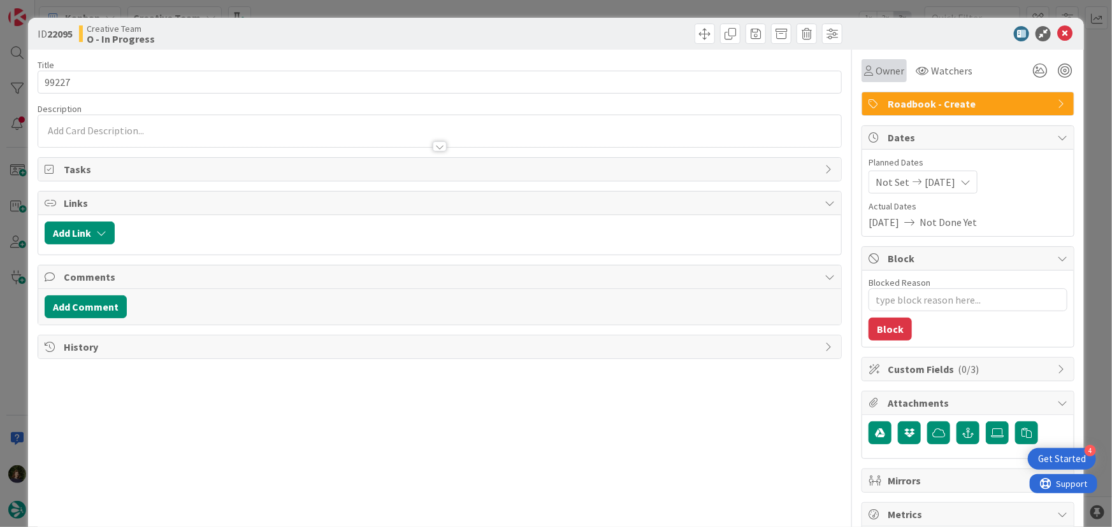
click at [882, 64] on span "Owner" at bounding box center [889, 70] width 29 height 15
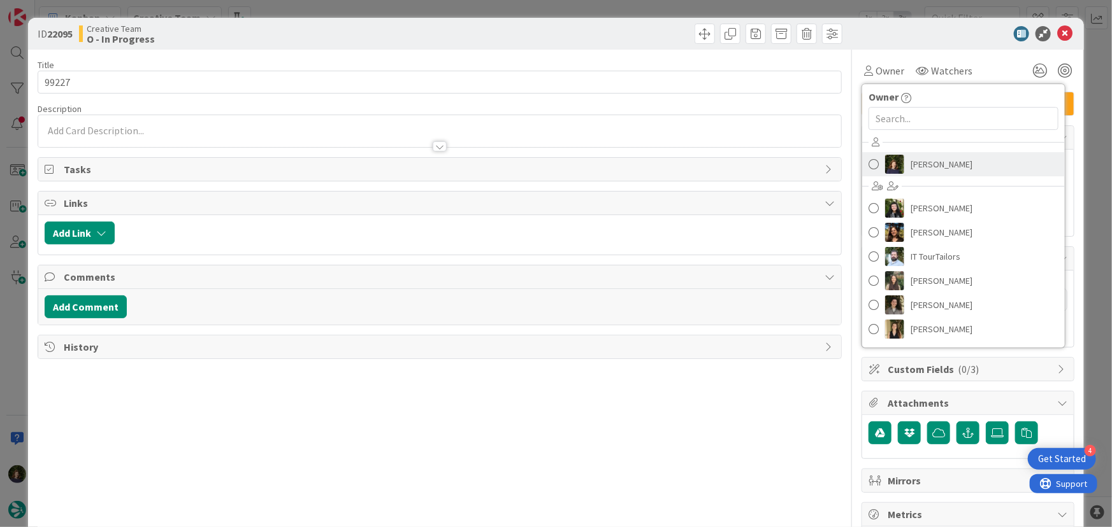
click at [915, 157] on span "[PERSON_NAME]" at bounding box center [941, 164] width 62 height 19
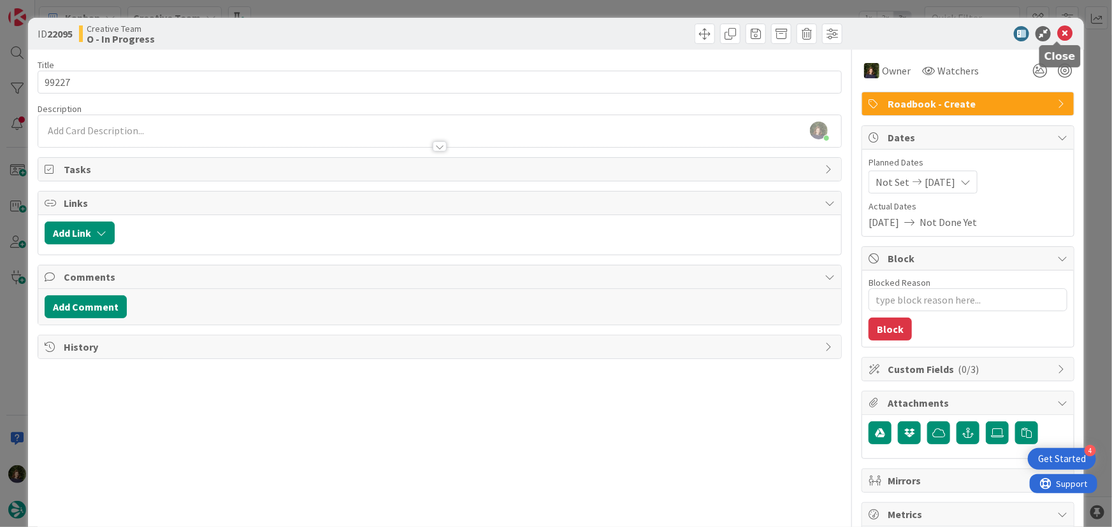
click at [1063, 32] on icon at bounding box center [1064, 33] width 15 height 15
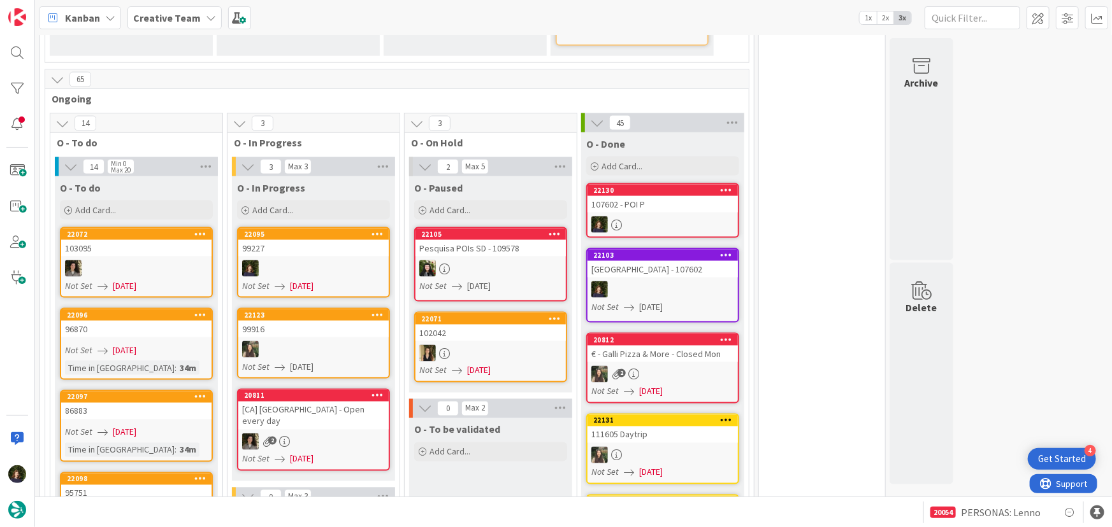
click at [292, 227] on link "22095 99227 Not Set [DATE]" at bounding box center [313, 262] width 153 height 71
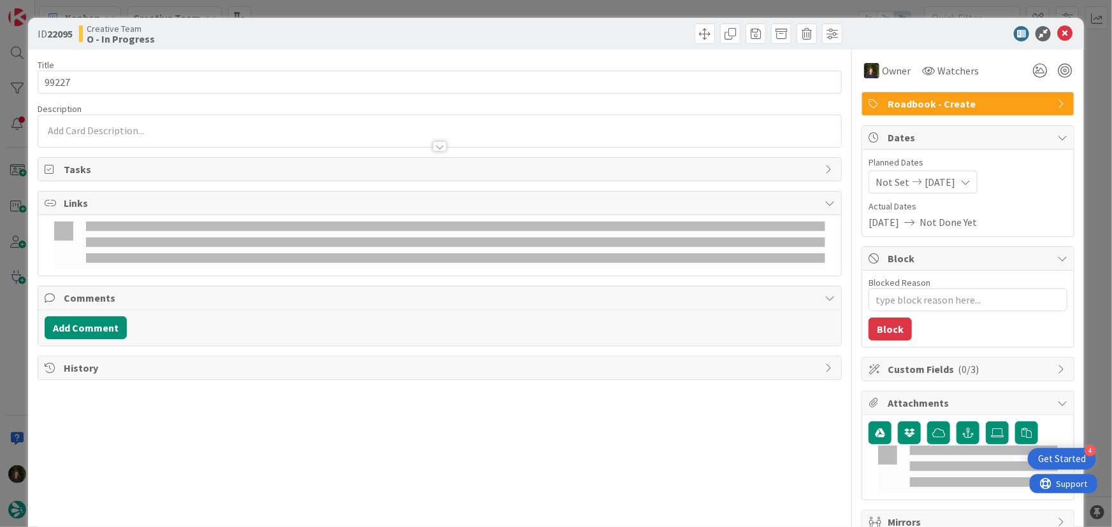
type textarea "x"
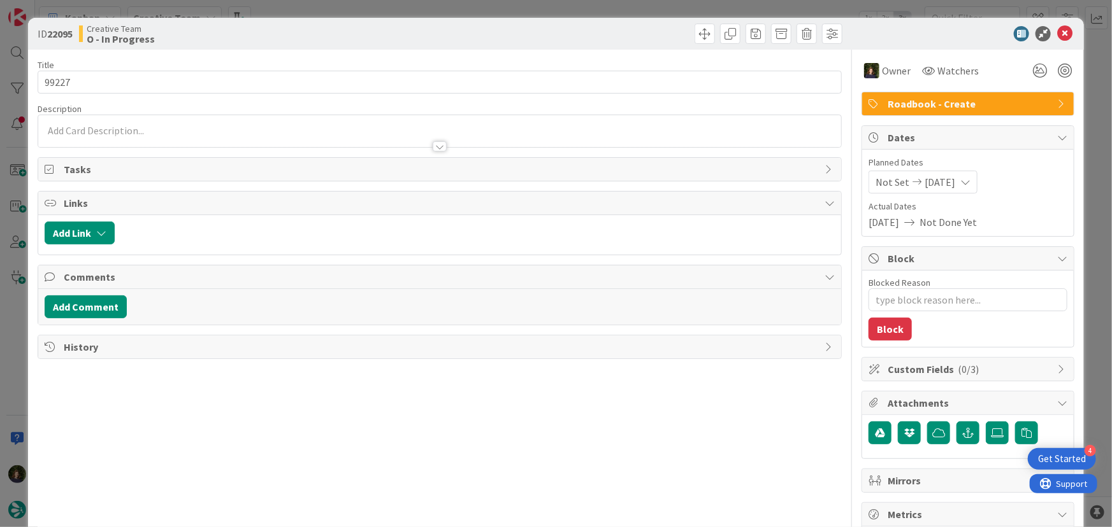
click at [78, 129] on div at bounding box center [439, 131] width 803 height 32
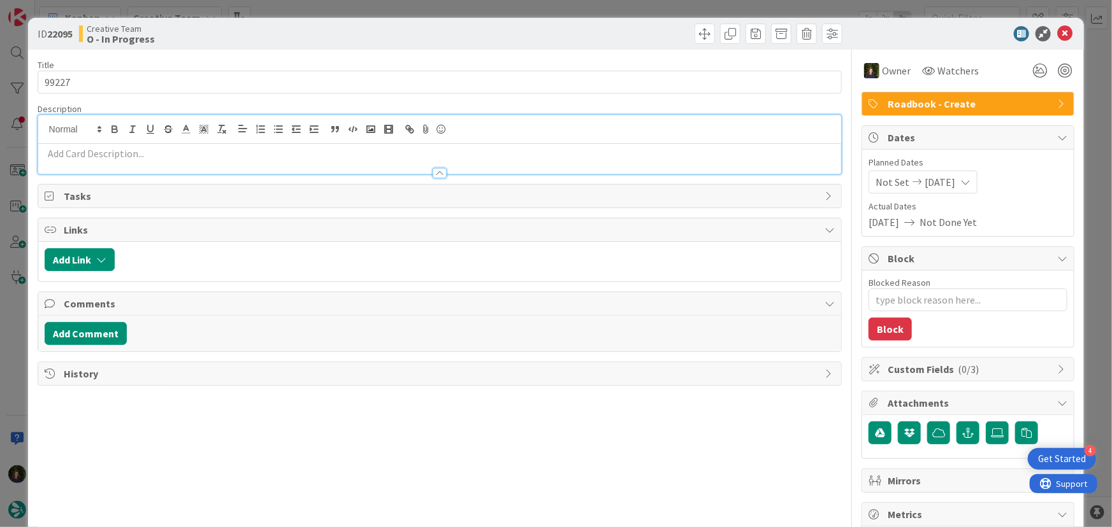
paste div
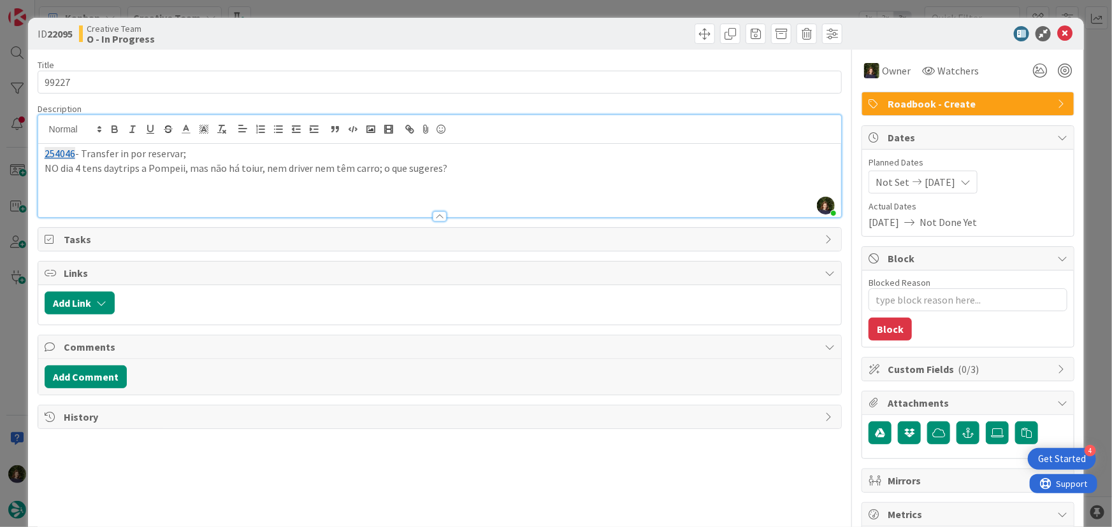
click at [57, 173] on p "NO dia 4 tens daytrips a Pompeii, mas não há toiur, nem driver nem têm carro; o…" at bounding box center [440, 168] width 790 height 15
click at [506, 161] on p "No dia 4 tens daytrips a Pompeii, mas não há toiur, nem driver nem têm carro; o…" at bounding box center [440, 168] width 790 height 15
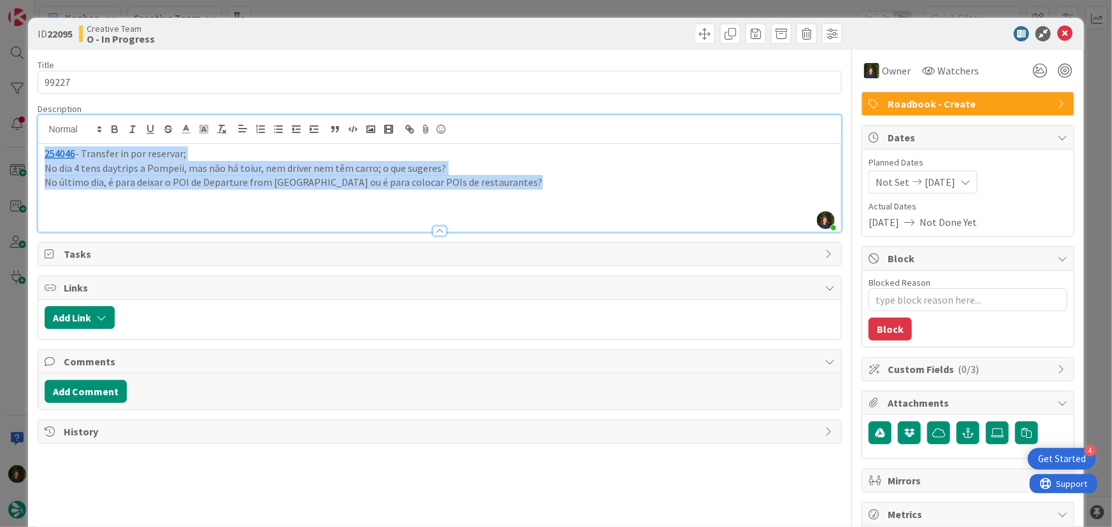
drag, startPoint x: 510, startPoint y: 185, endPoint x: 104, endPoint y: 182, distance: 405.8
click at [36, 156] on div "ID 22095 Creative Team O - In Progress Title 5 / 128 99227 Description [PERSON_…" at bounding box center [556, 386] width 1056 height 736
copy div "254046 - Transfer in por reservar; No dia 4 tens daytrips a Pompeii, mas não há…"
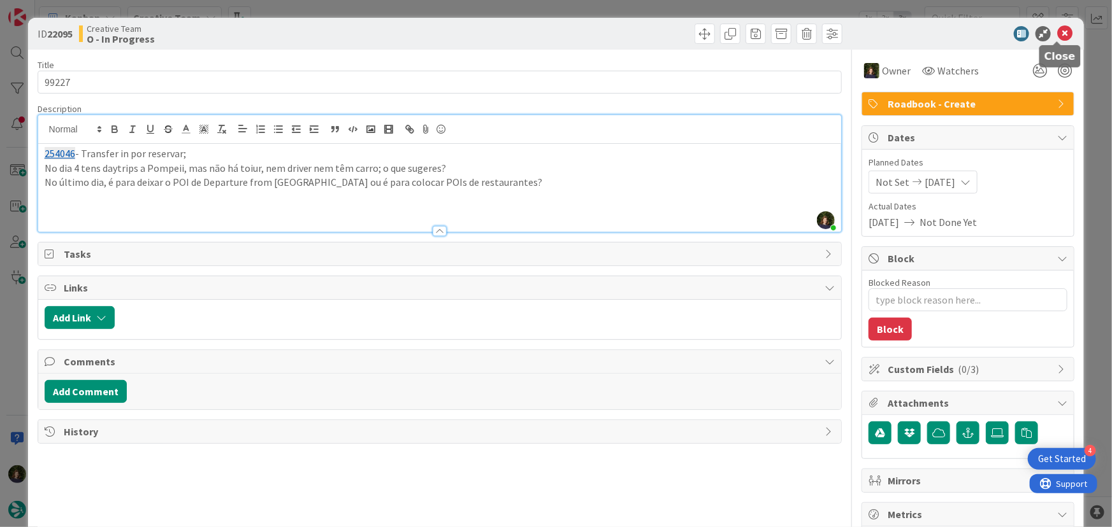
drag, startPoint x: 1053, startPoint y: 32, endPoint x: 992, endPoint y: 67, distance: 70.2
click at [1057, 32] on icon at bounding box center [1064, 33] width 15 height 15
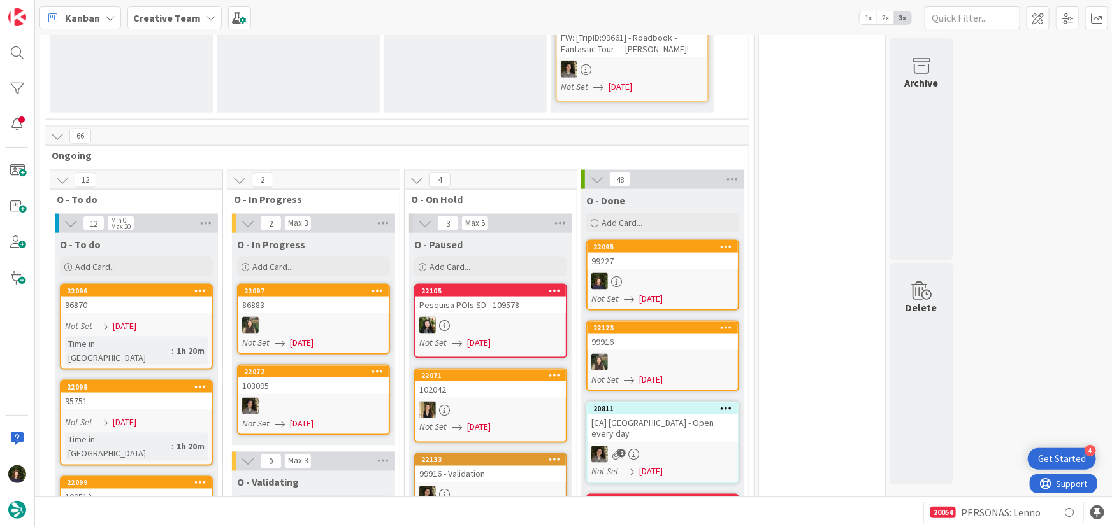
scroll to position [848, 0]
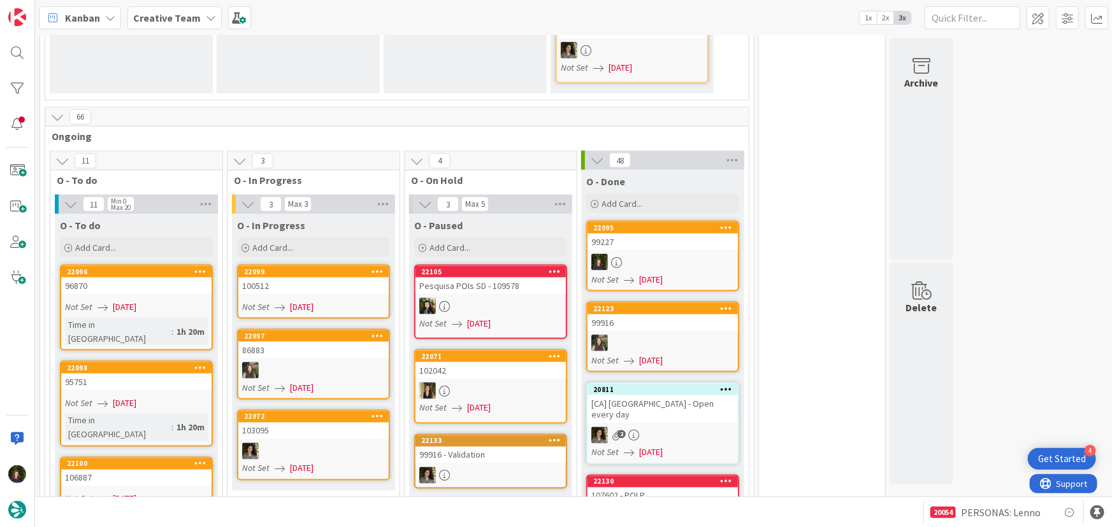
click at [317, 265] on link "22099 100512 Not Set [DATE]" at bounding box center [313, 292] width 153 height 54
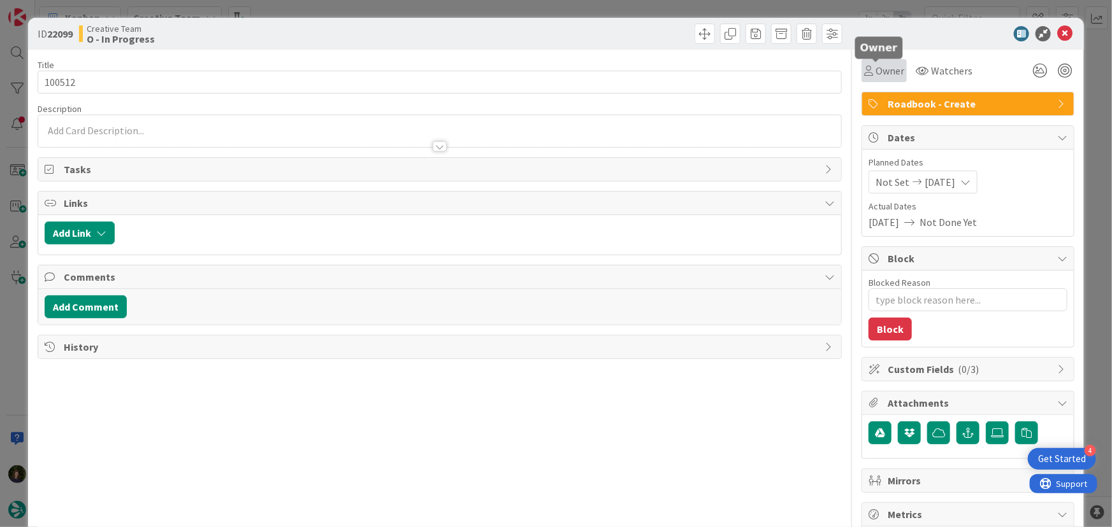
click at [882, 69] on span "Owner" at bounding box center [889, 70] width 29 height 15
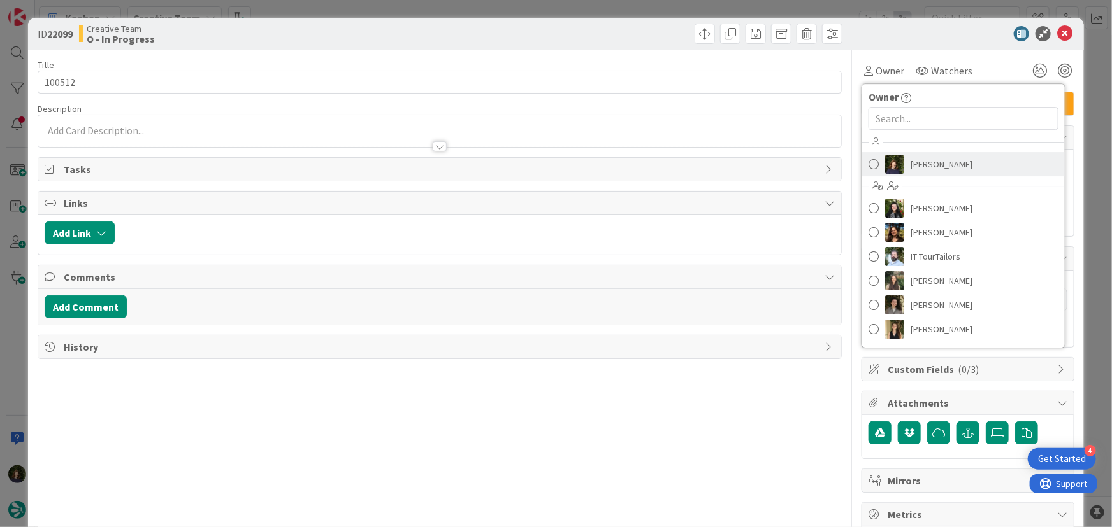
click at [938, 164] on span "[PERSON_NAME]" at bounding box center [941, 164] width 62 height 19
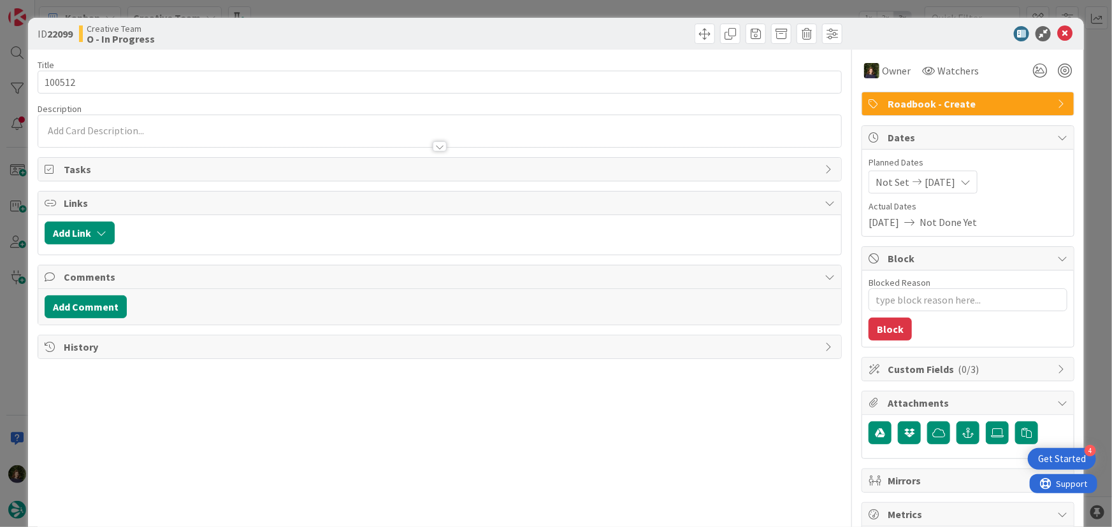
type textarea "x"
click at [1057, 38] on icon at bounding box center [1064, 33] width 15 height 15
